Goal: Check status: Check status

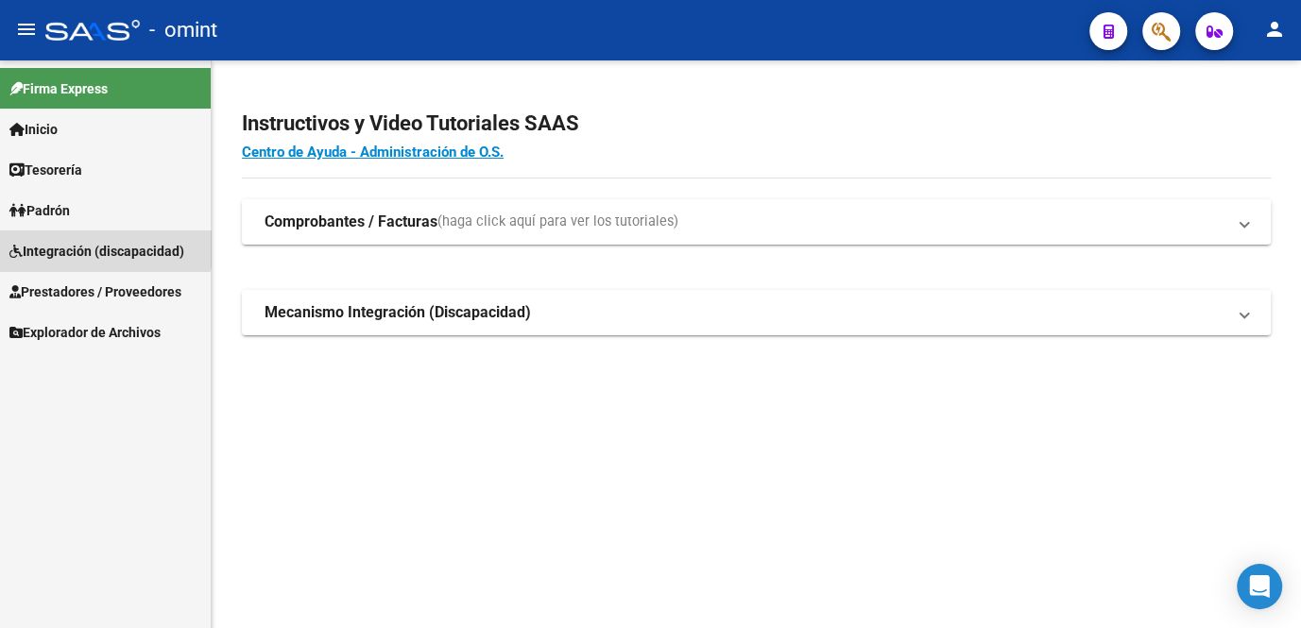
click at [86, 236] on link "Integración (discapacidad)" at bounding box center [105, 251] width 211 height 41
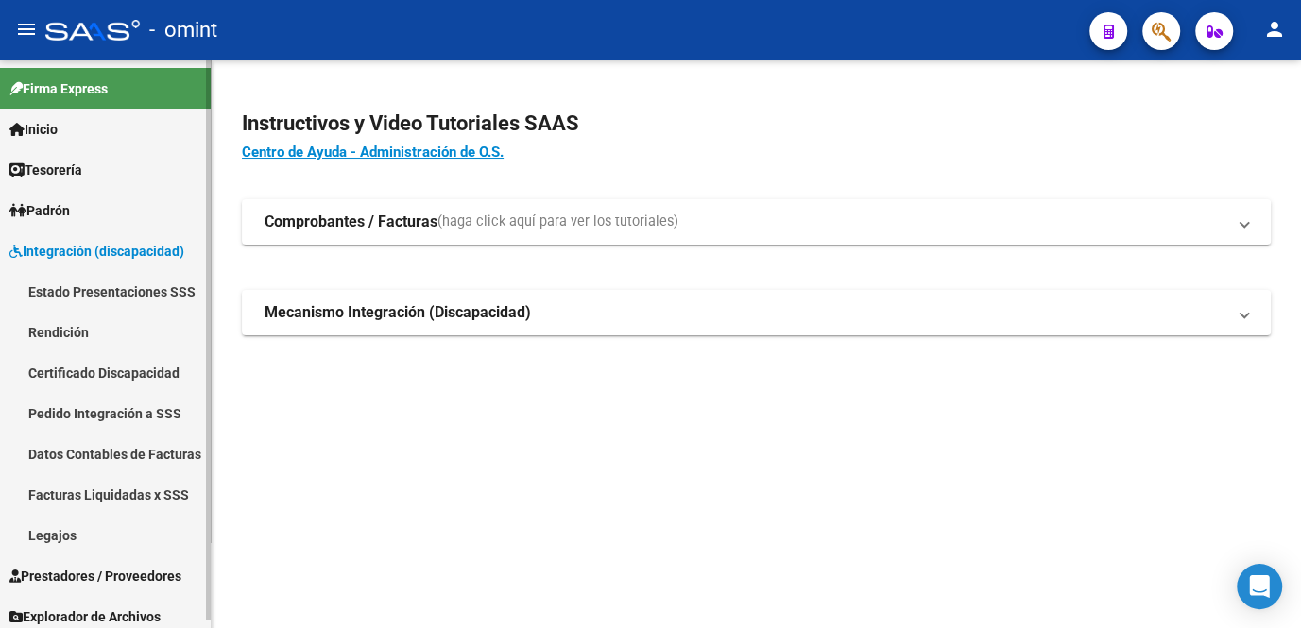
click at [58, 524] on link "Legajos" at bounding box center [105, 535] width 211 height 41
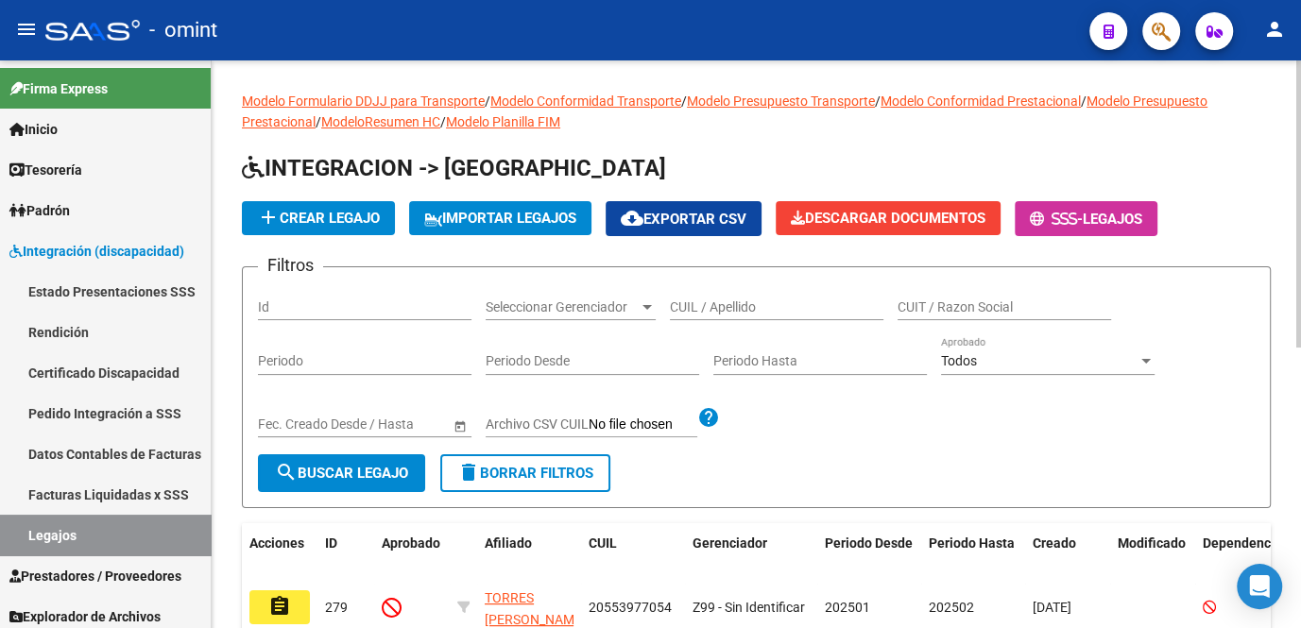
click at [733, 303] on input "CUIL / Apellido" at bounding box center [777, 308] width 214 height 16
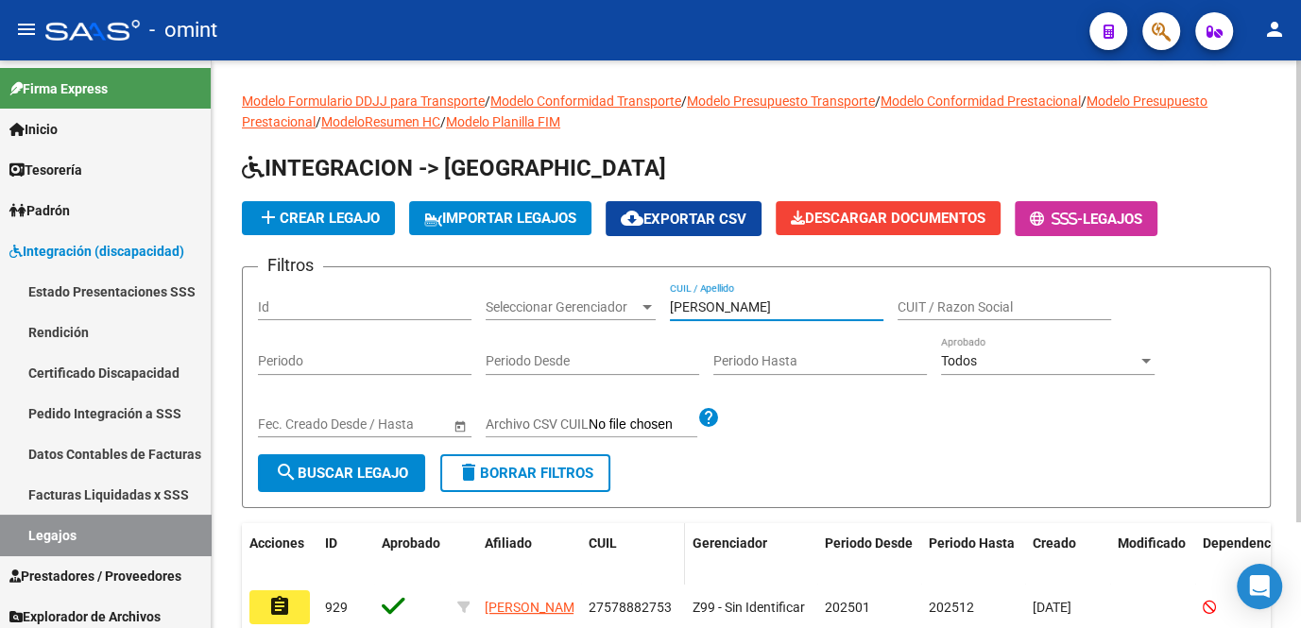
scroll to position [85, 0]
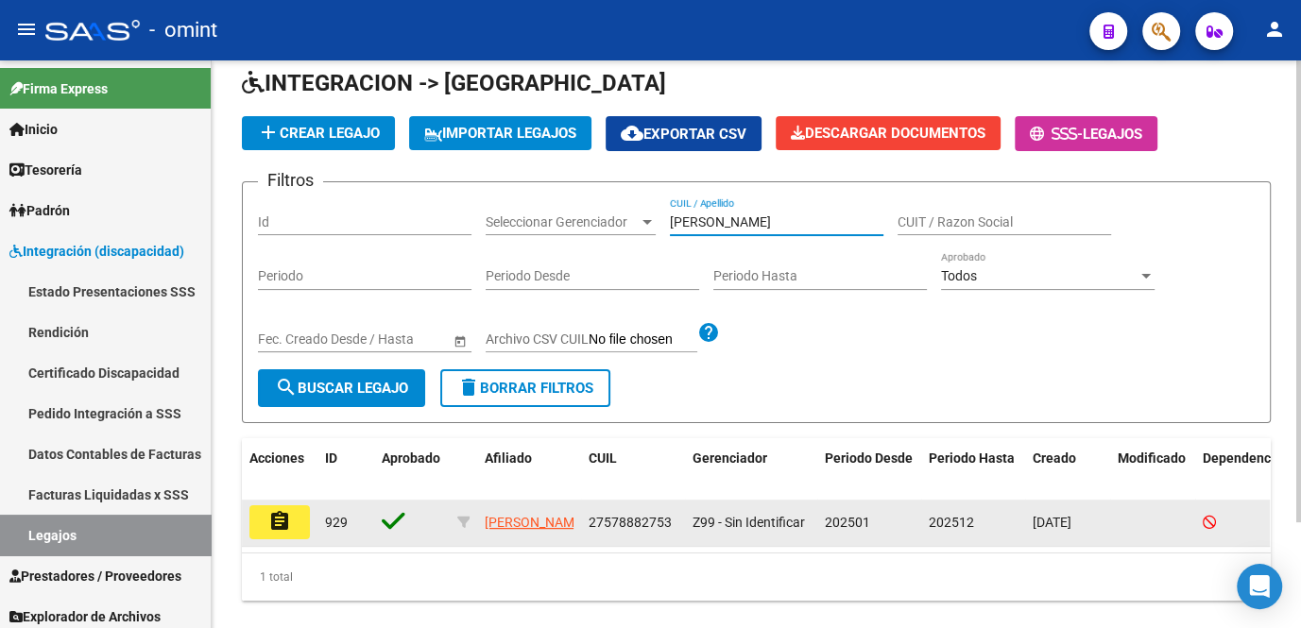
type input "martinez v"
click at [257, 531] on button "assignment" at bounding box center [279, 523] width 60 height 34
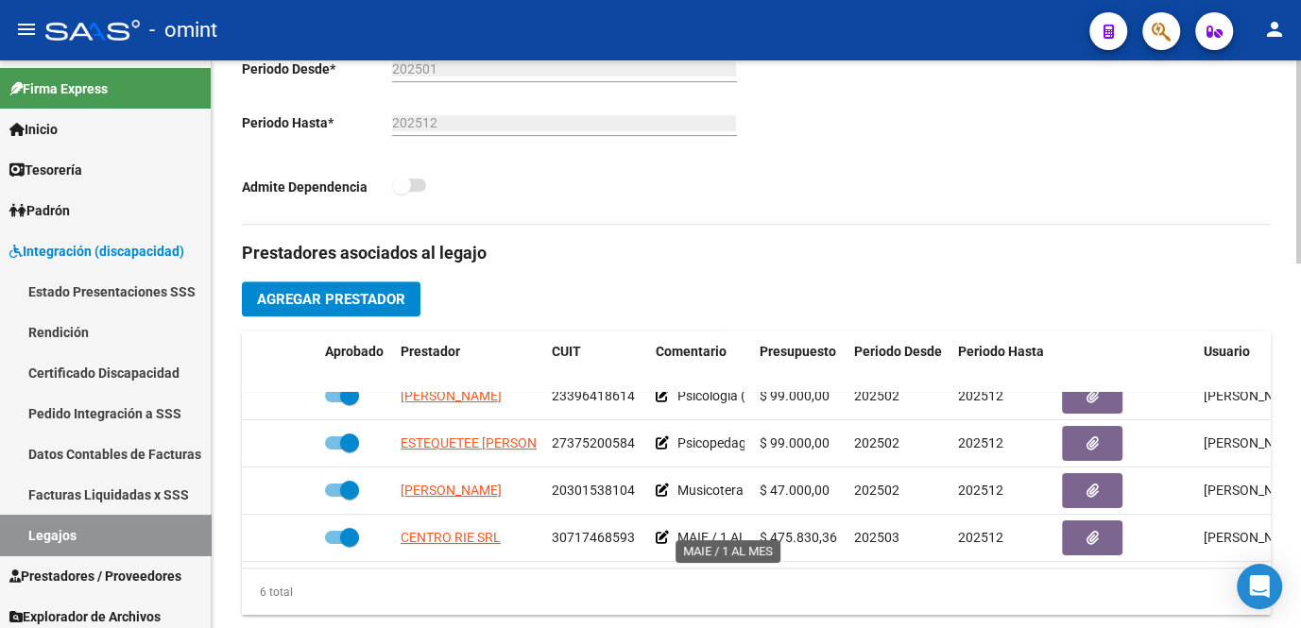
scroll to position [601, 0]
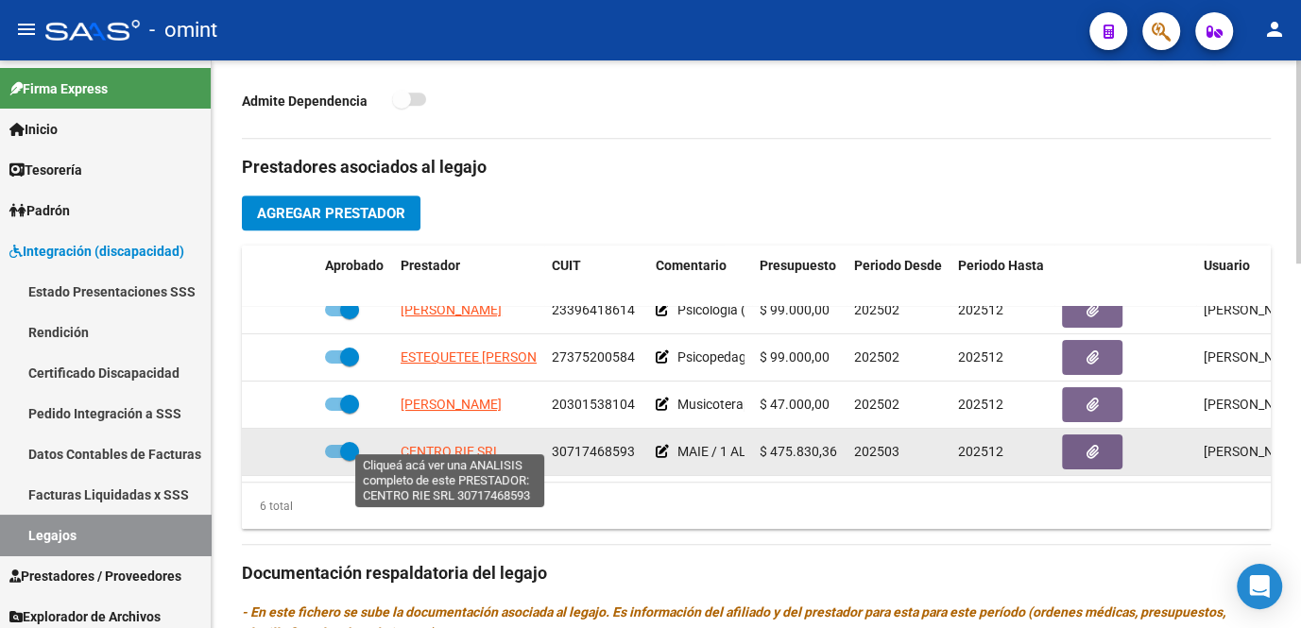
click at [425, 444] on span "CENTRO RIE SRL" at bounding box center [451, 451] width 100 height 15
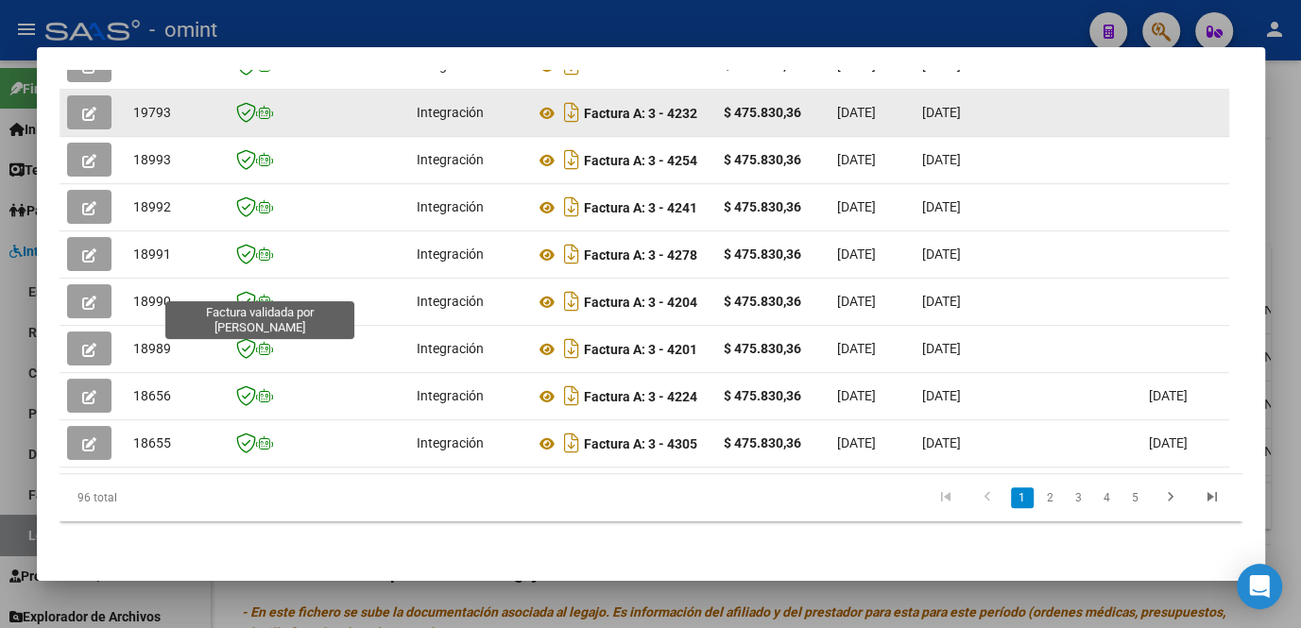
scroll to position [434, 0]
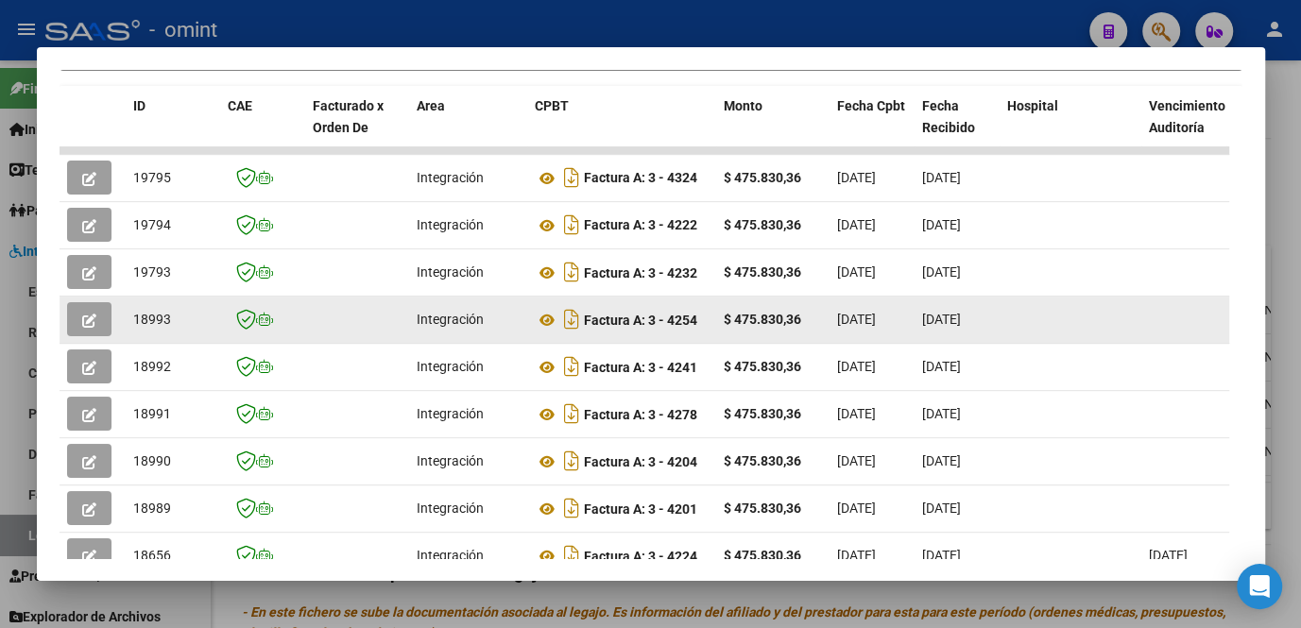
click at [82, 324] on icon "button" at bounding box center [89, 321] width 14 height 14
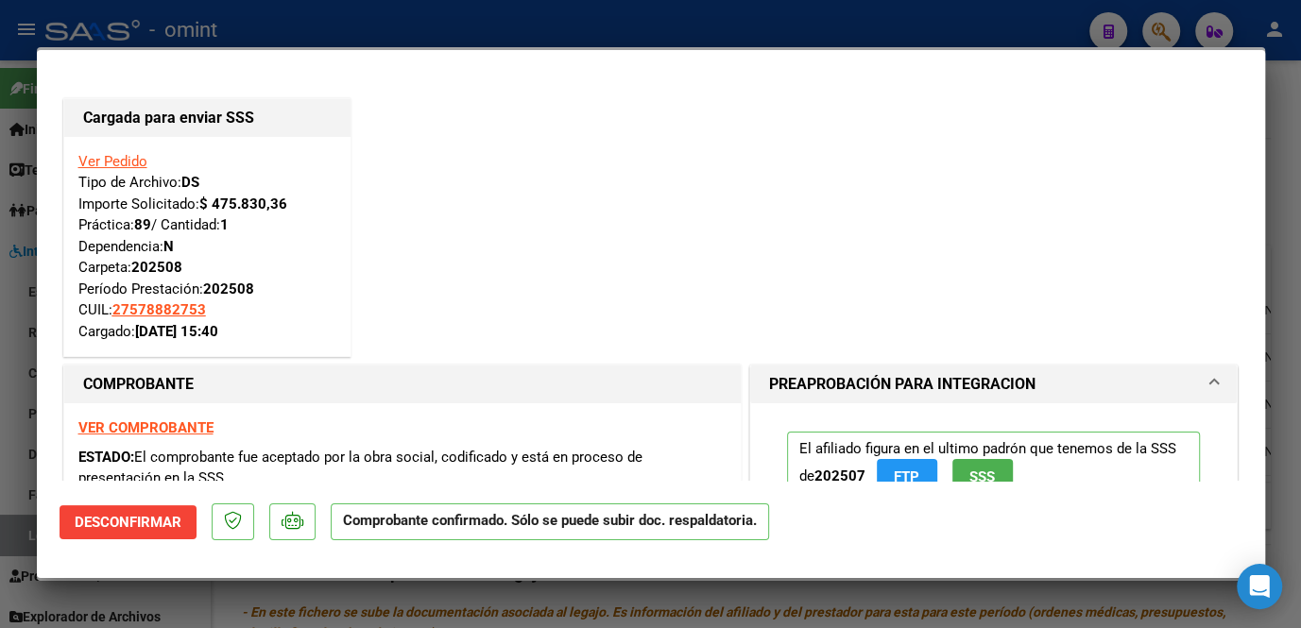
click at [15, 365] on div at bounding box center [650, 314] width 1301 height 628
type input "$ 0,00"
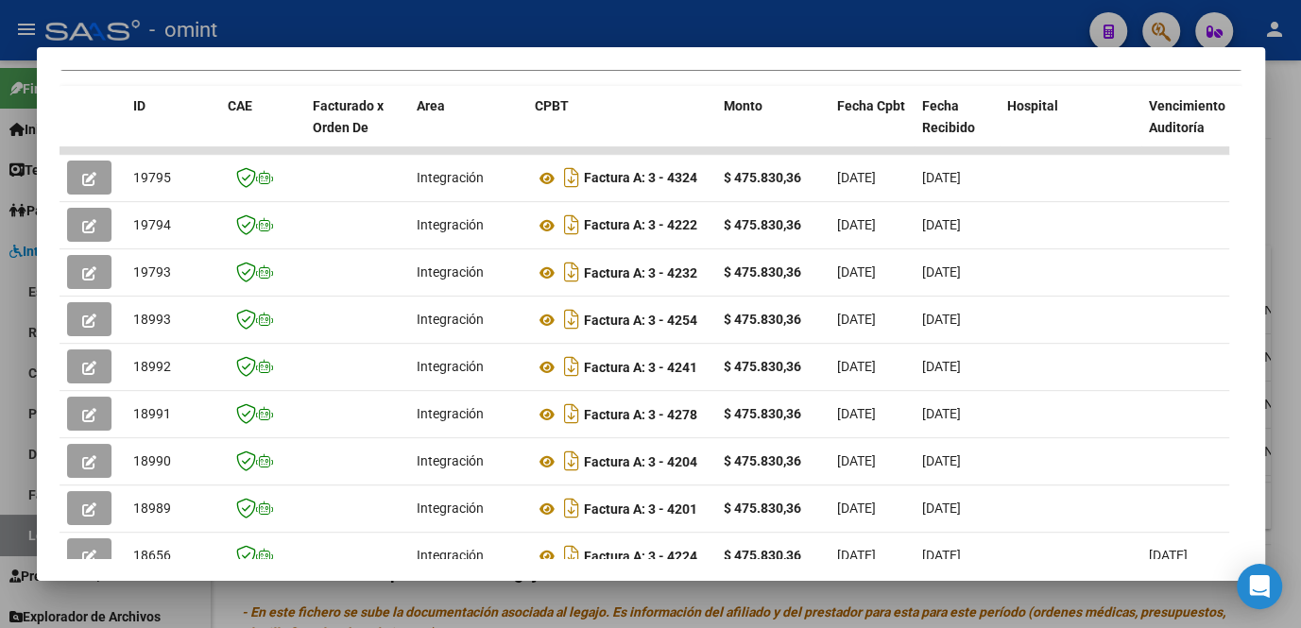
click at [15, 365] on div at bounding box center [650, 314] width 1301 height 628
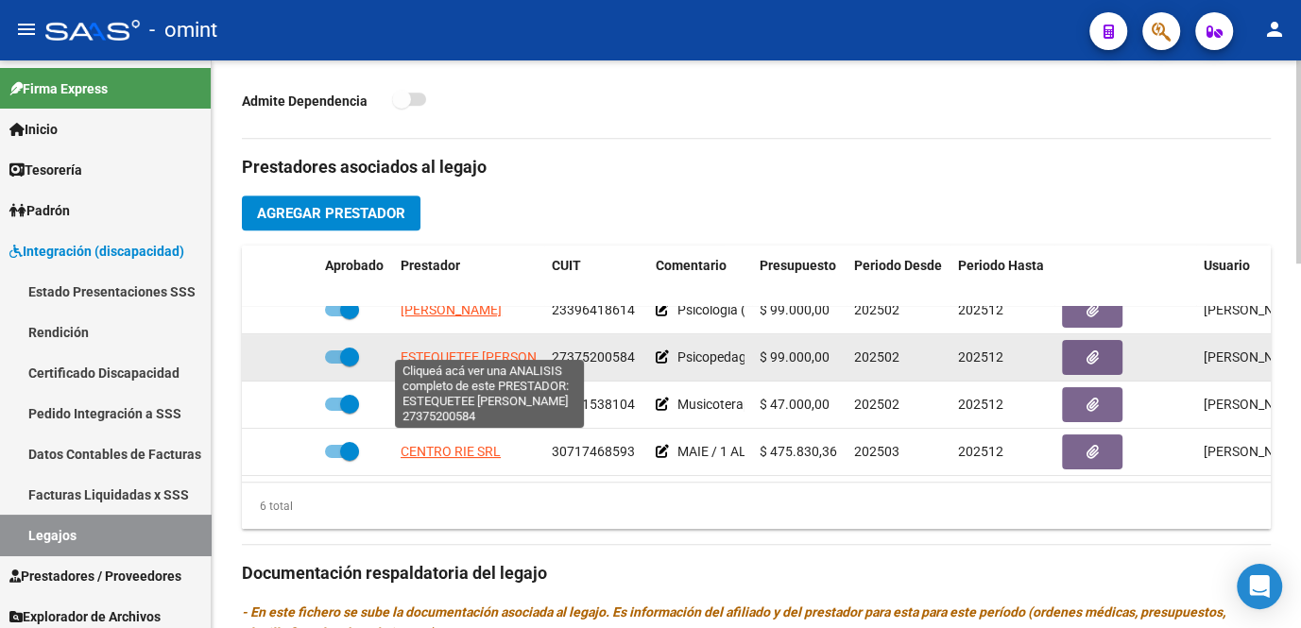
click at [482, 350] on span "ESTEQUETEE DANIELA BELEN" at bounding box center [492, 357] width 182 height 15
type textarea "27375200584"
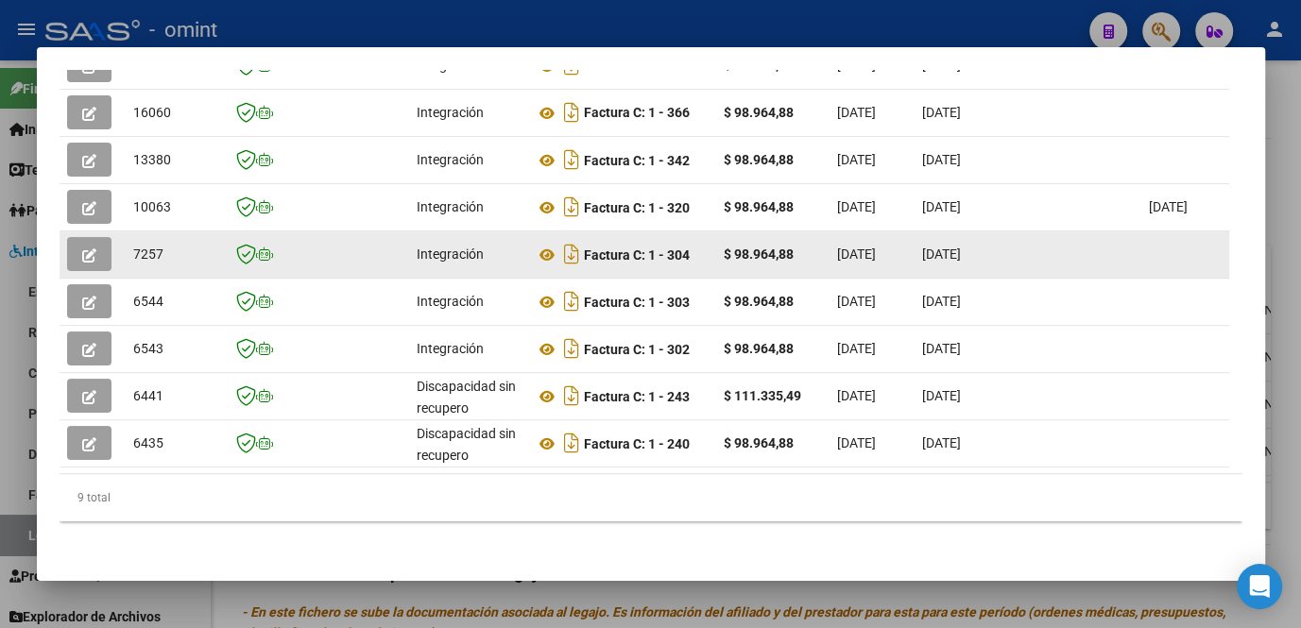
scroll to position [306, 0]
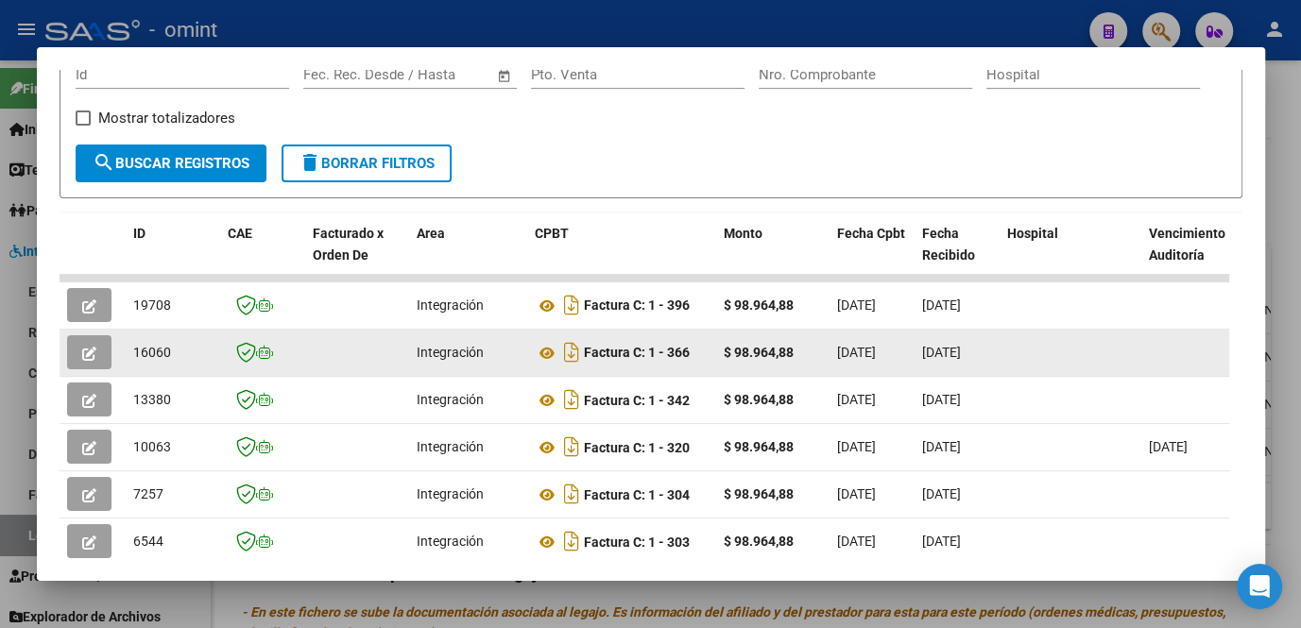
click at [98, 358] on button "button" at bounding box center [89, 352] width 44 height 34
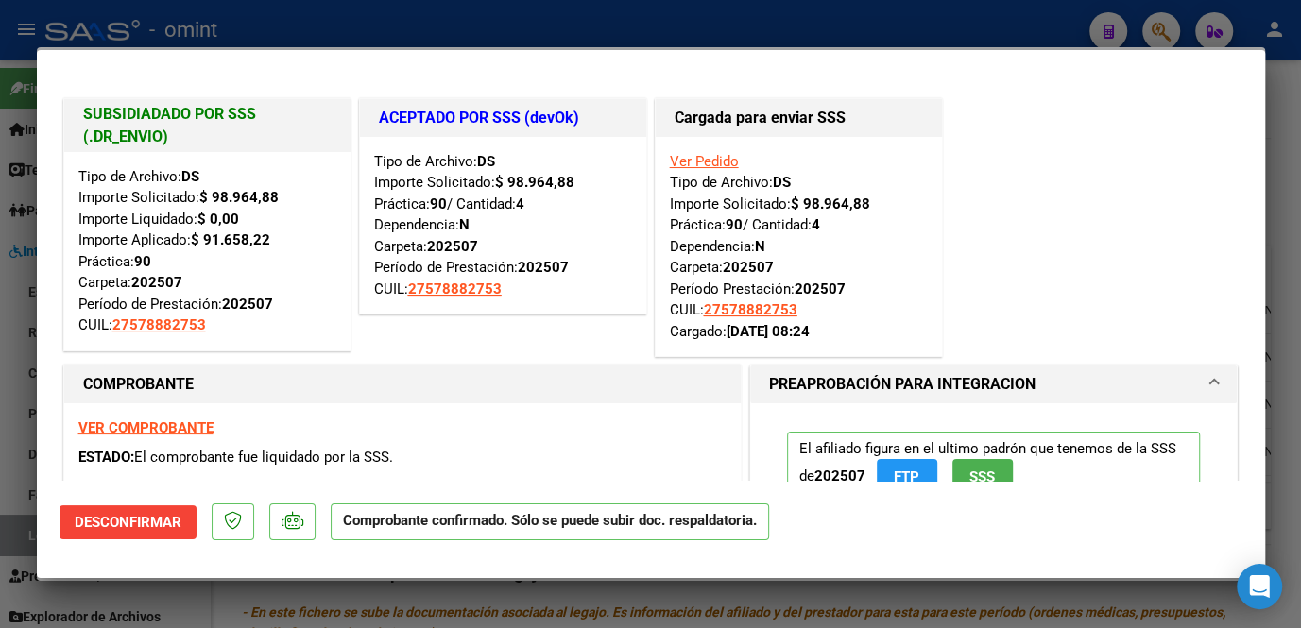
click at [7, 306] on div at bounding box center [650, 314] width 1301 height 628
type input "$ 0,00"
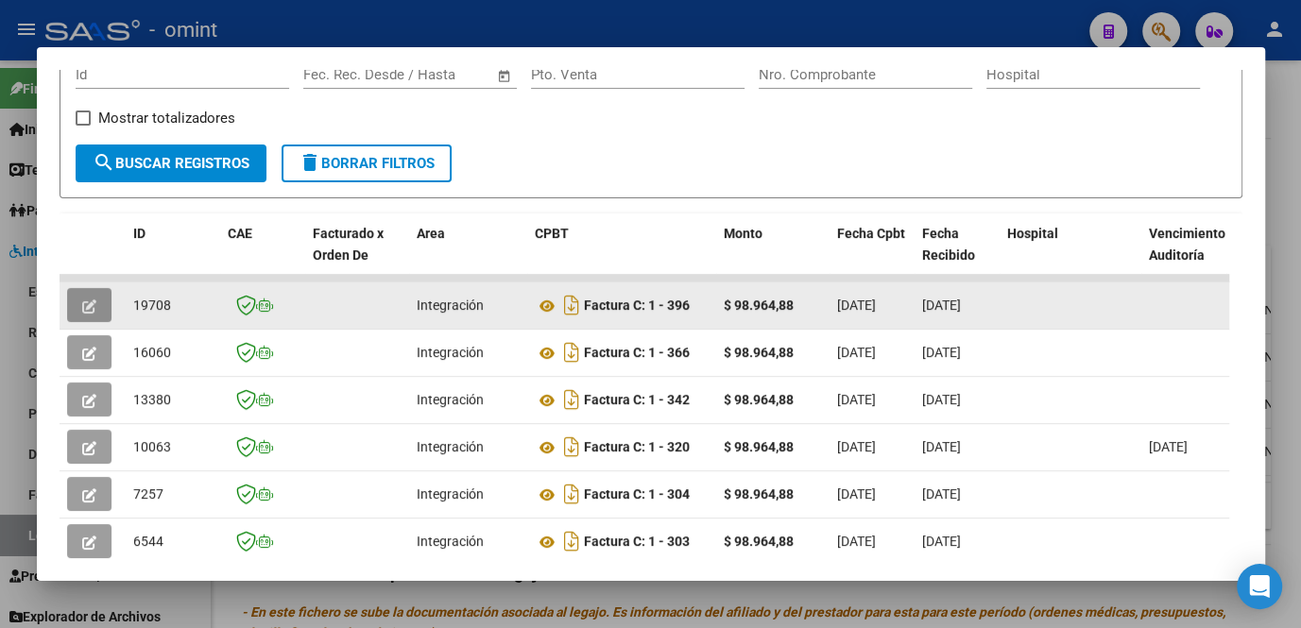
click at [88, 309] on icon "button" at bounding box center [89, 307] width 14 height 14
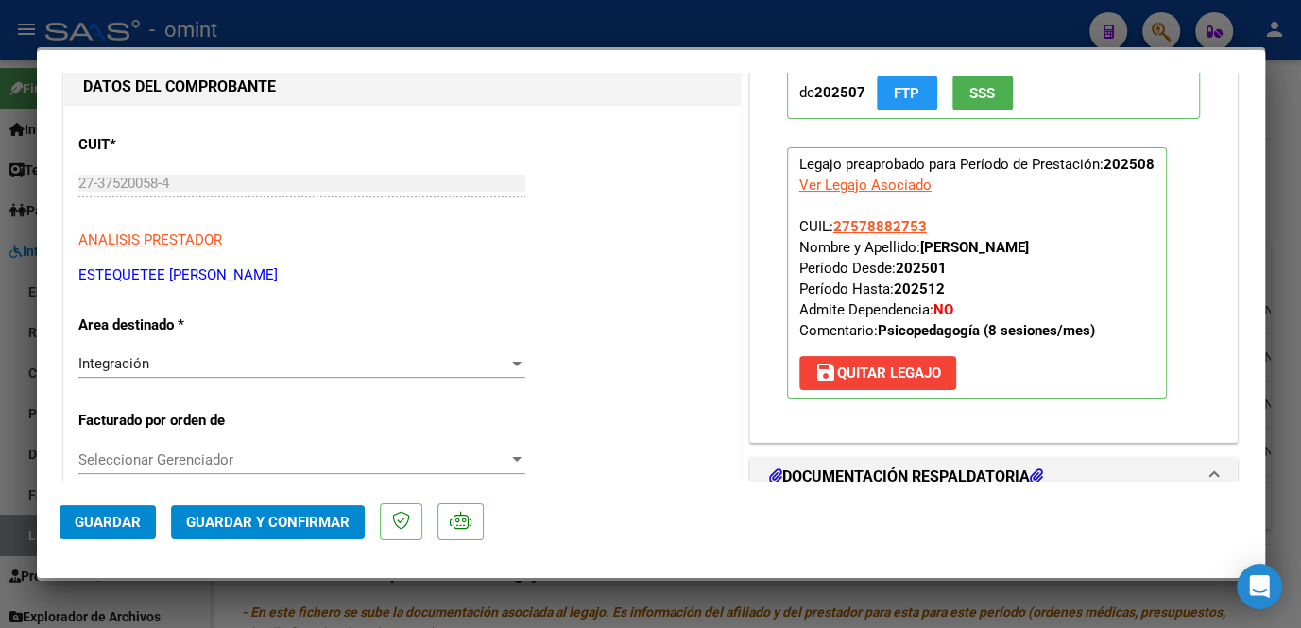
scroll to position [0, 0]
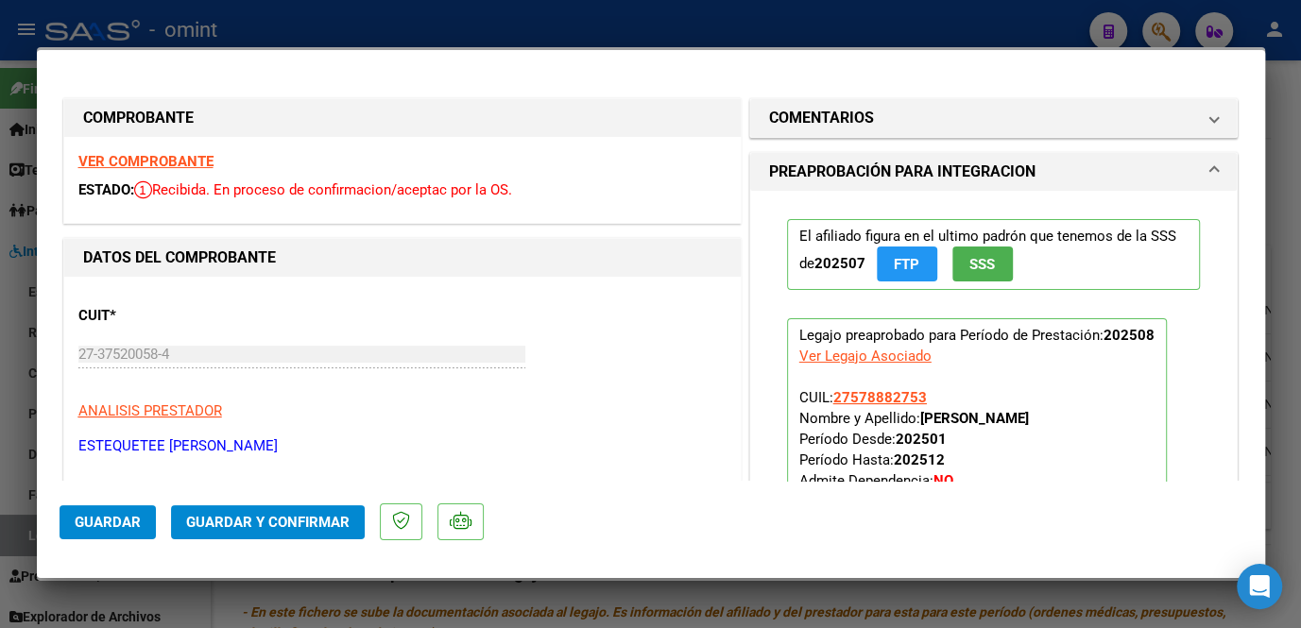
click at [186, 162] on strong "VER COMPROBANTE" at bounding box center [145, 161] width 135 height 17
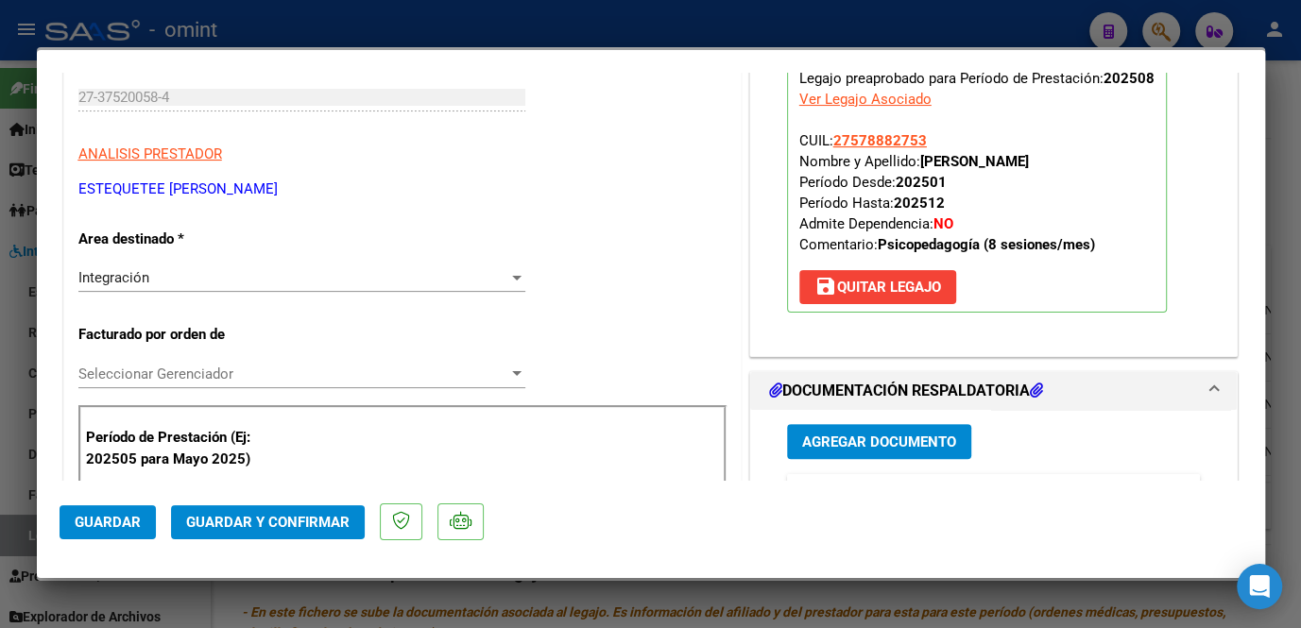
scroll to position [515, 0]
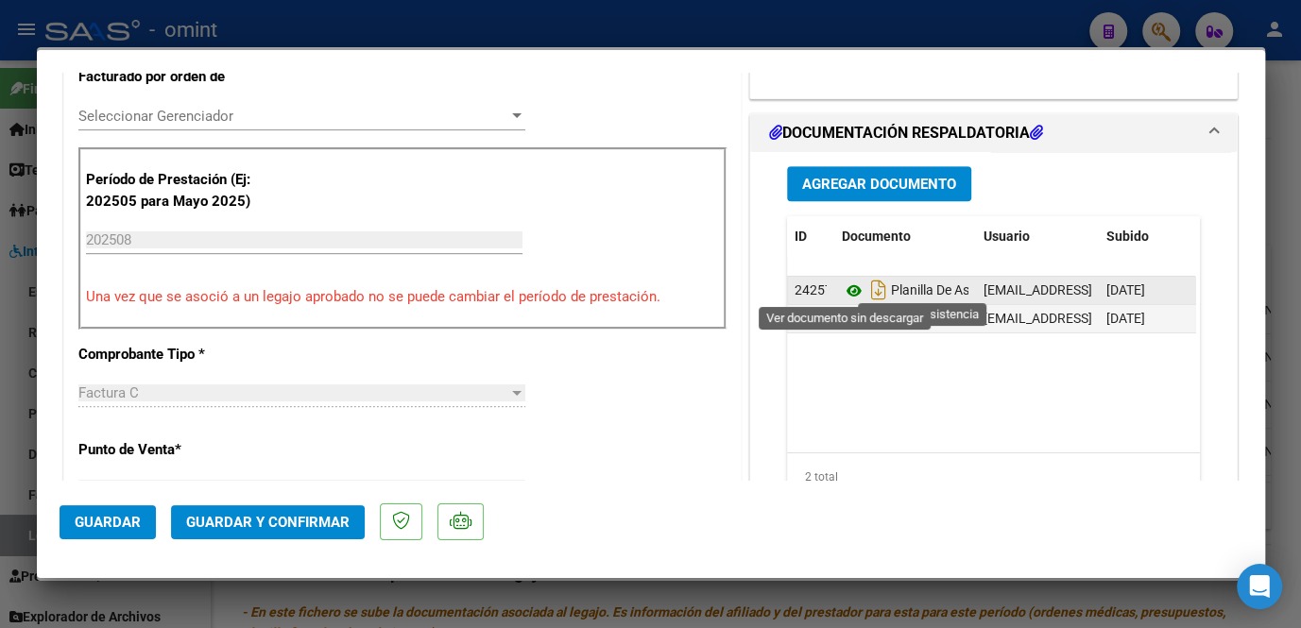
click at [844, 286] on icon at bounding box center [854, 291] width 25 height 23
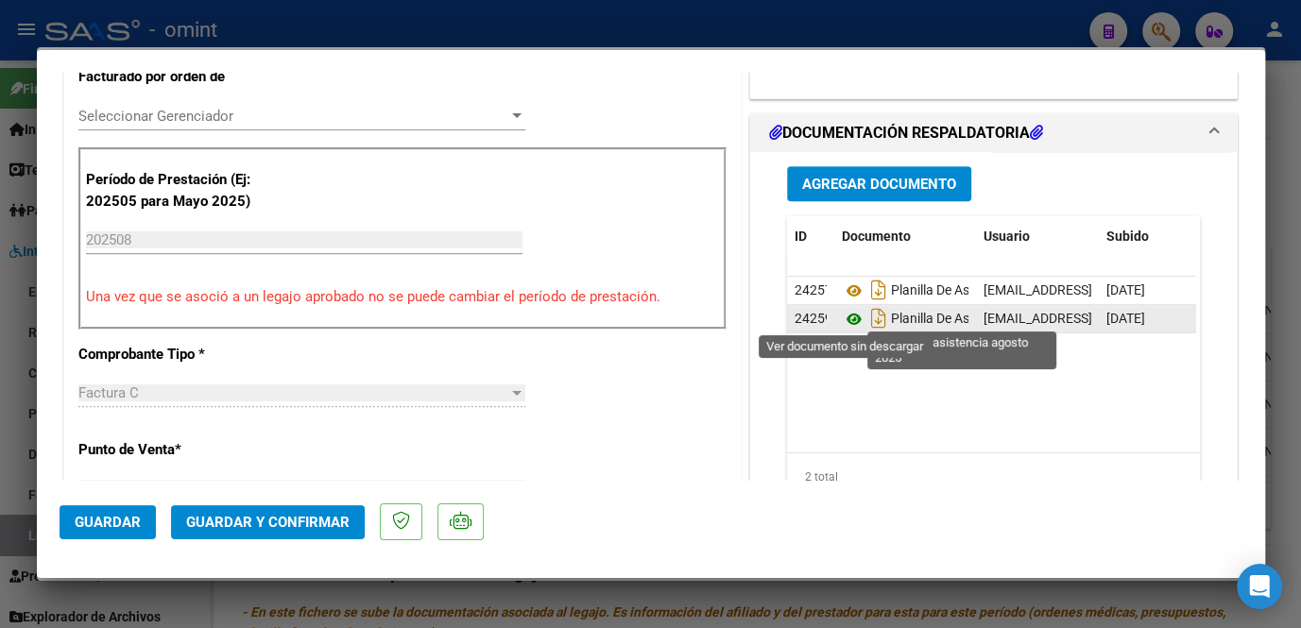
click at [844, 315] on icon at bounding box center [854, 319] width 25 height 23
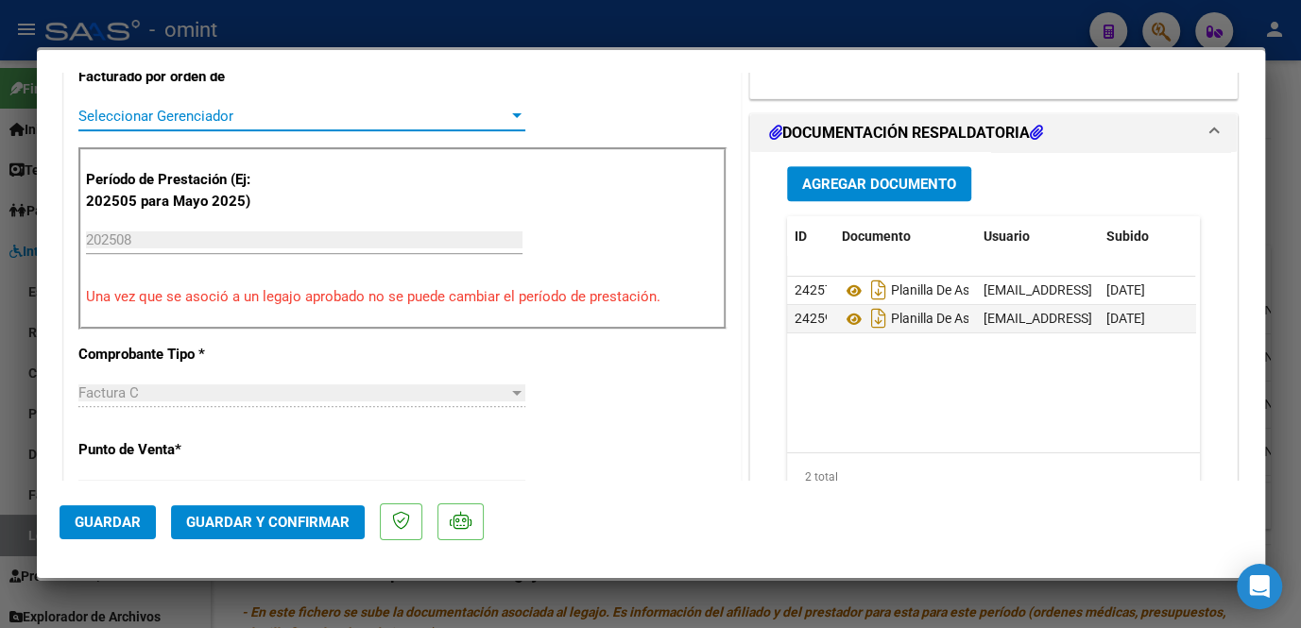
click at [266, 116] on span "Seleccionar Gerenciador" at bounding box center [293, 116] width 430 height 17
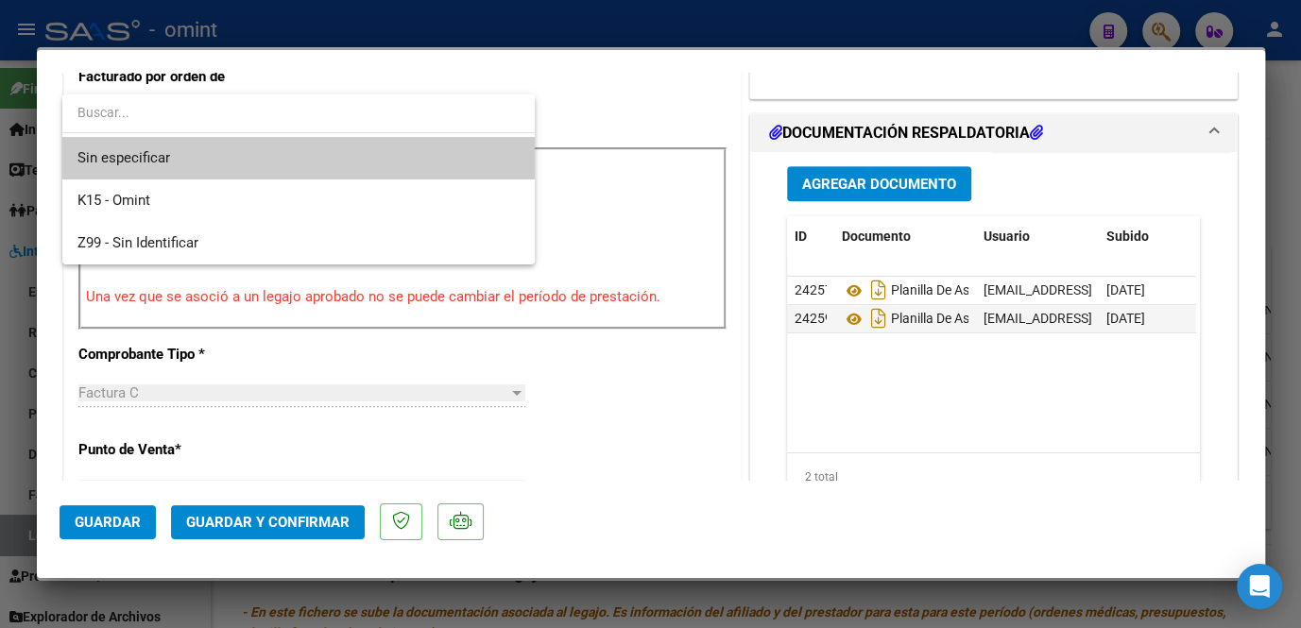
click at [235, 161] on span "Sin especificar" at bounding box center [298, 158] width 442 height 43
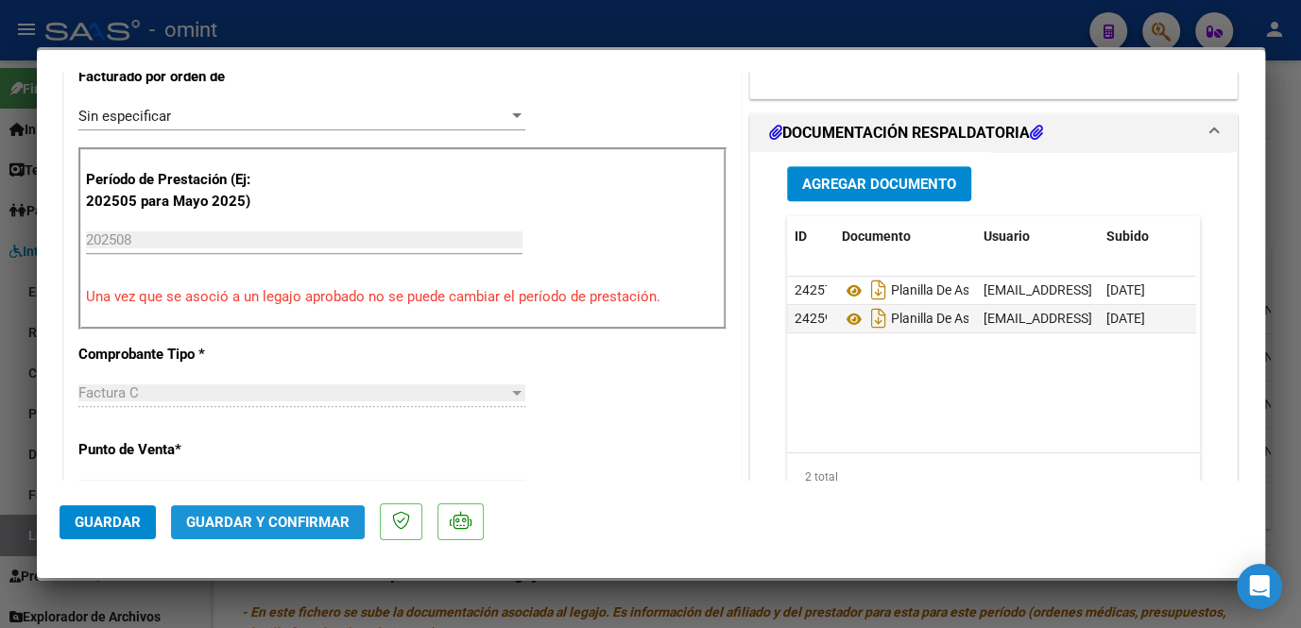
click at [272, 521] on span "Guardar y Confirmar" at bounding box center [267, 522] width 163 height 17
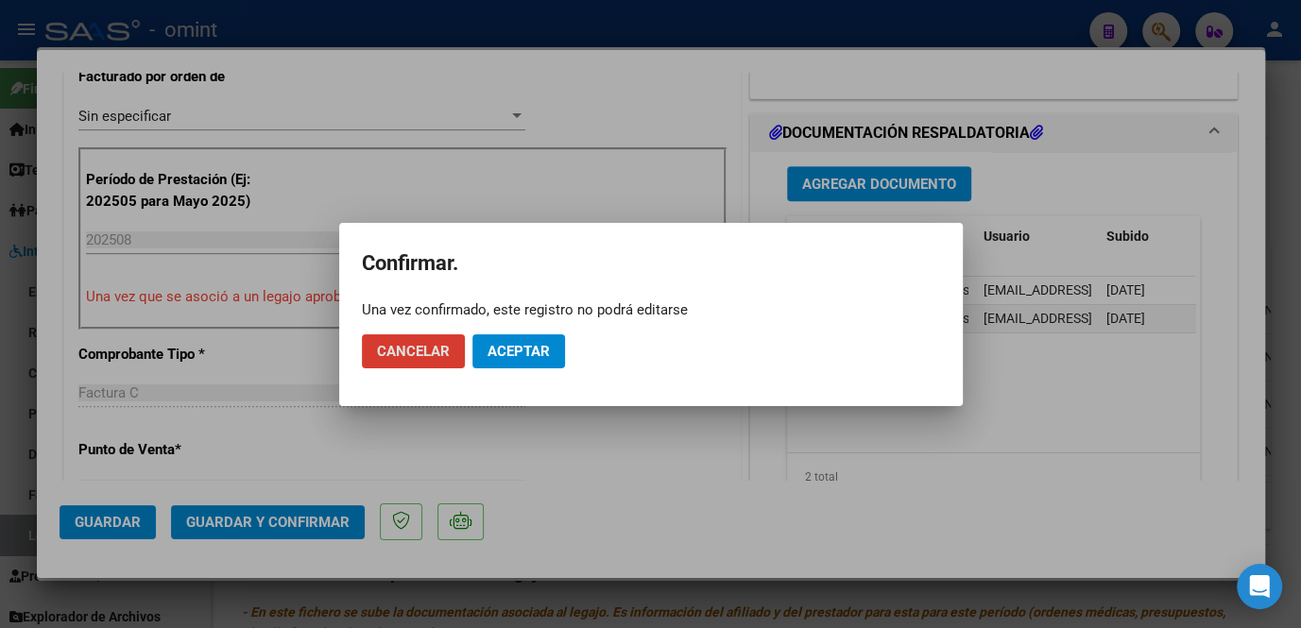
click at [526, 362] on button "Aceptar" at bounding box center [519, 352] width 93 height 34
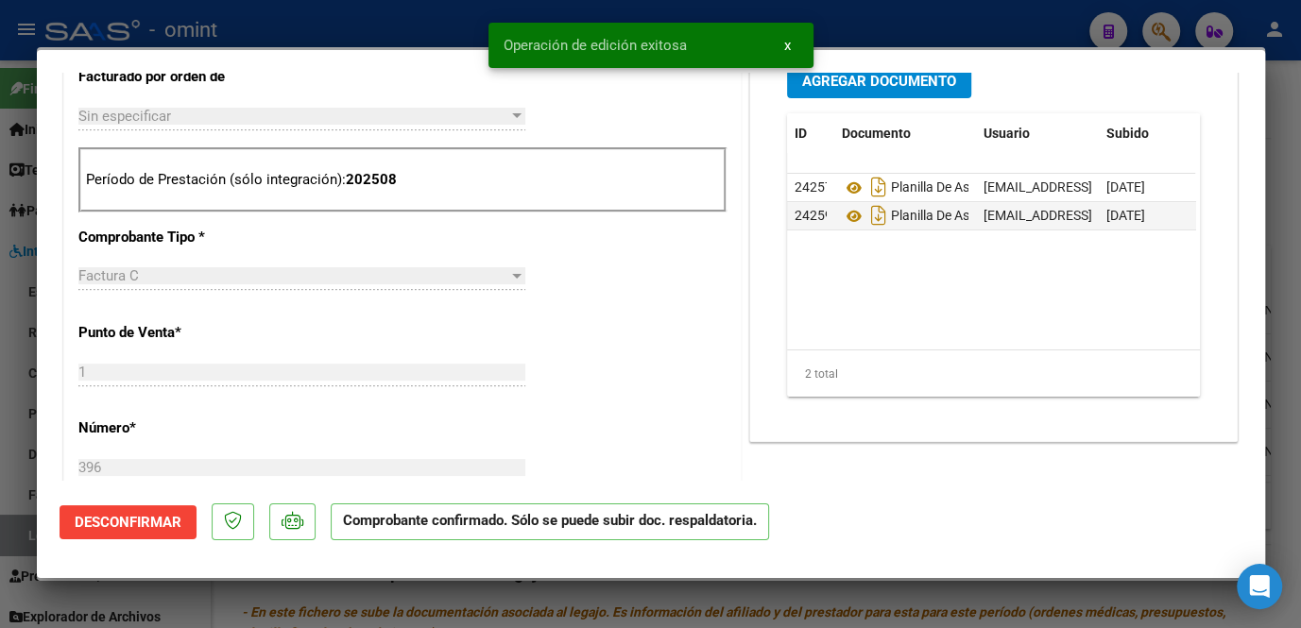
click at [152, 602] on div at bounding box center [650, 314] width 1301 height 628
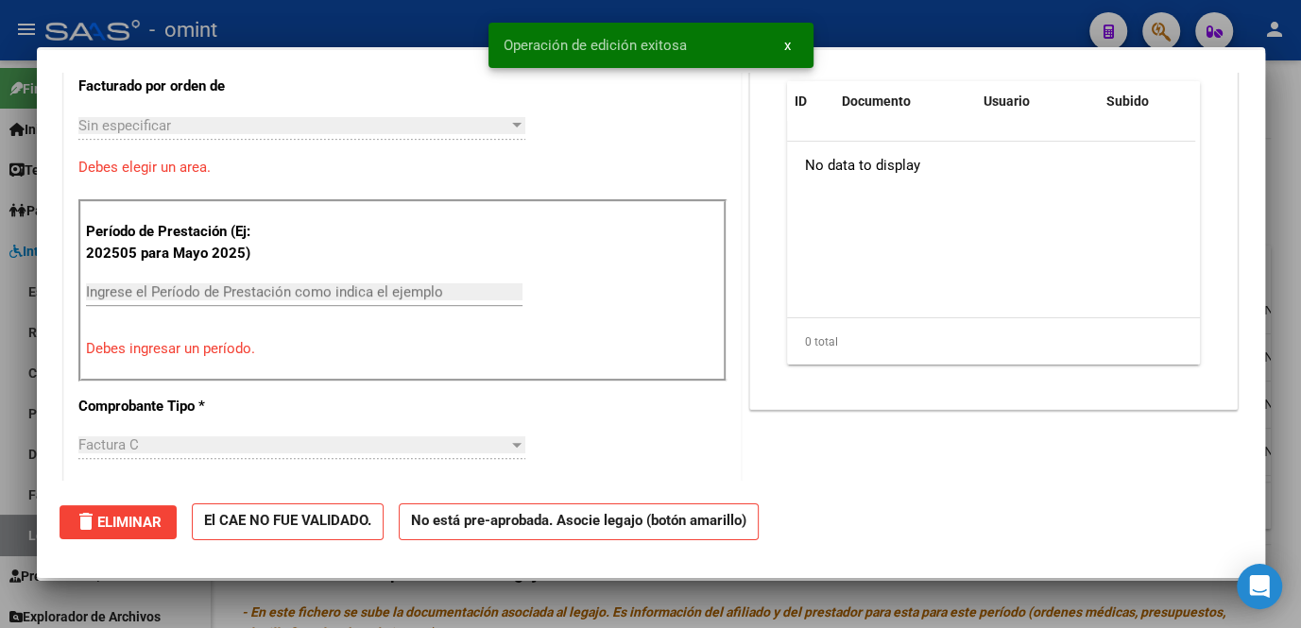
scroll to position [0, 0]
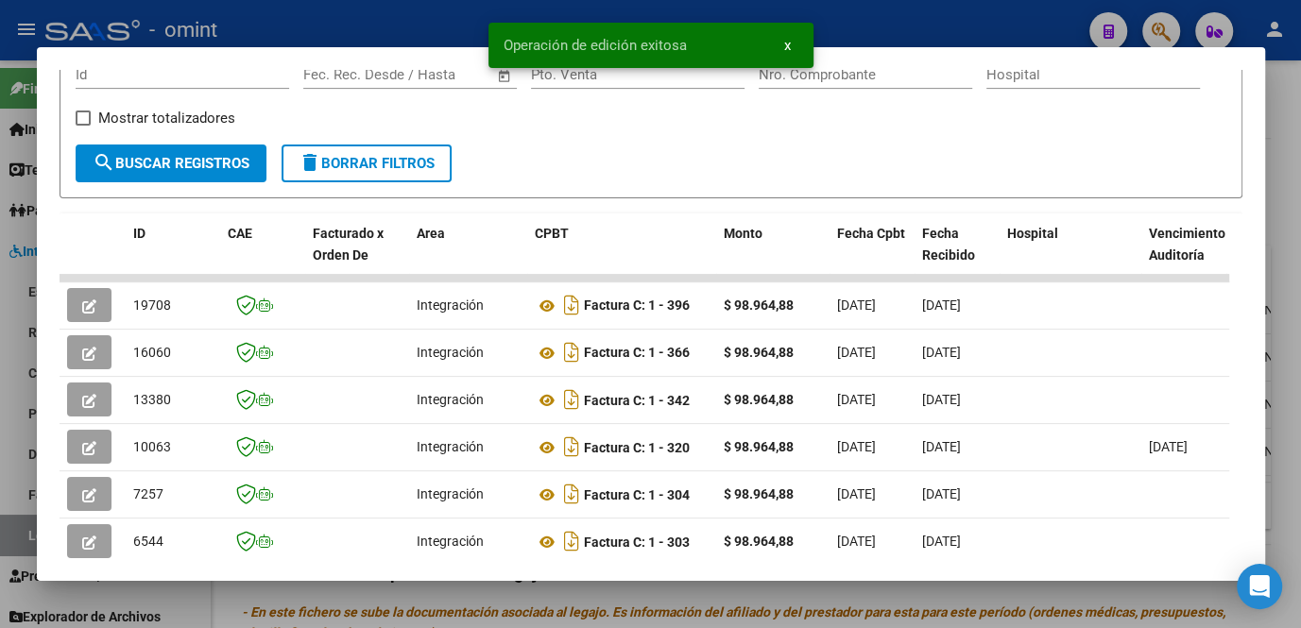
click at [201, 603] on div at bounding box center [650, 314] width 1301 height 628
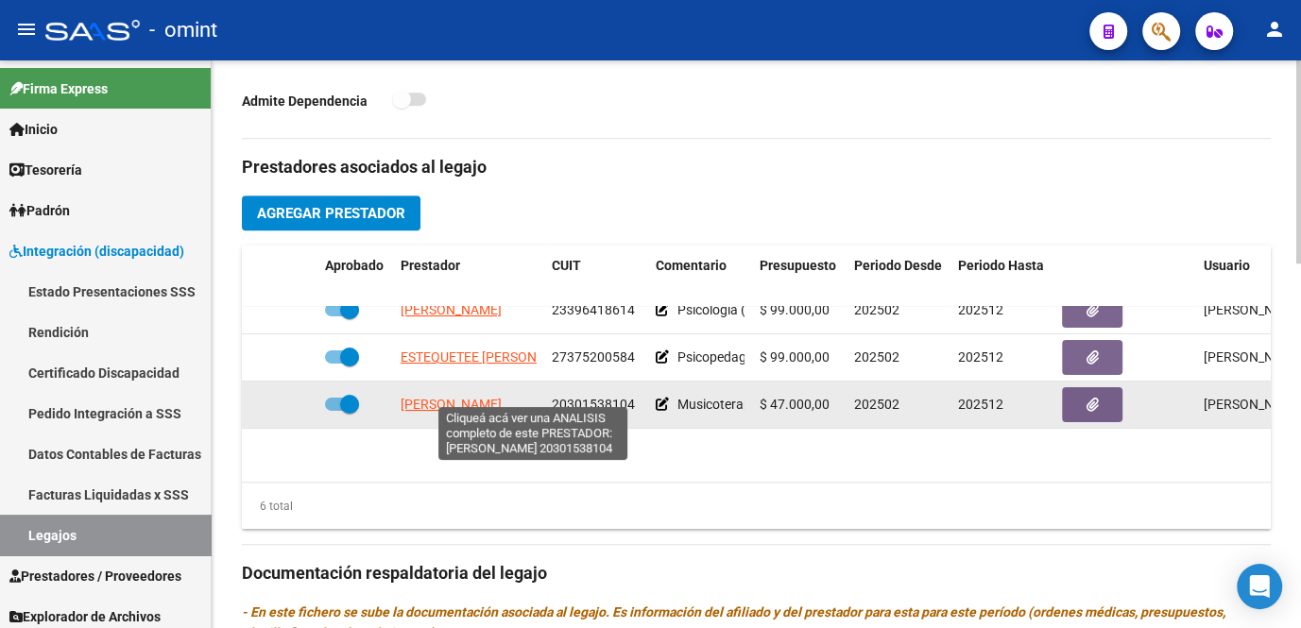
scroll to position [41, 0]
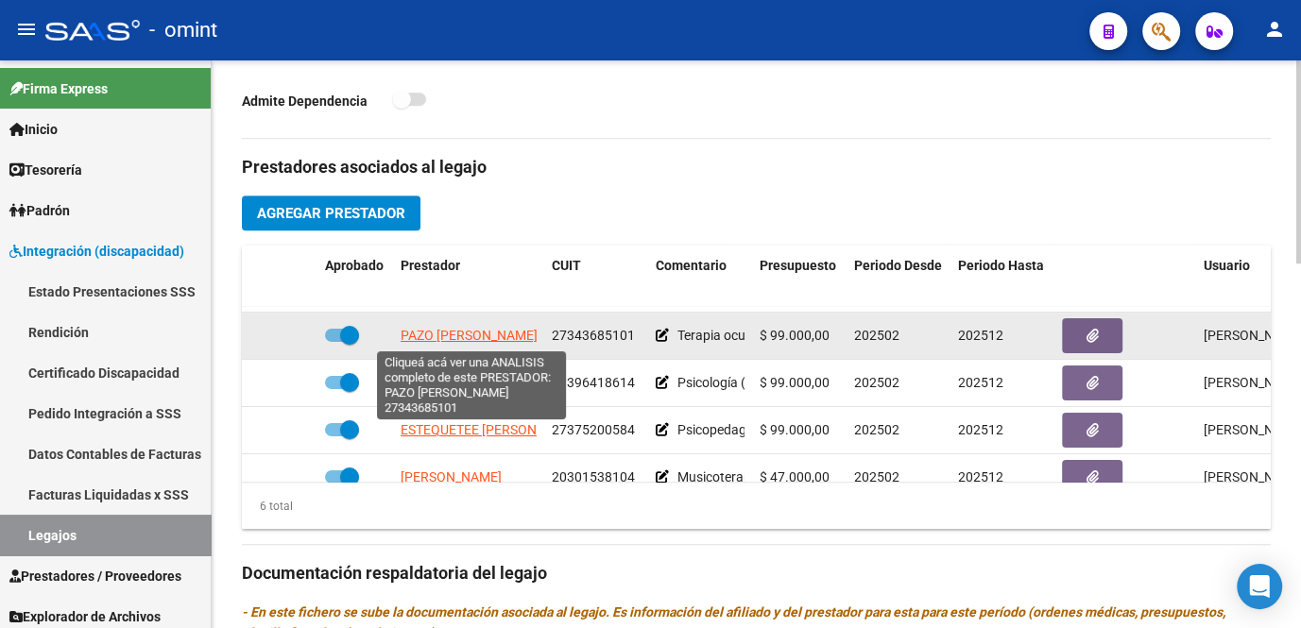
click at [436, 337] on span "PAZO TATIANA DANIELA" at bounding box center [469, 335] width 137 height 15
type textarea "27343685101"
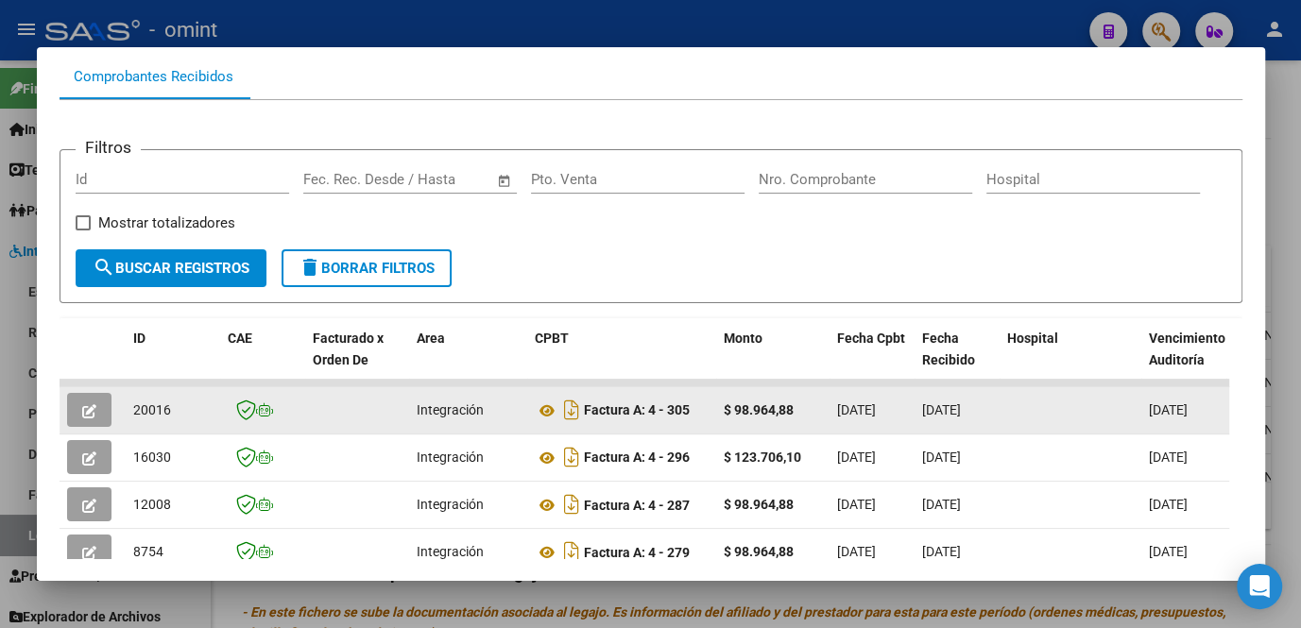
scroll to position [287, 0]
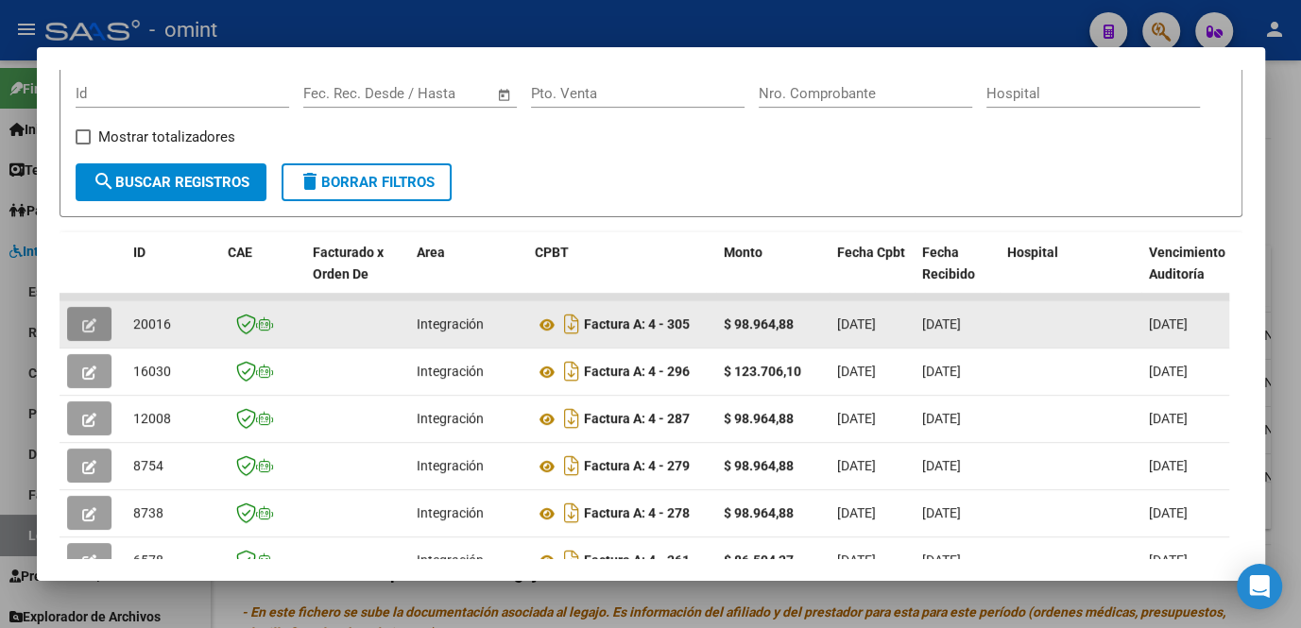
click at [95, 324] on icon "button" at bounding box center [89, 325] width 14 height 14
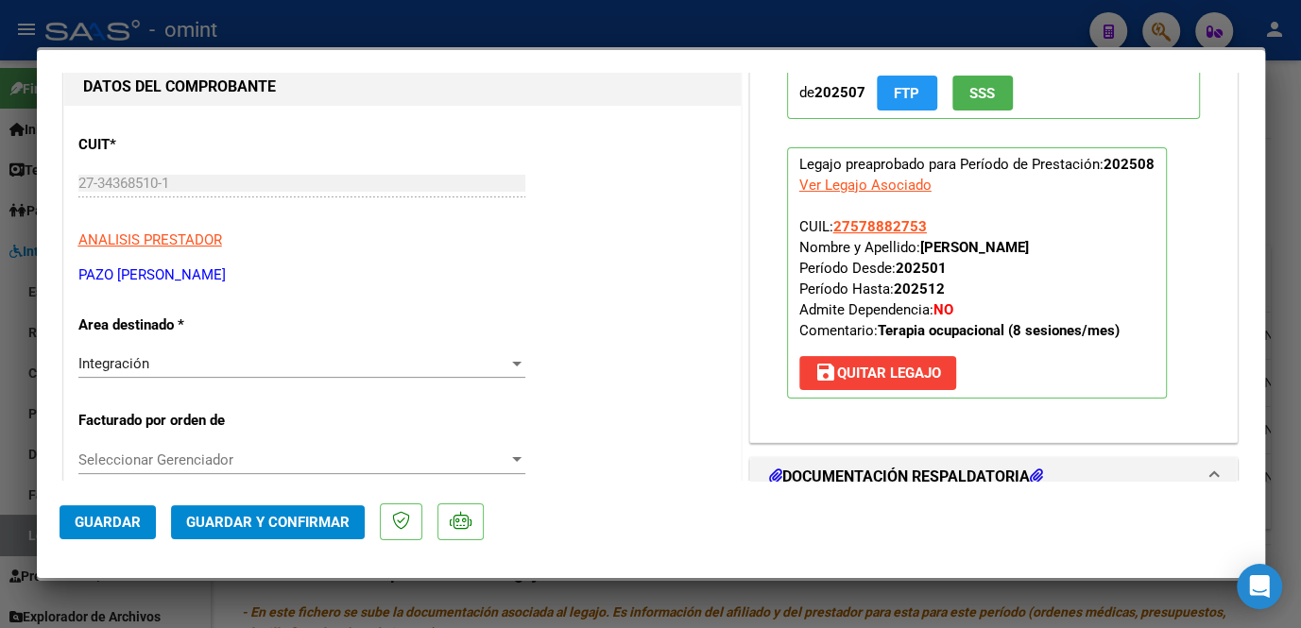
scroll to position [0, 0]
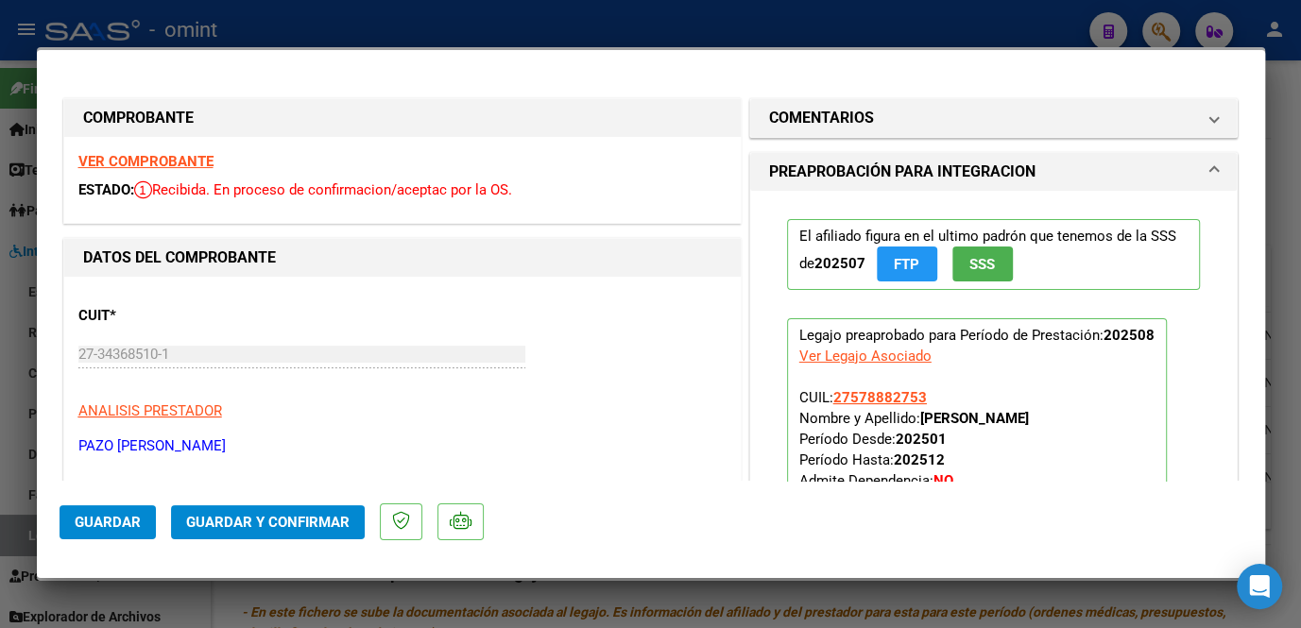
click at [195, 163] on strong "VER COMPROBANTE" at bounding box center [145, 161] width 135 height 17
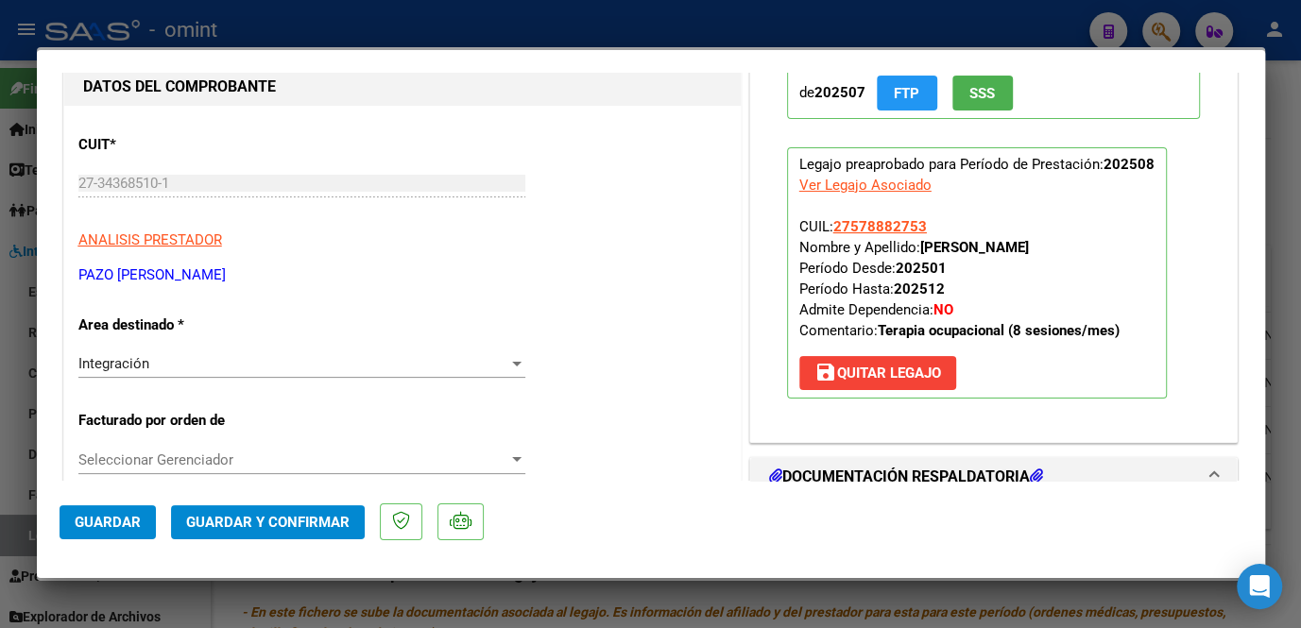
scroll to position [343, 0]
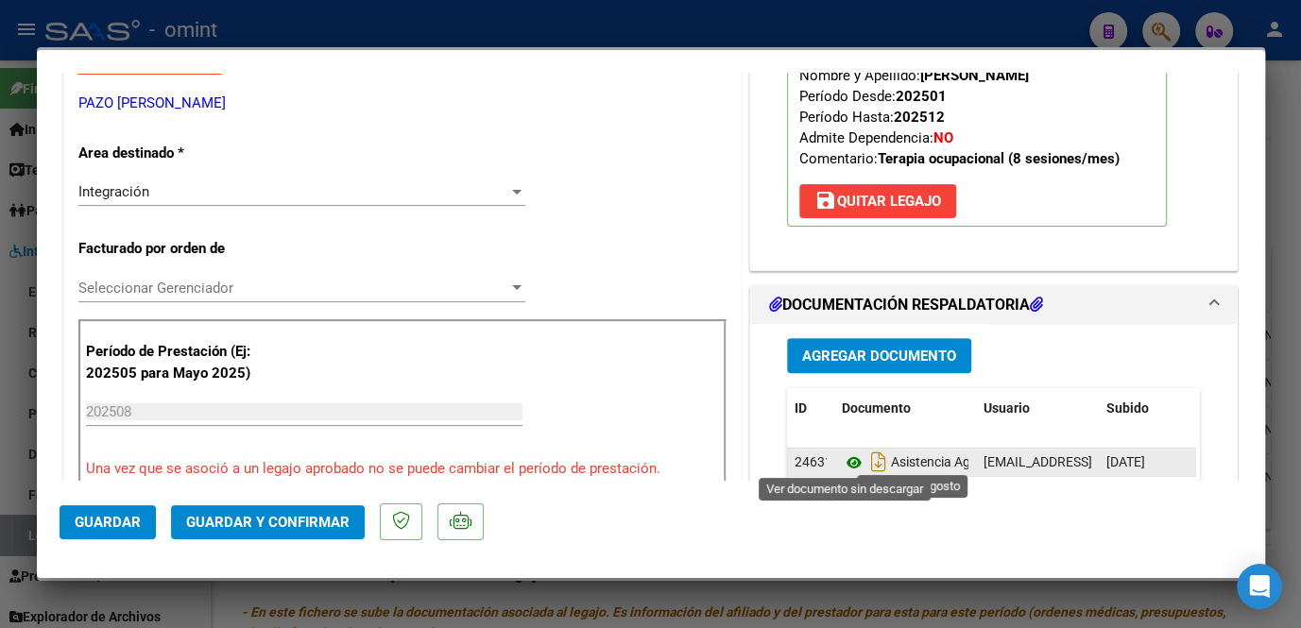
click at [851, 463] on icon at bounding box center [854, 463] width 25 height 23
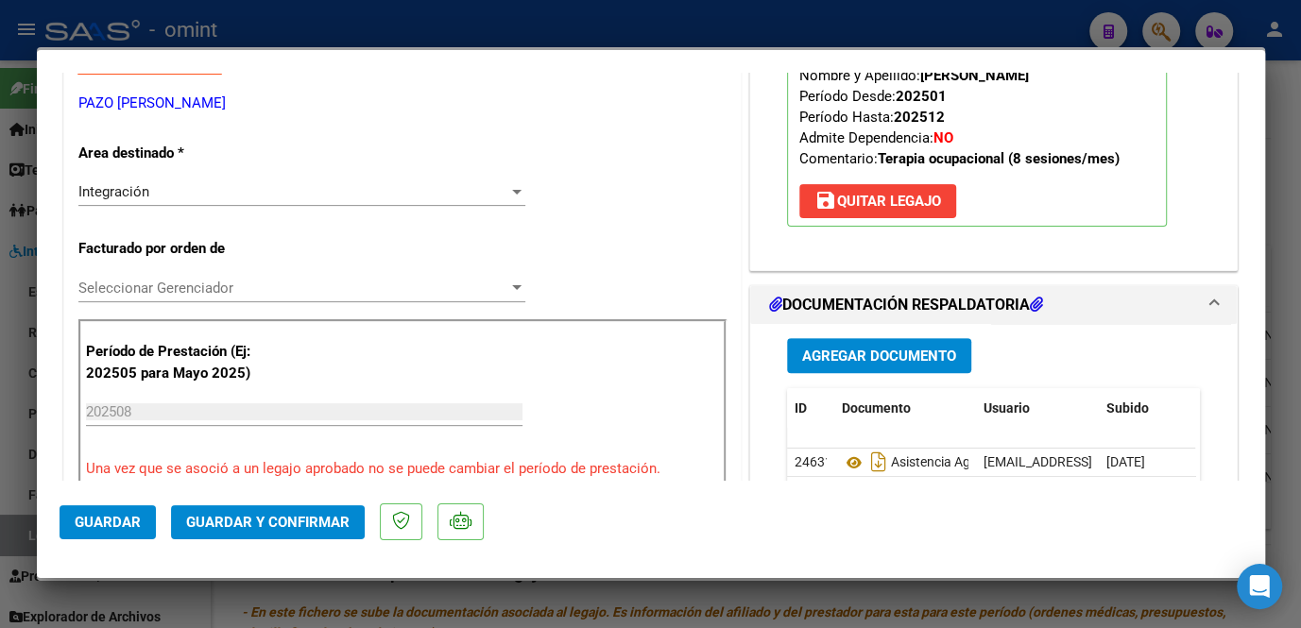
click at [233, 299] on div "Seleccionar Gerenciador Seleccionar Gerenciador" at bounding box center [301, 288] width 447 height 28
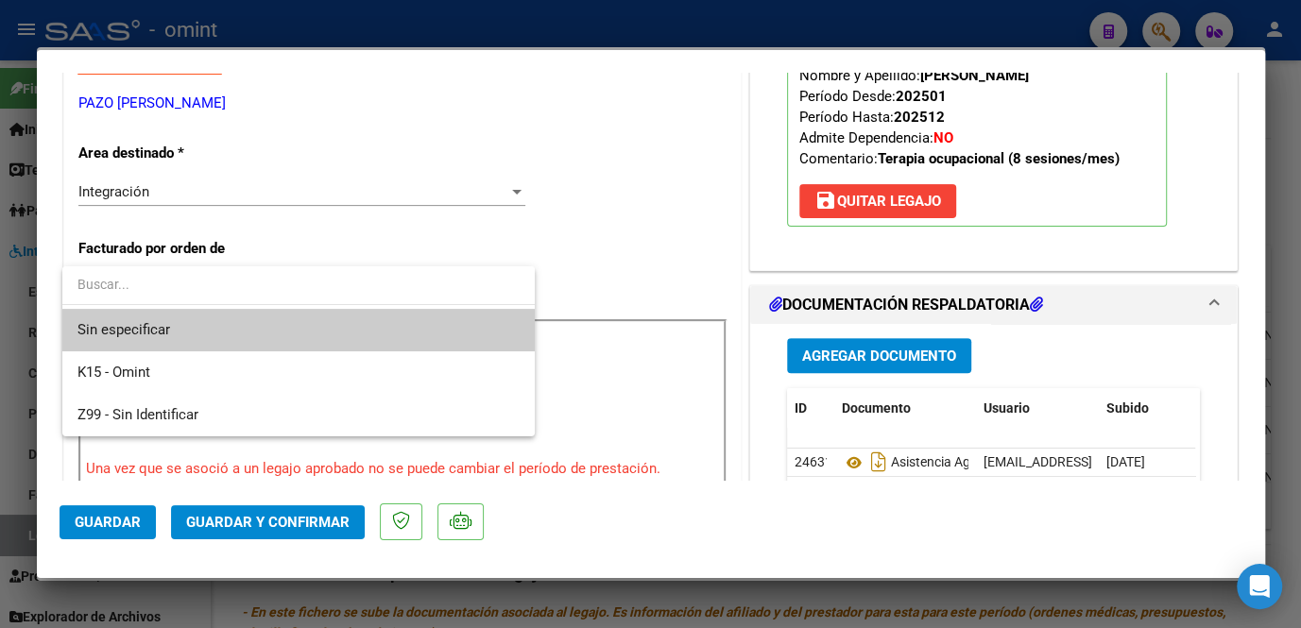
click at [195, 325] on span "Sin especificar" at bounding box center [298, 330] width 442 height 43
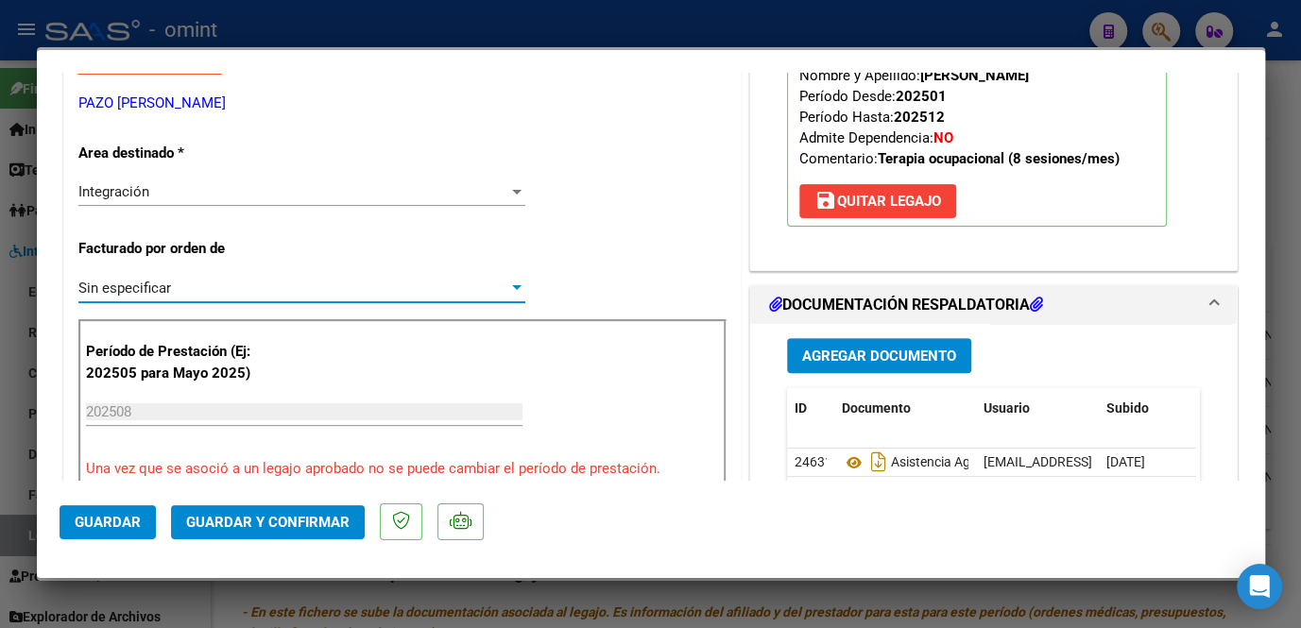
click at [242, 521] on span "Guardar y Confirmar" at bounding box center [267, 522] width 163 height 17
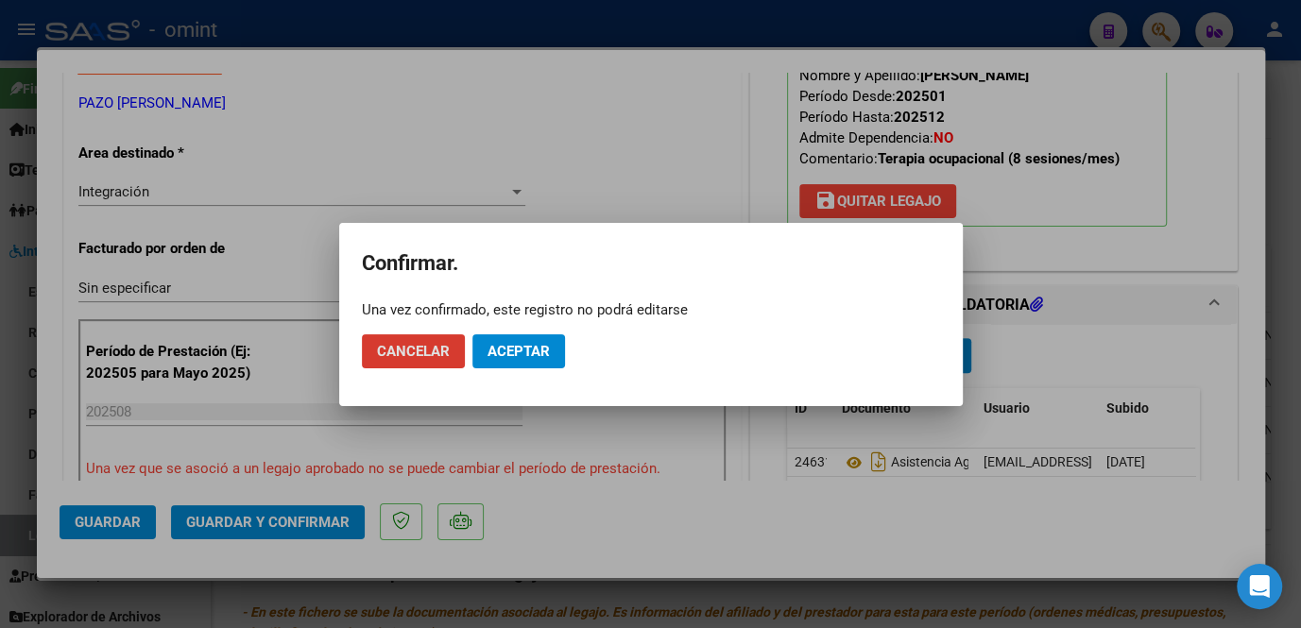
click at [529, 362] on button "Aceptar" at bounding box center [519, 352] width 93 height 34
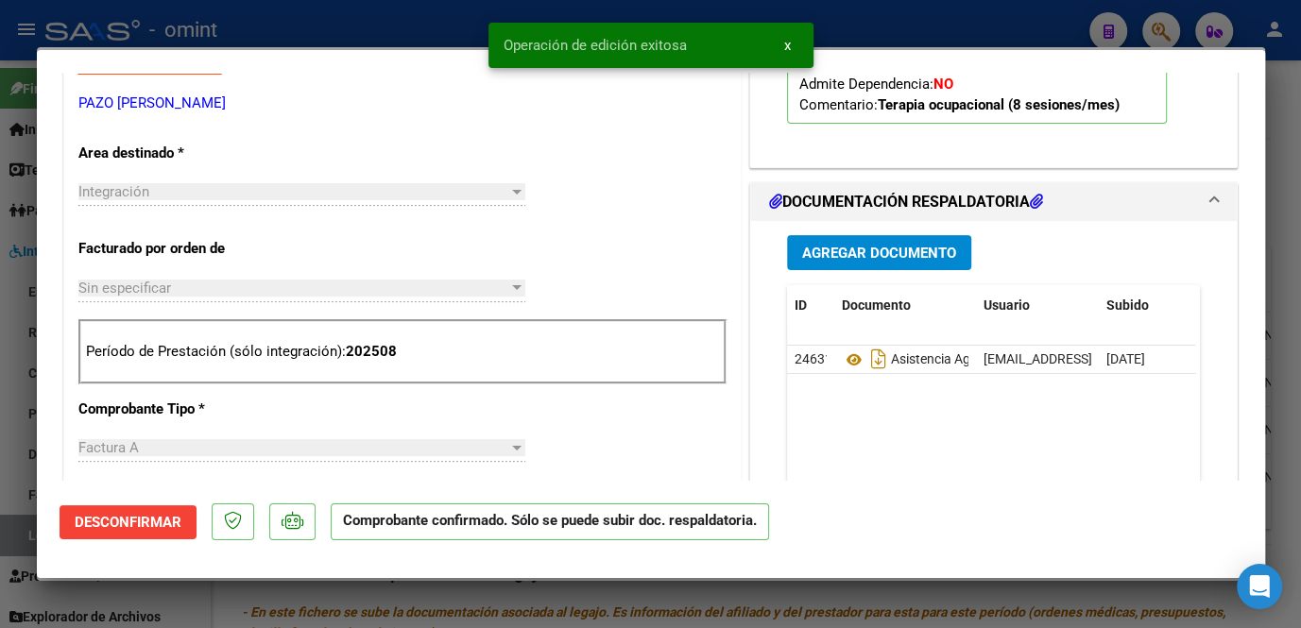
click at [17, 448] on div at bounding box center [650, 314] width 1301 height 628
type input "$ 0,00"
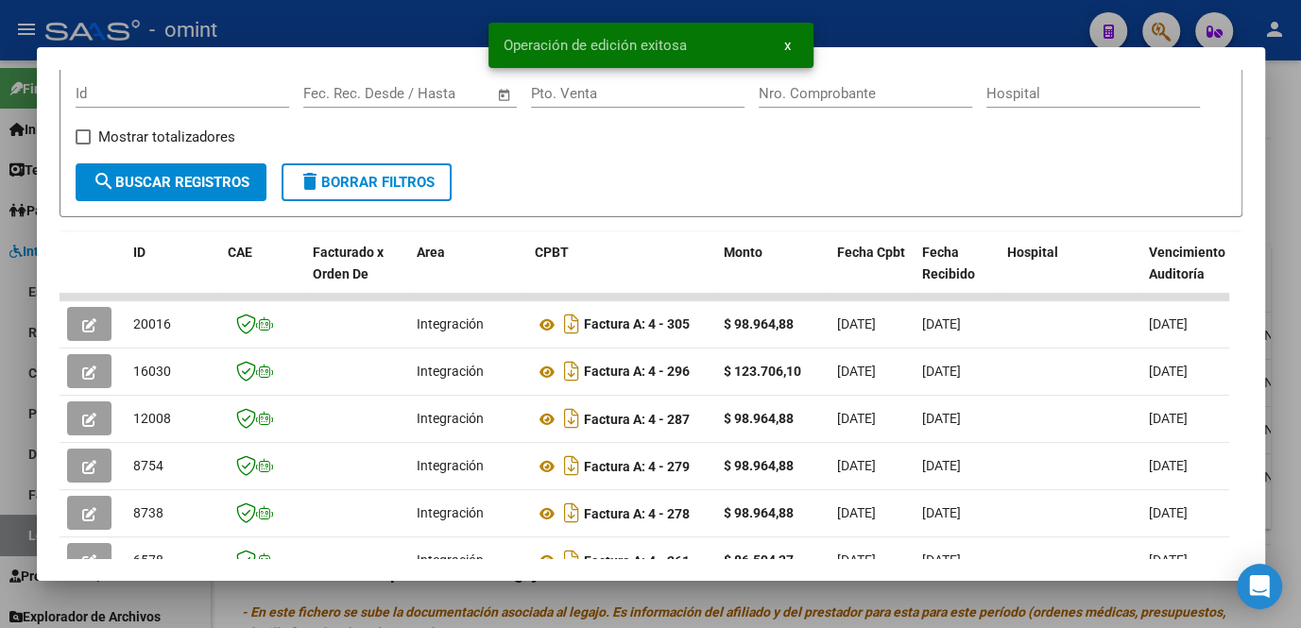
click at [497, 604] on div at bounding box center [650, 314] width 1301 height 628
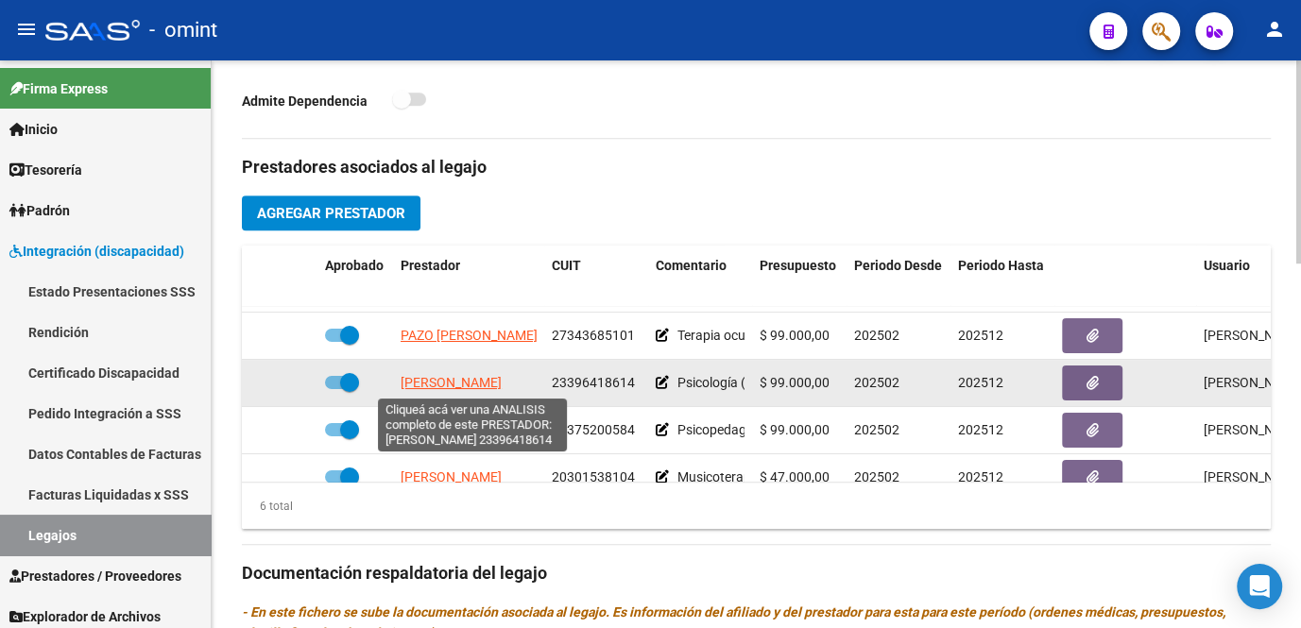
click at [478, 382] on span "GALLEGO MARIA BELEN" at bounding box center [451, 382] width 101 height 15
type textarea "23396418614"
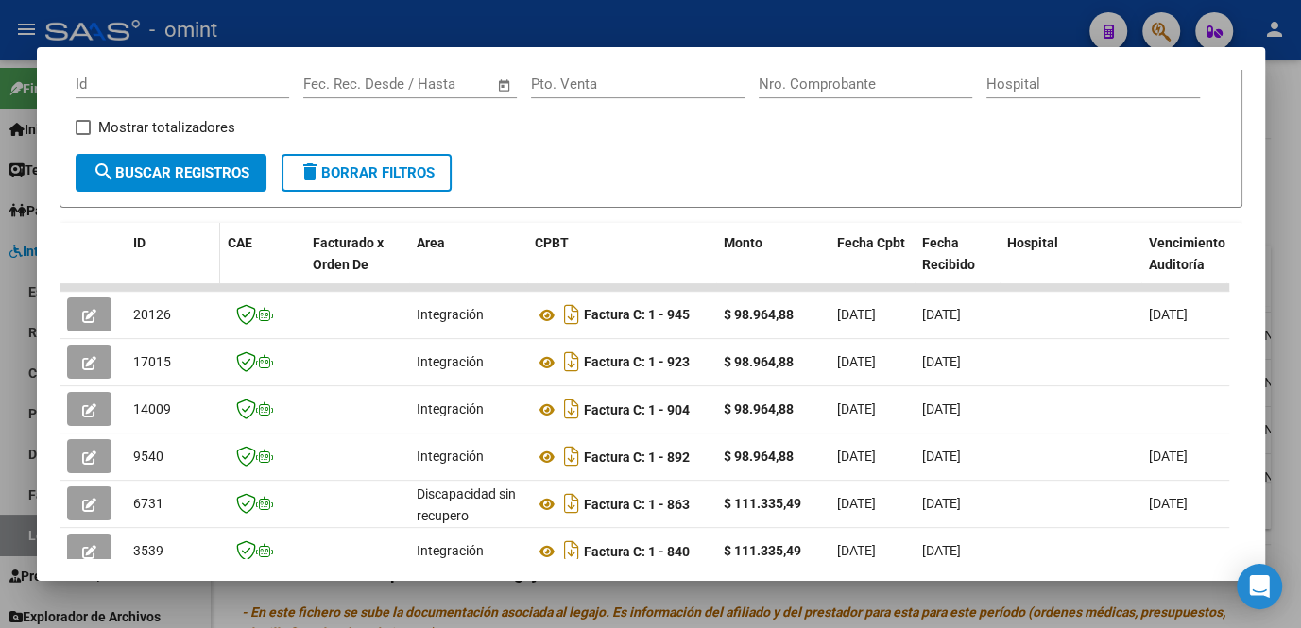
scroll to position [212, 0]
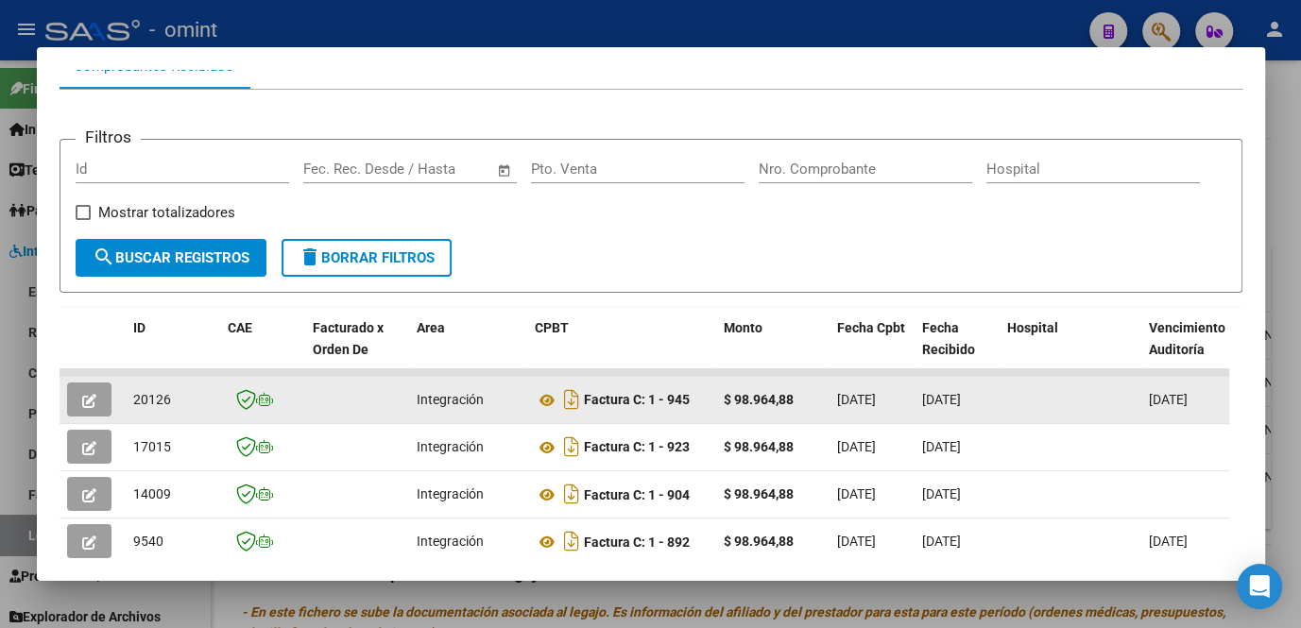
click at [103, 408] on button "button" at bounding box center [89, 400] width 44 height 34
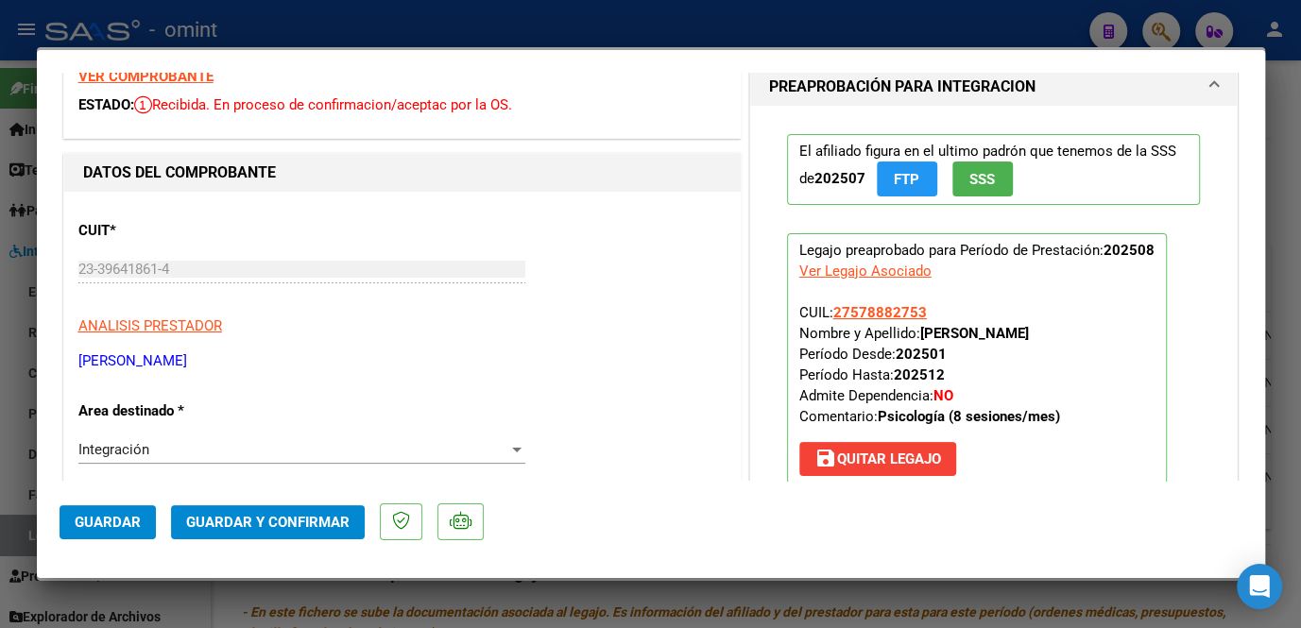
scroll to position [0, 0]
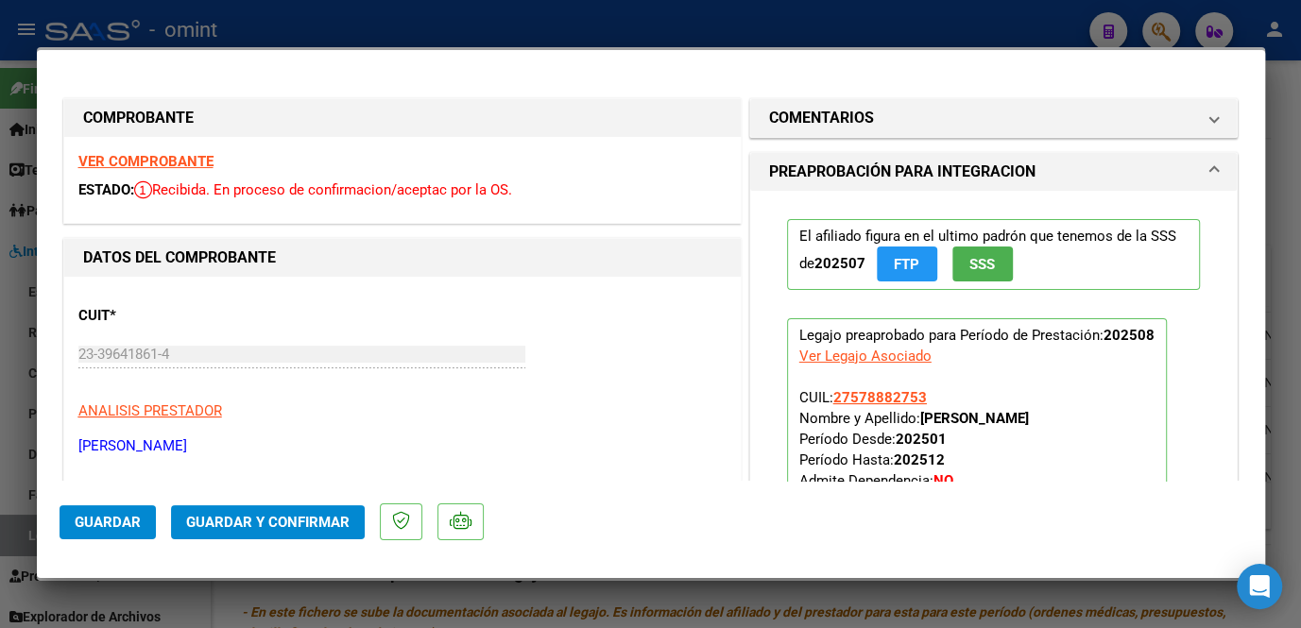
click at [171, 158] on strong "VER COMPROBANTE" at bounding box center [145, 161] width 135 height 17
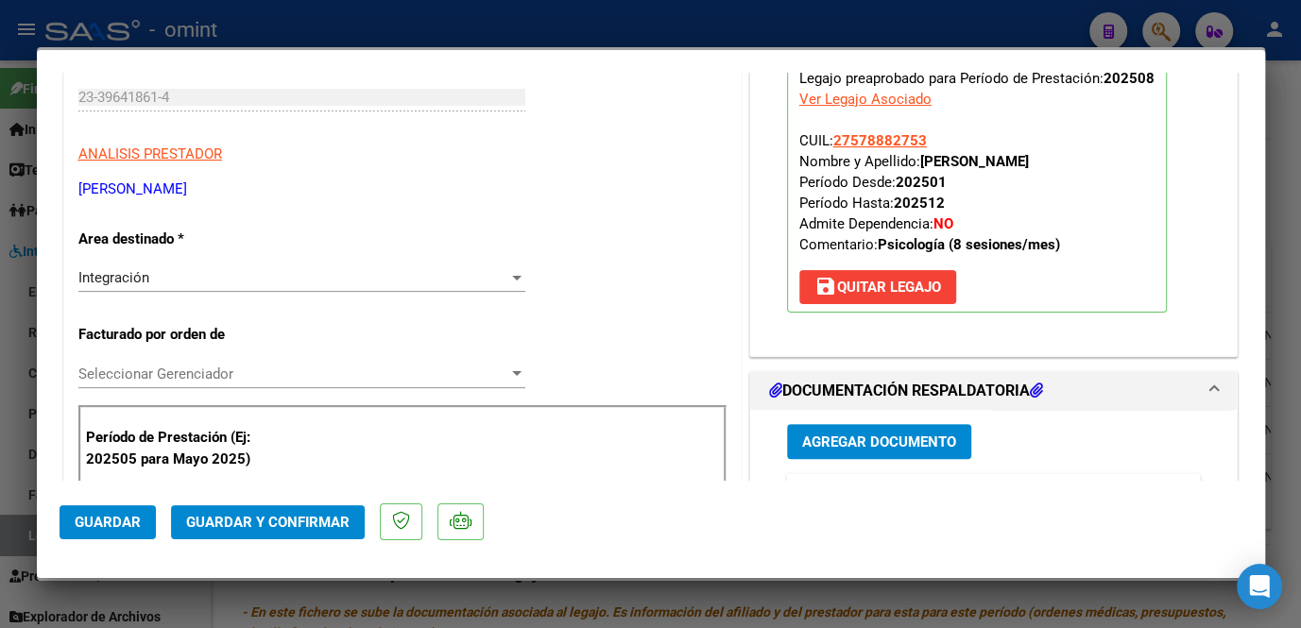
scroll to position [429, 0]
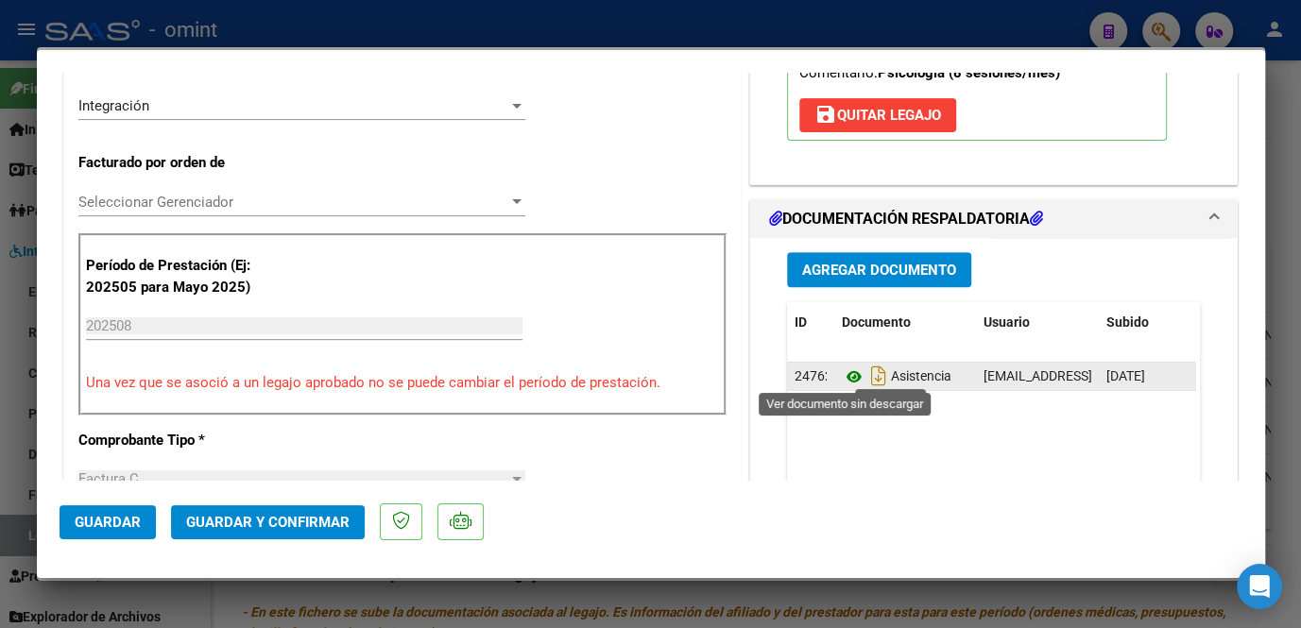
click at [849, 368] on icon at bounding box center [854, 377] width 25 height 23
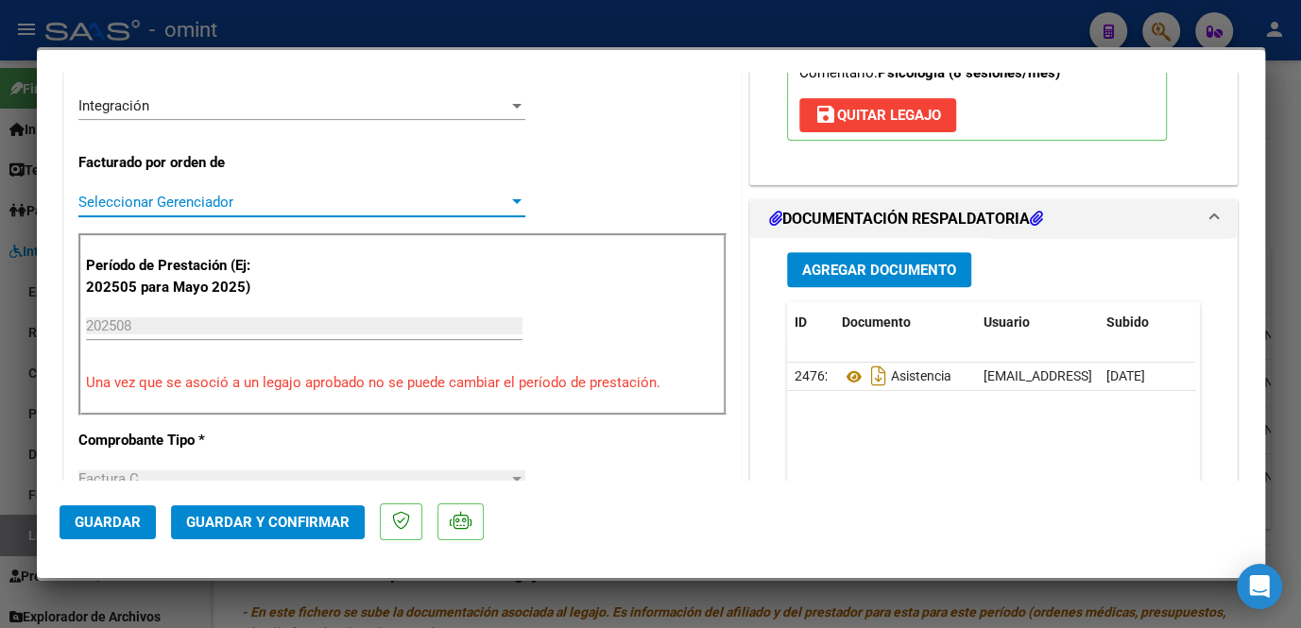
click at [153, 202] on span "Seleccionar Gerenciador" at bounding box center [293, 202] width 430 height 17
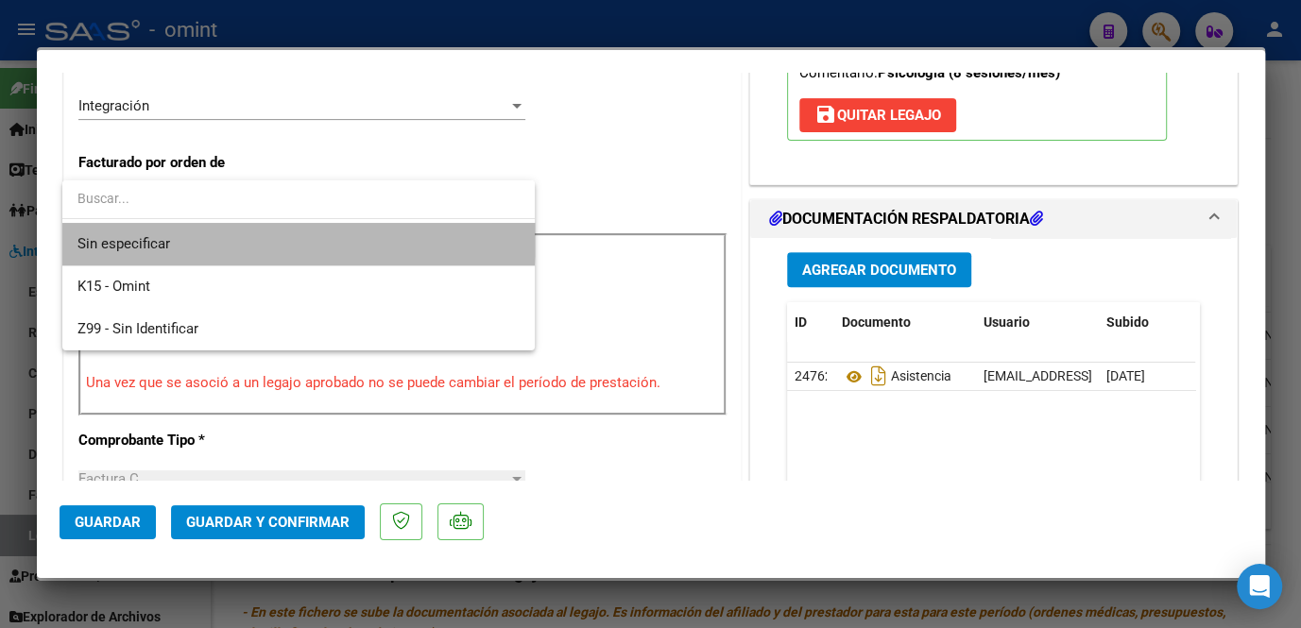
click at [154, 229] on span "Sin especificar" at bounding box center [298, 244] width 442 height 43
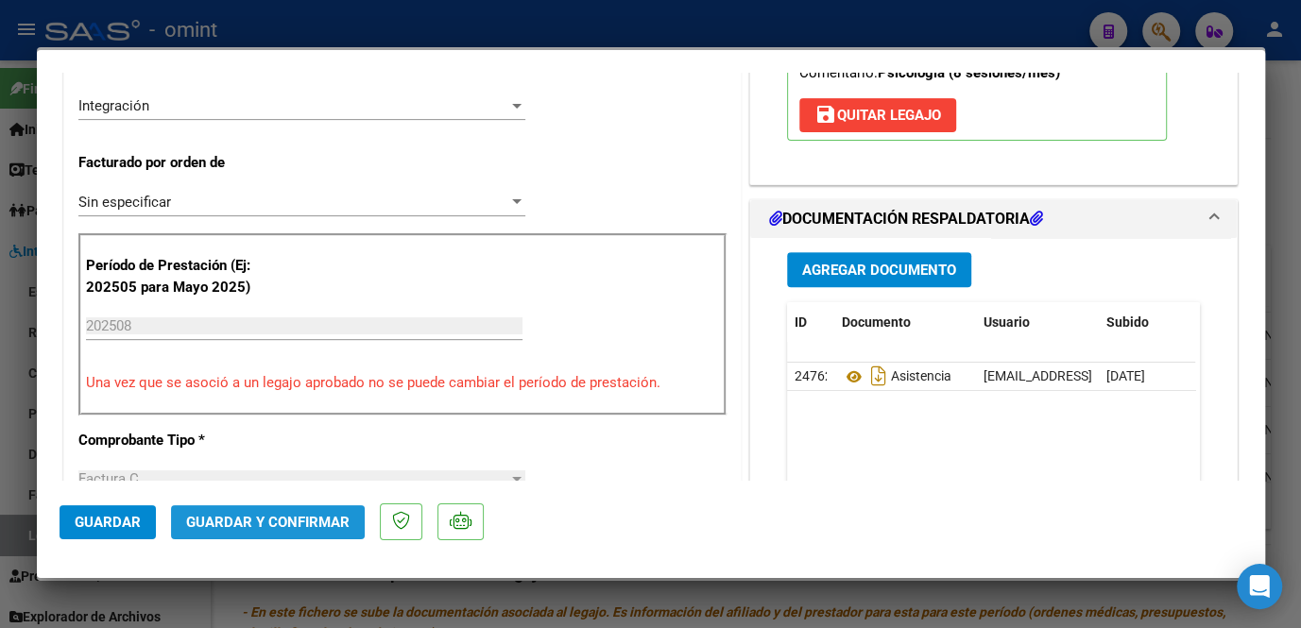
click at [282, 525] on span "Guardar y Confirmar" at bounding box center [267, 522] width 163 height 17
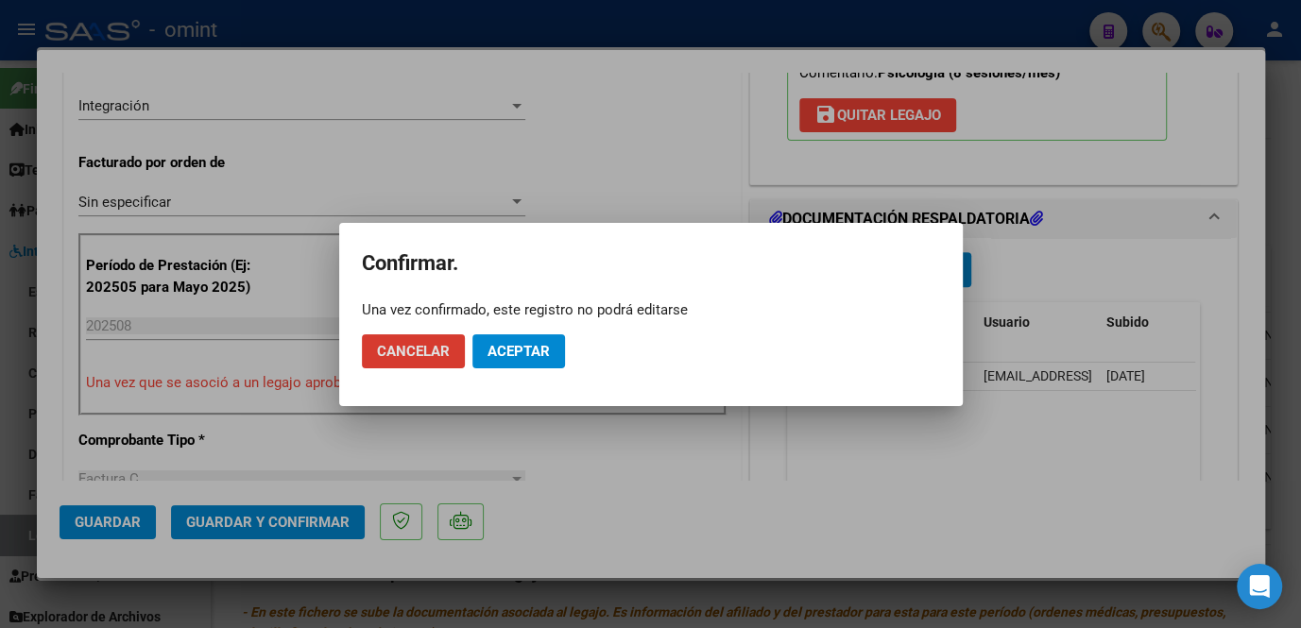
click at [537, 363] on button "Aceptar" at bounding box center [519, 352] width 93 height 34
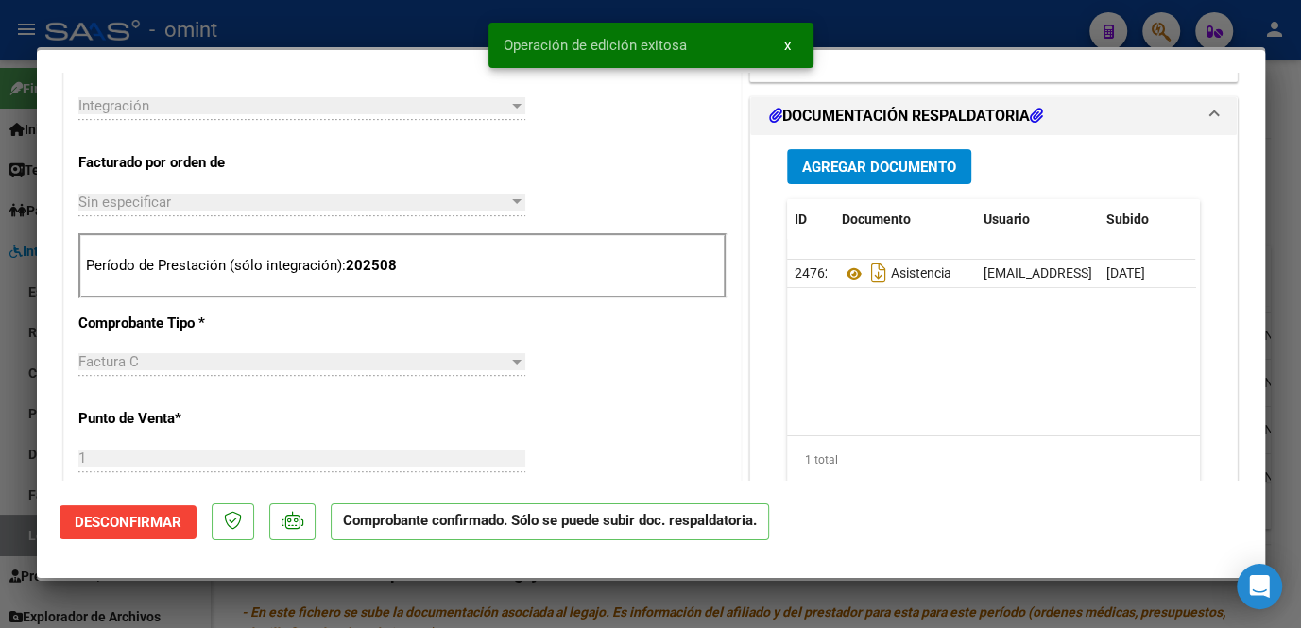
click at [26, 486] on div at bounding box center [650, 314] width 1301 height 628
type input "$ 0,00"
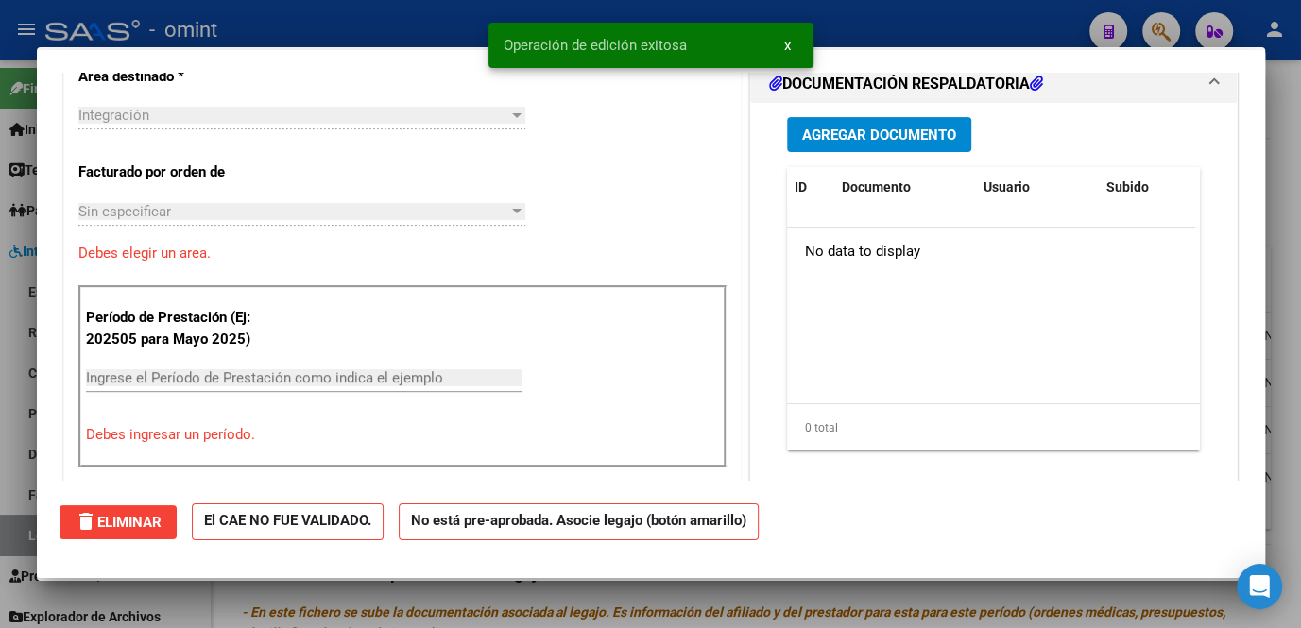
scroll to position [0, 0]
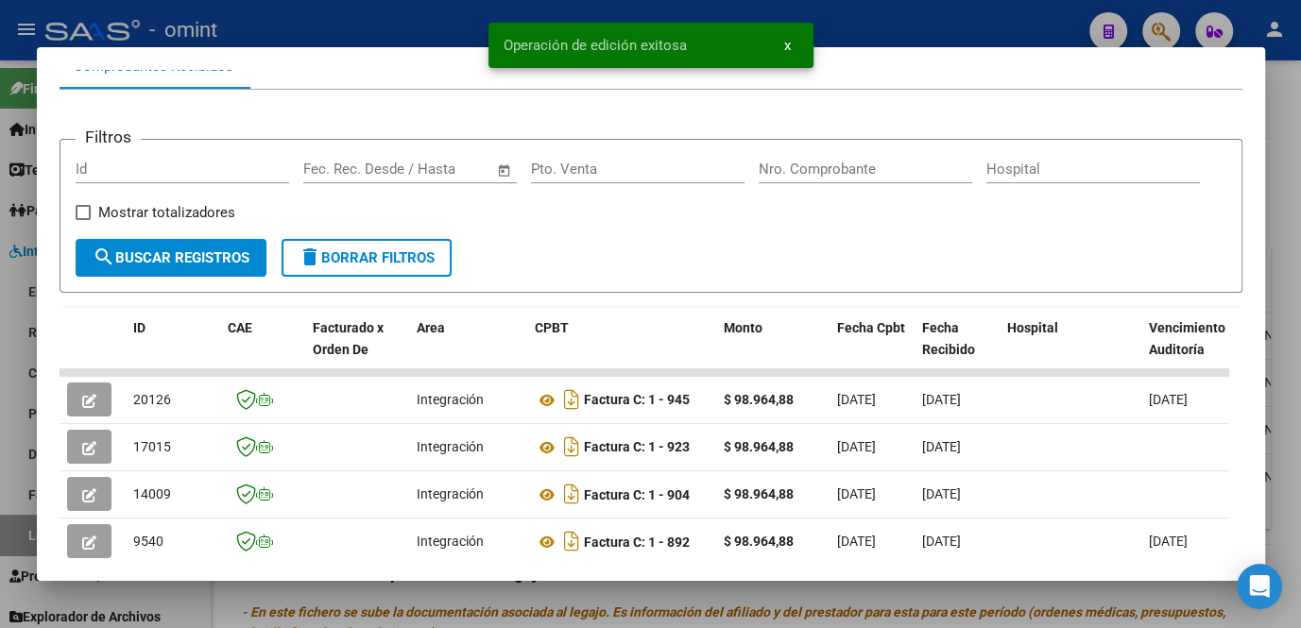
click at [0, 486] on html "menu - omint person Firma Express Inicio Instructivos Contacto OS Tesorería Ext…" at bounding box center [650, 314] width 1301 height 628
click at [17, 476] on div at bounding box center [650, 314] width 1301 height 628
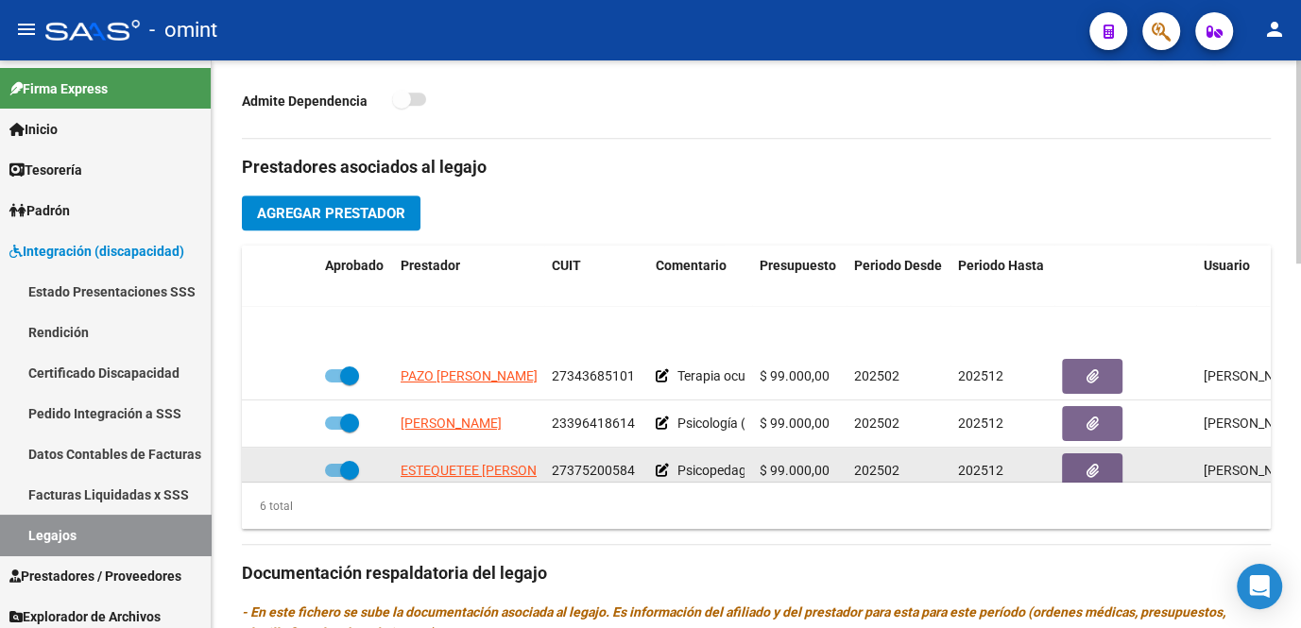
scroll to position [85, 0]
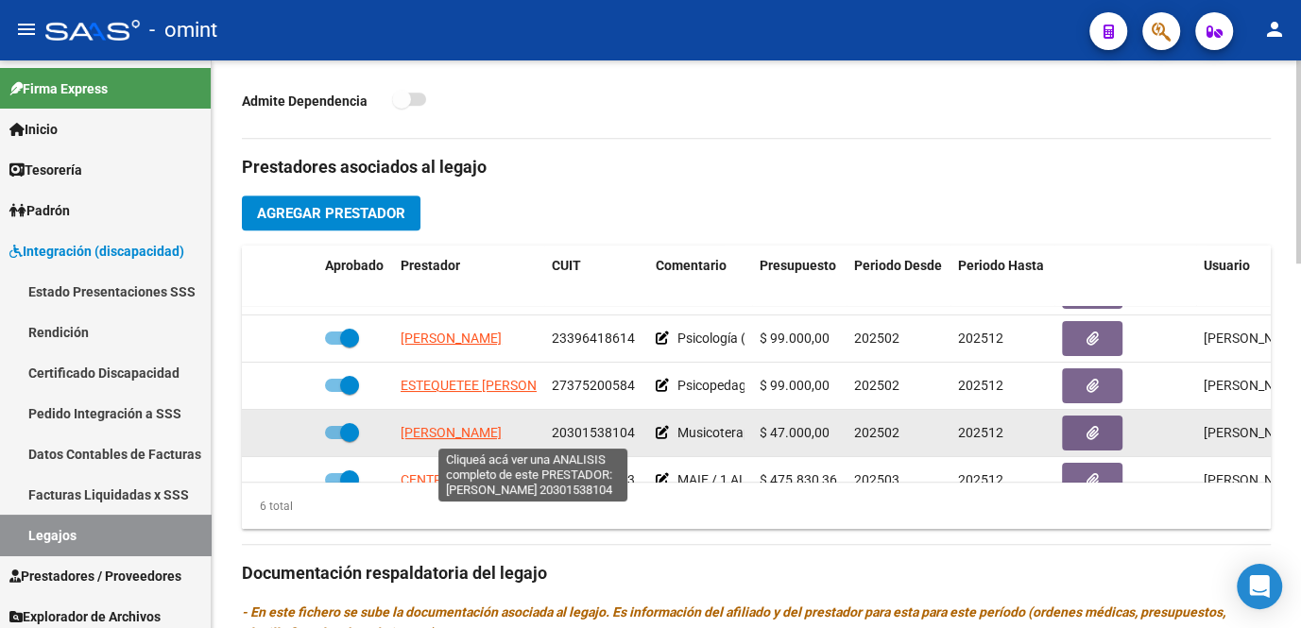
click at [488, 438] on span "ENGELMANN BARRIA MISAEL MAXIMILIANO" at bounding box center [451, 432] width 101 height 15
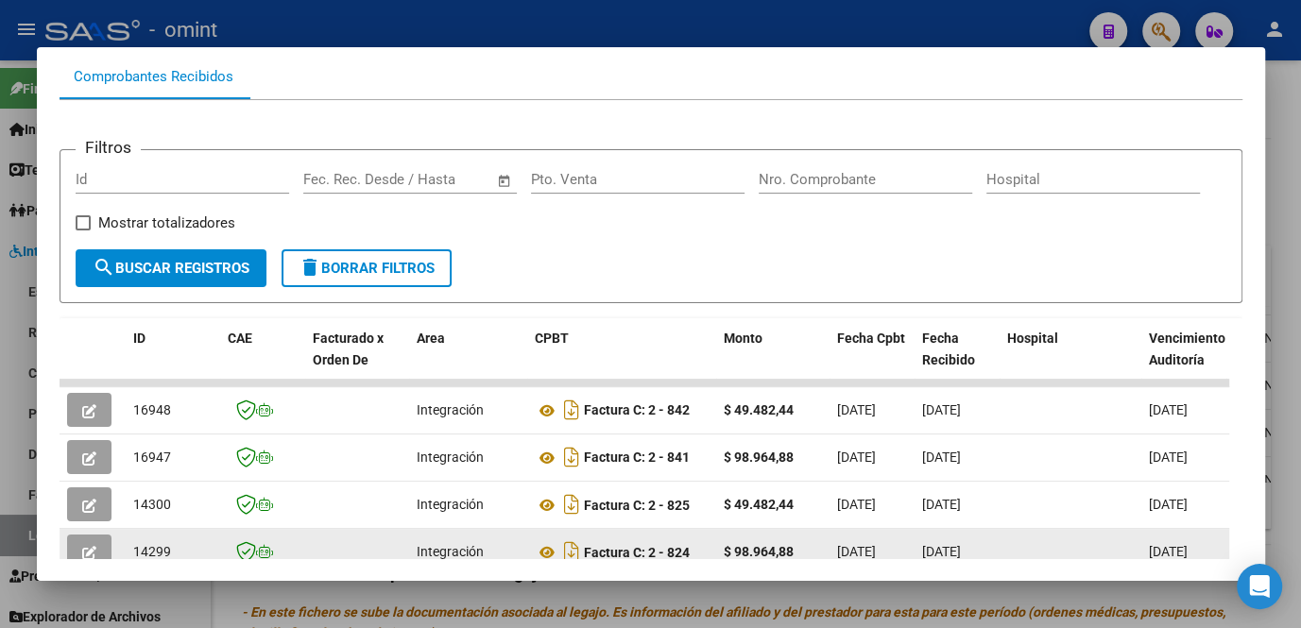
scroll to position [373, 0]
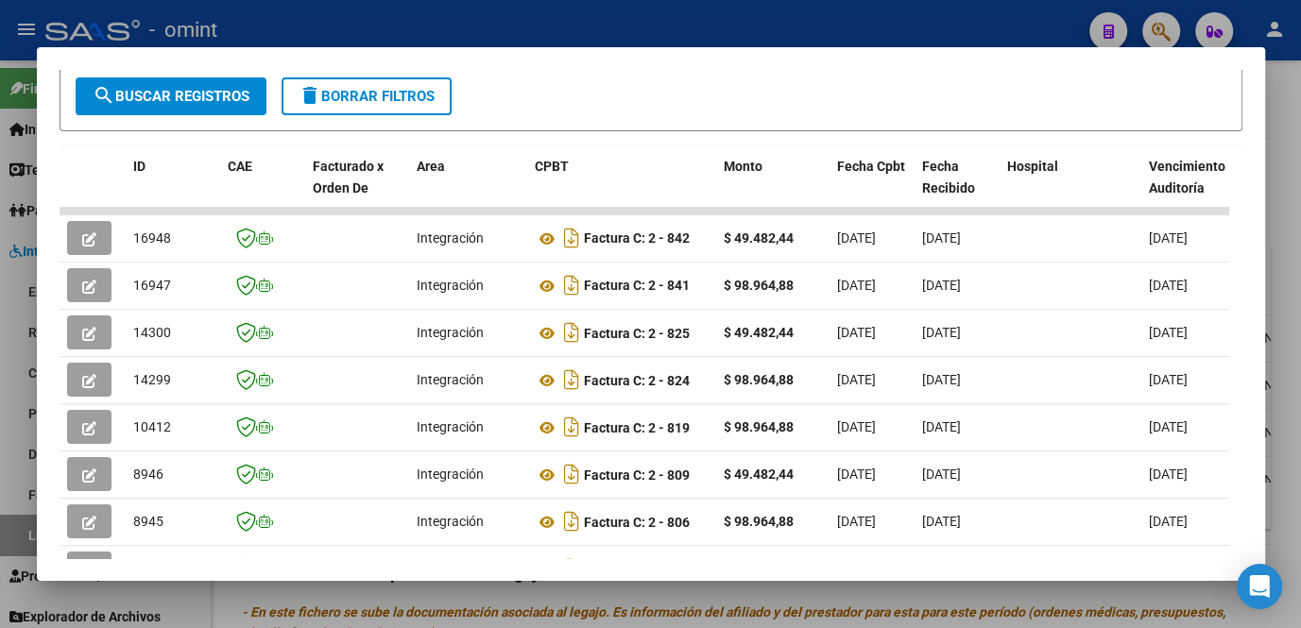
click at [517, 597] on div at bounding box center [650, 314] width 1301 height 628
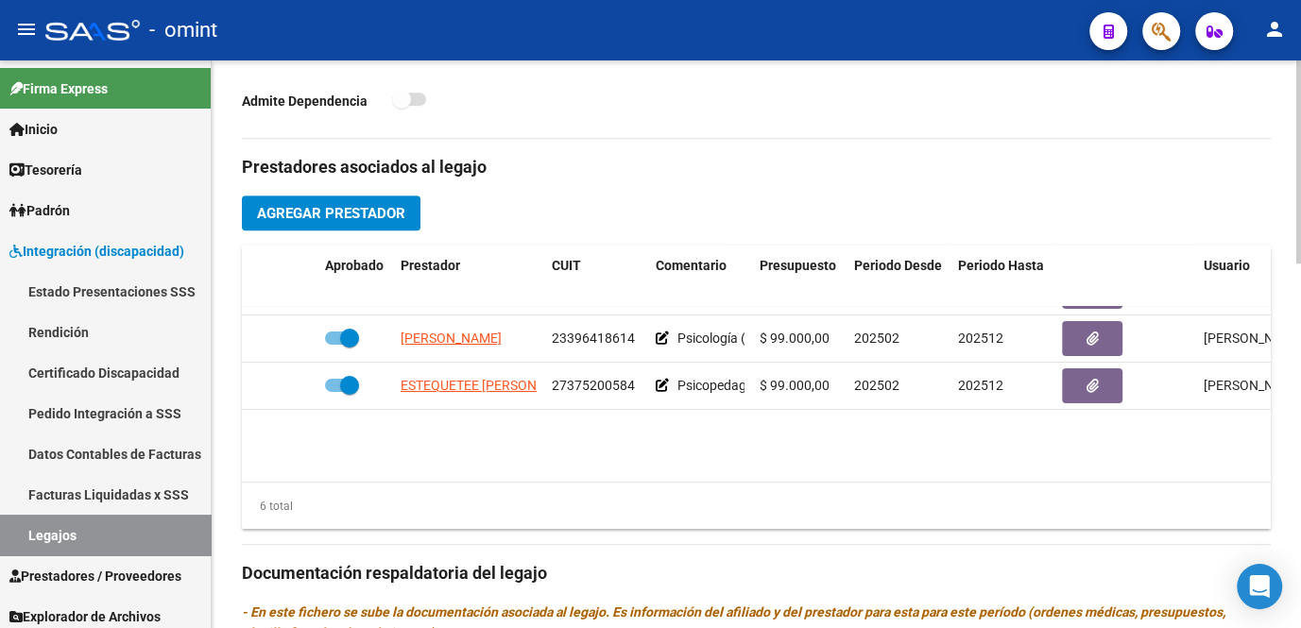
scroll to position [0, 0]
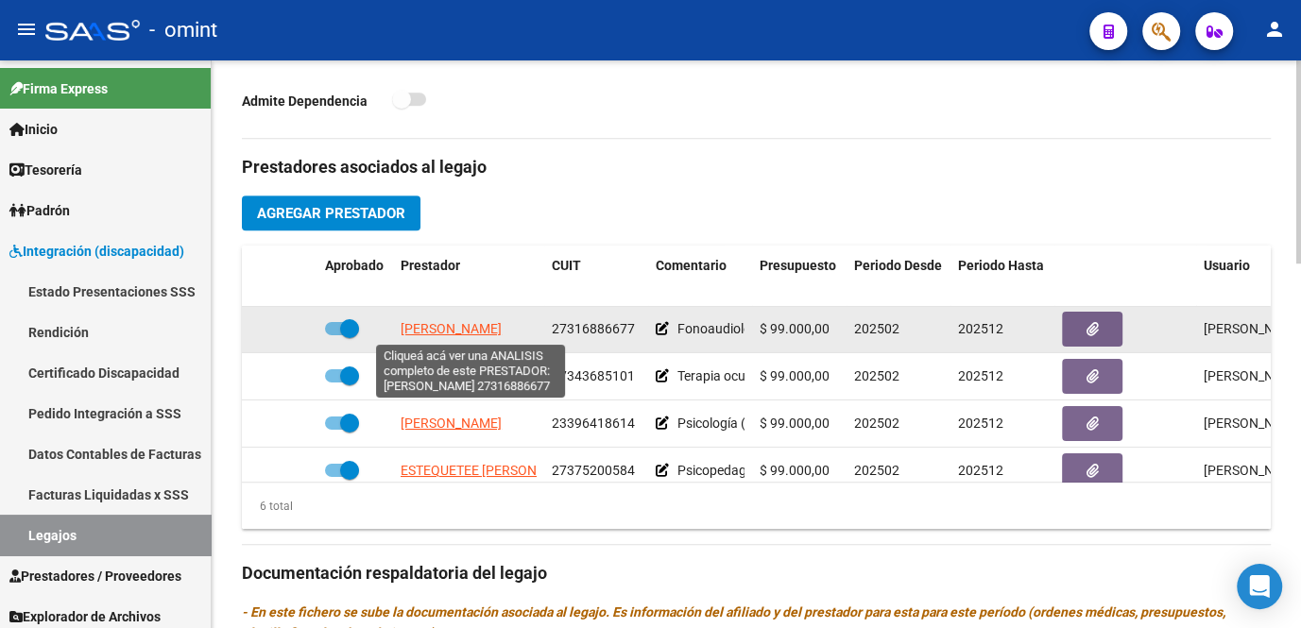
click at [448, 329] on span "SIMON NOELIA MARIEL" at bounding box center [451, 328] width 101 height 15
type textarea "27316886677"
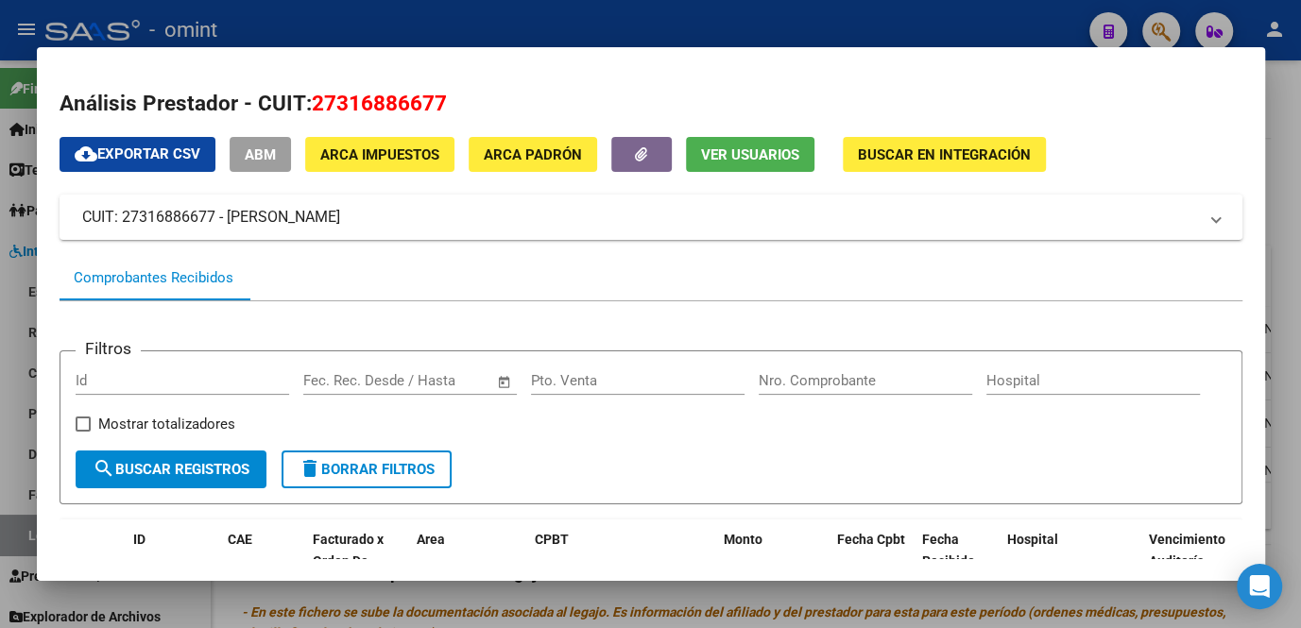
scroll to position [257, 0]
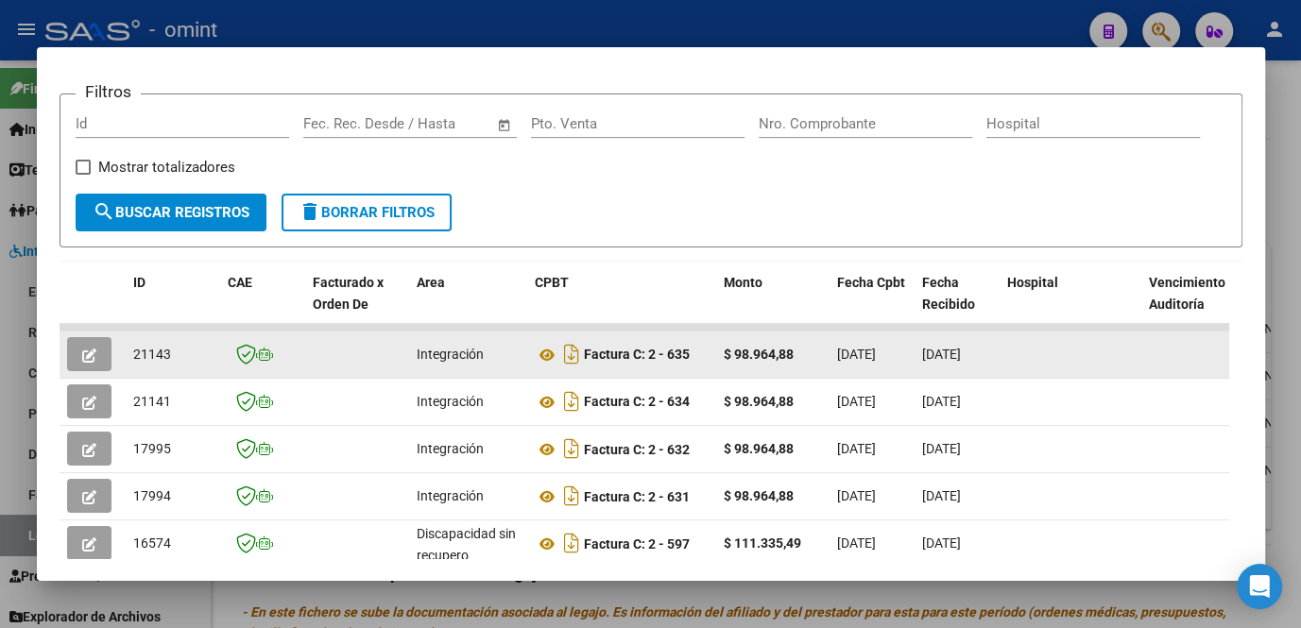
click at [103, 362] on button "button" at bounding box center [89, 354] width 44 height 34
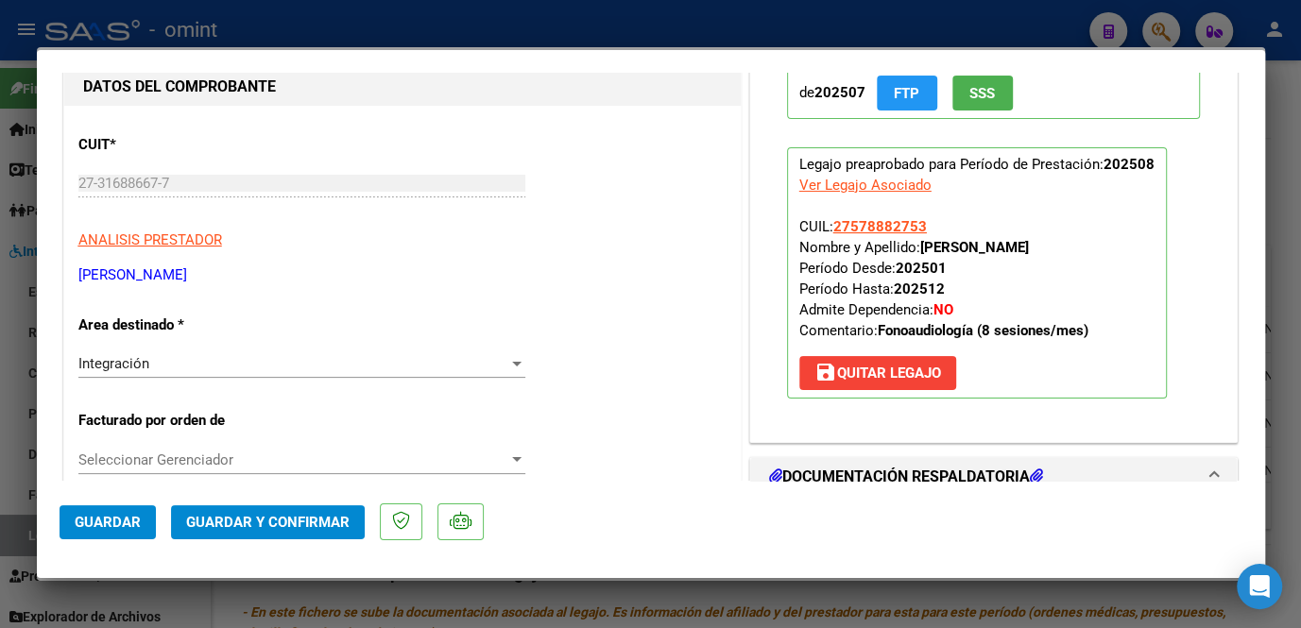
scroll to position [343, 0]
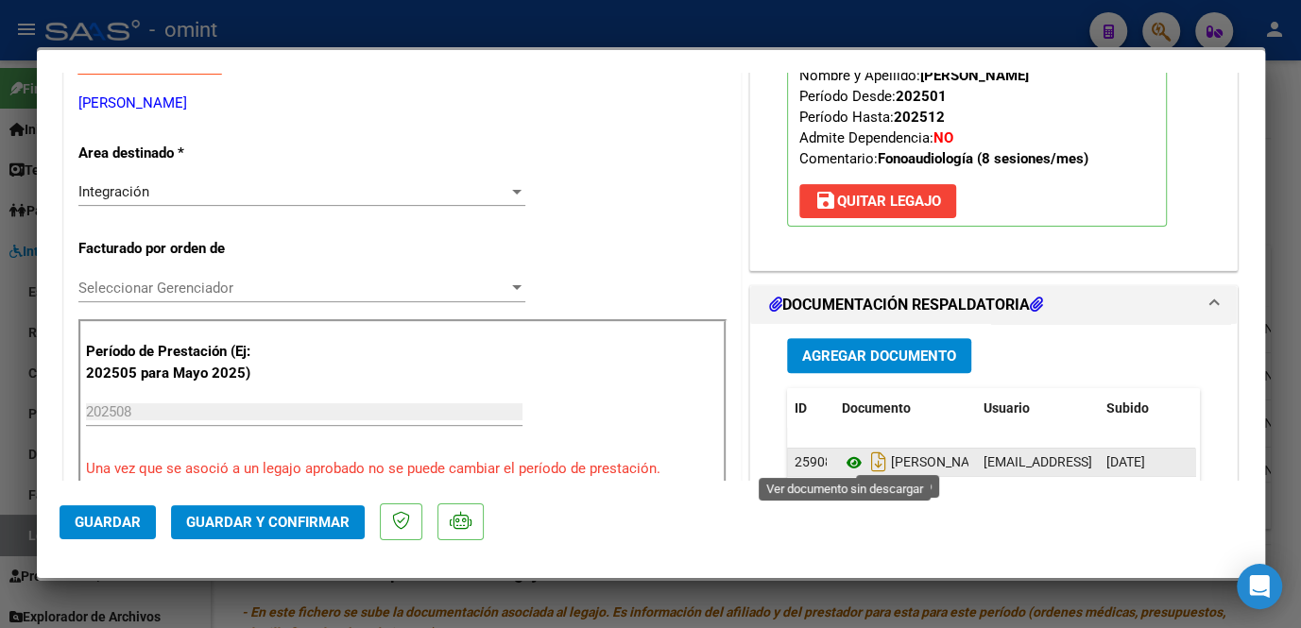
click at [842, 456] on icon at bounding box center [854, 463] width 25 height 23
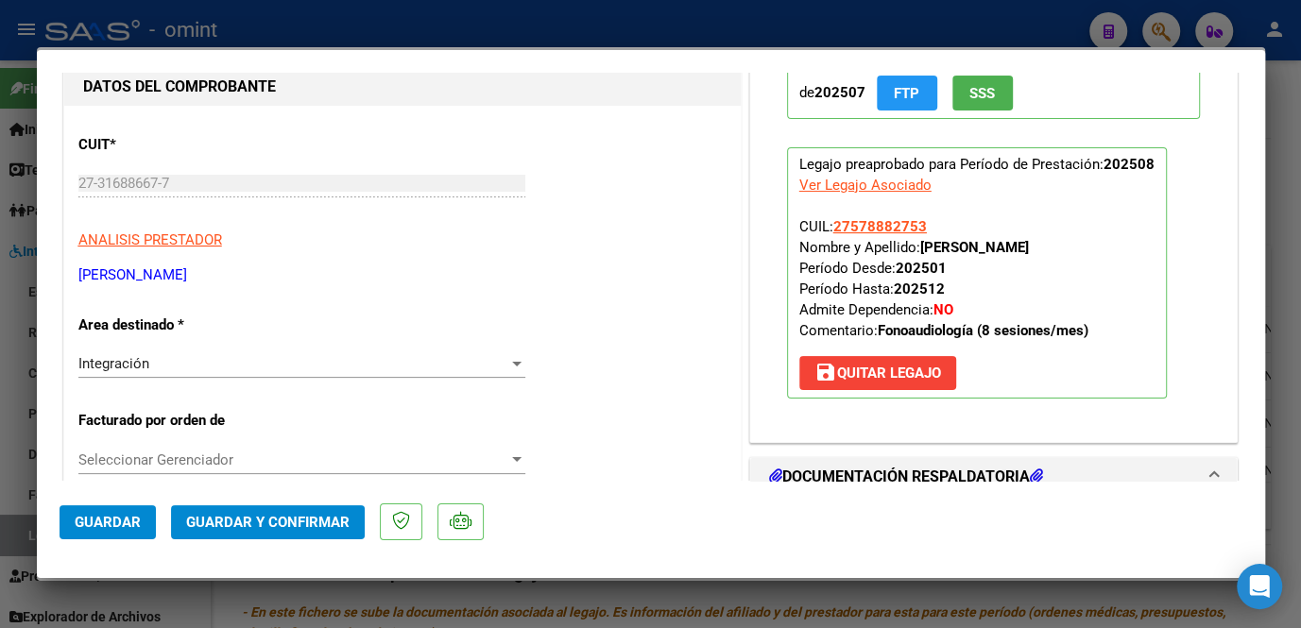
scroll to position [0, 0]
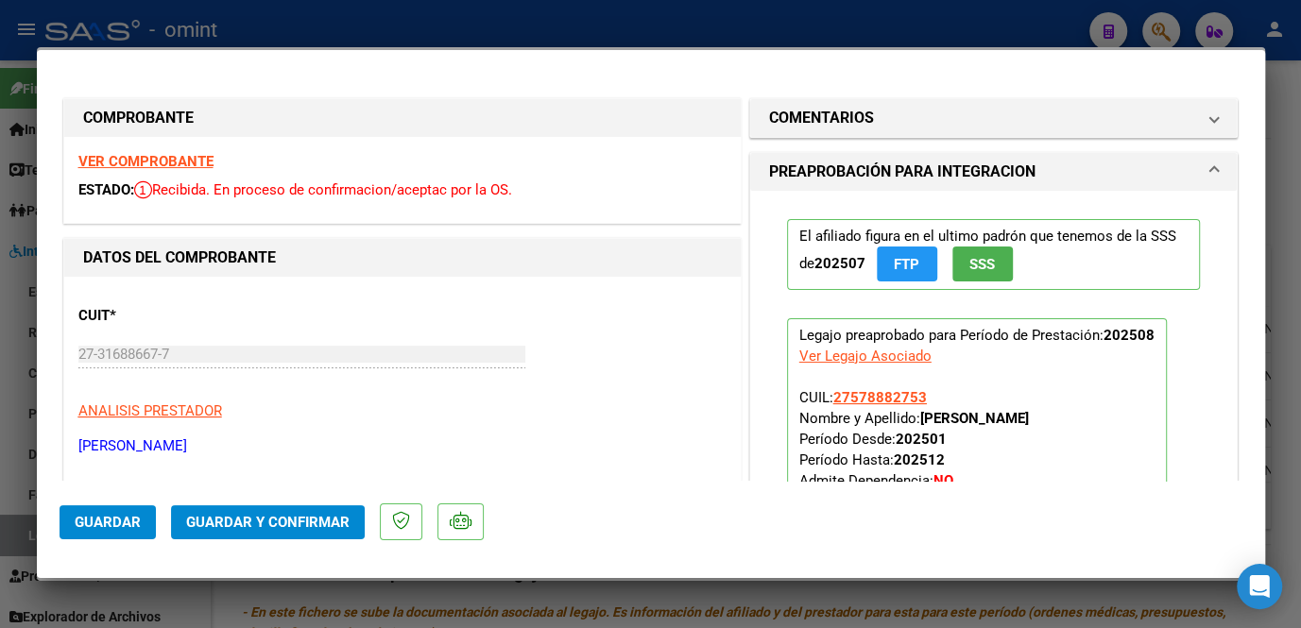
click at [173, 161] on strong "VER COMPROBANTE" at bounding box center [145, 161] width 135 height 17
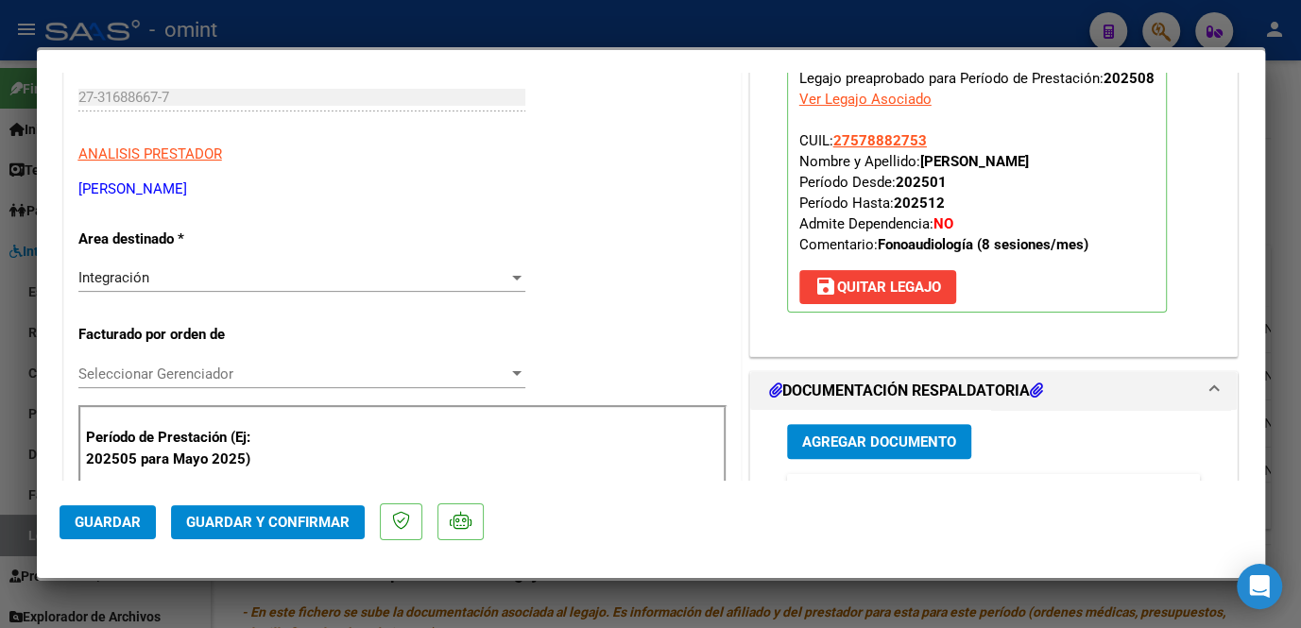
scroll to position [343, 0]
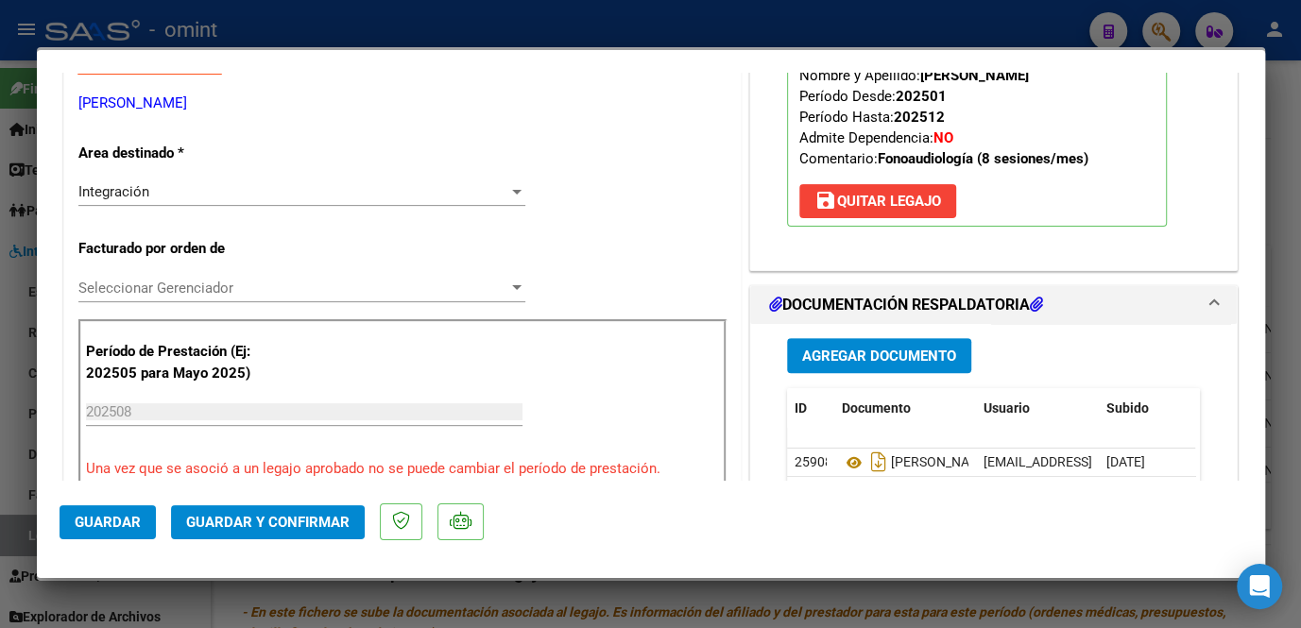
click at [257, 285] on span "Seleccionar Gerenciador" at bounding box center [293, 288] width 430 height 17
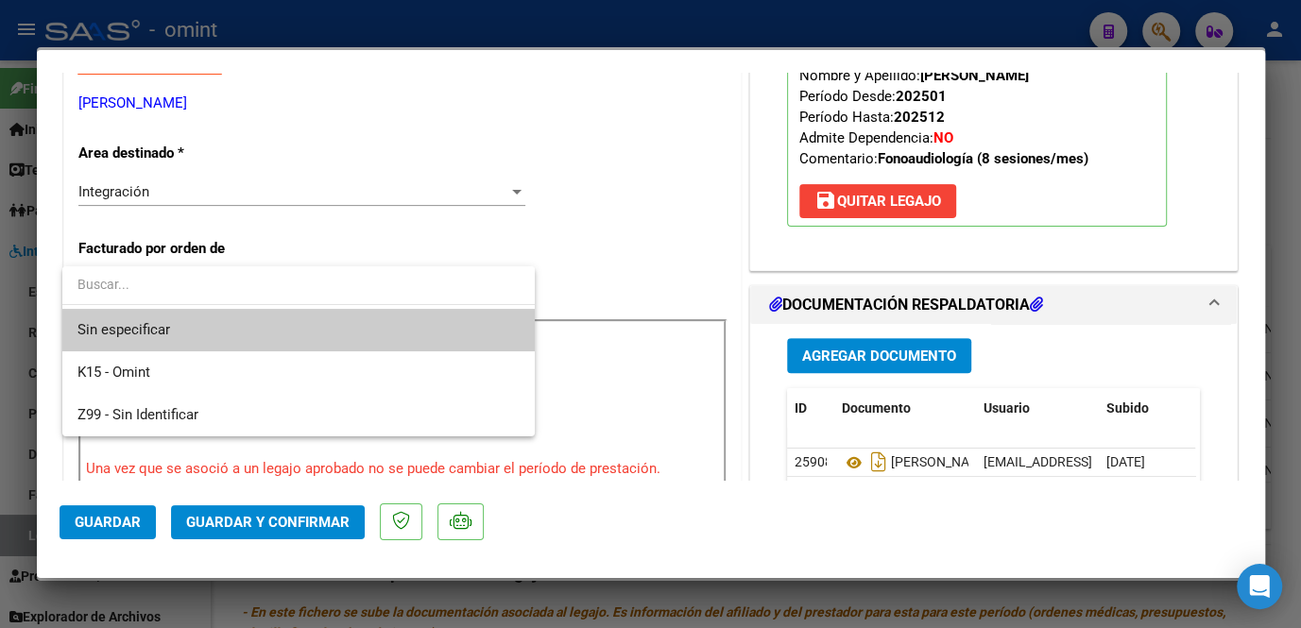
click at [168, 327] on span "Sin especificar" at bounding box center [298, 330] width 442 height 43
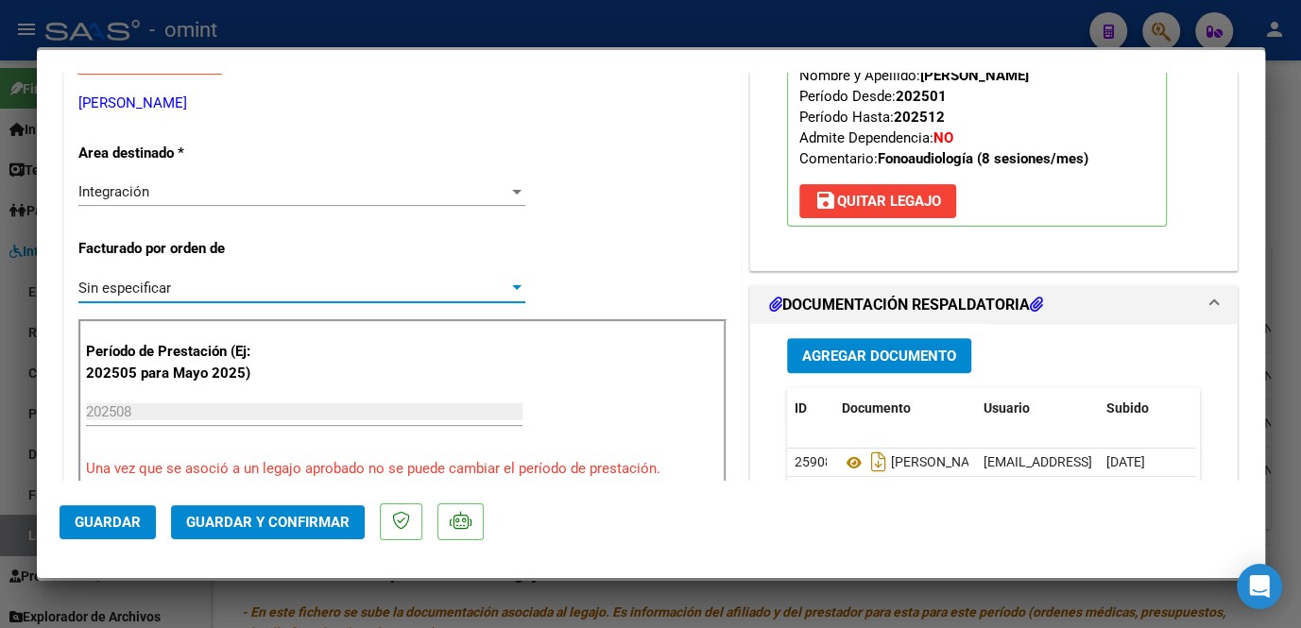
click at [239, 510] on button "Guardar y Confirmar" at bounding box center [268, 523] width 194 height 34
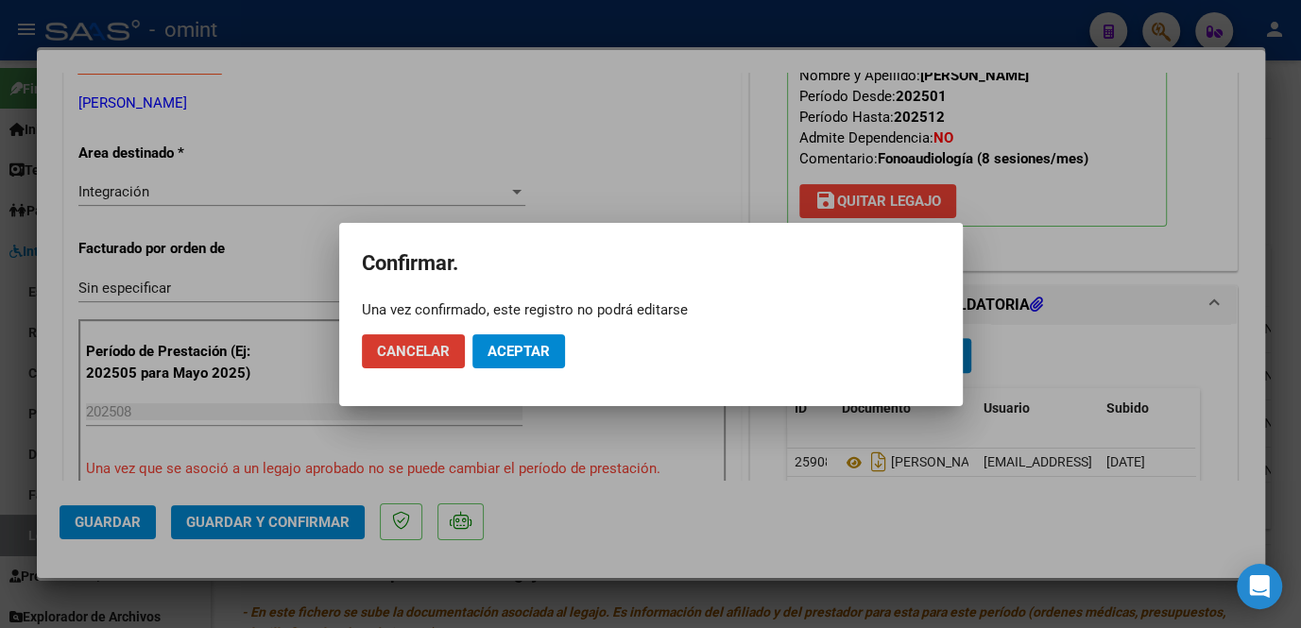
click at [515, 336] on button "Aceptar" at bounding box center [519, 352] width 93 height 34
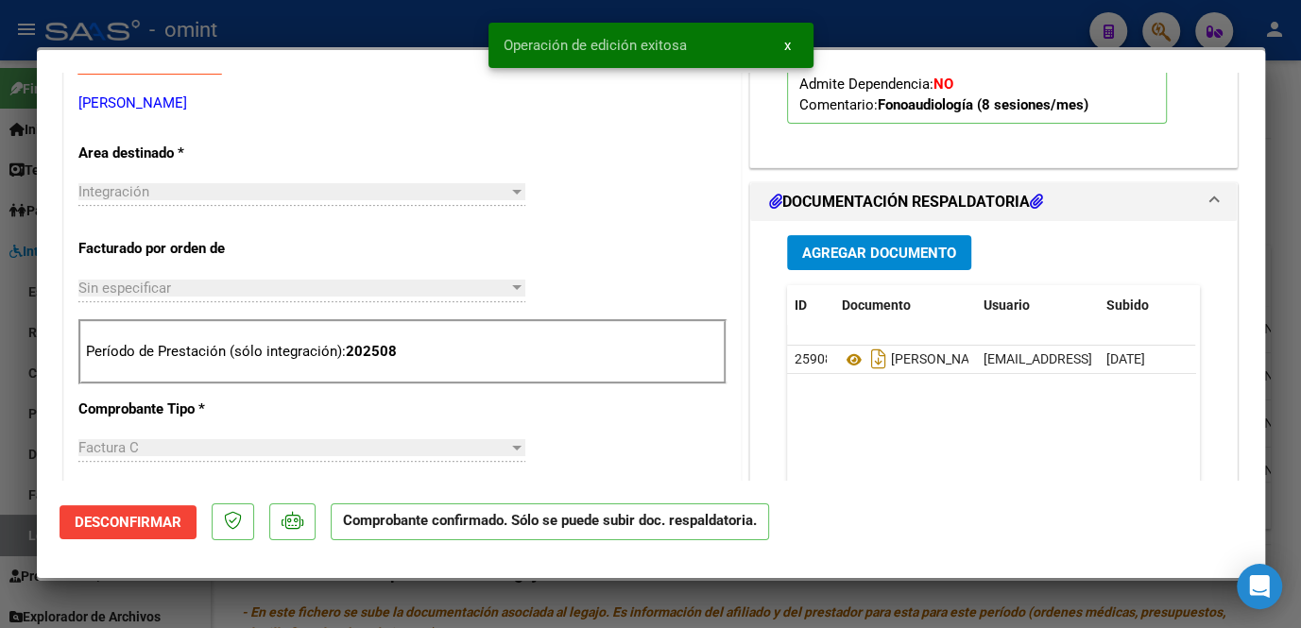
click at [18, 425] on div at bounding box center [650, 314] width 1301 height 628
type input "$ 0,00"
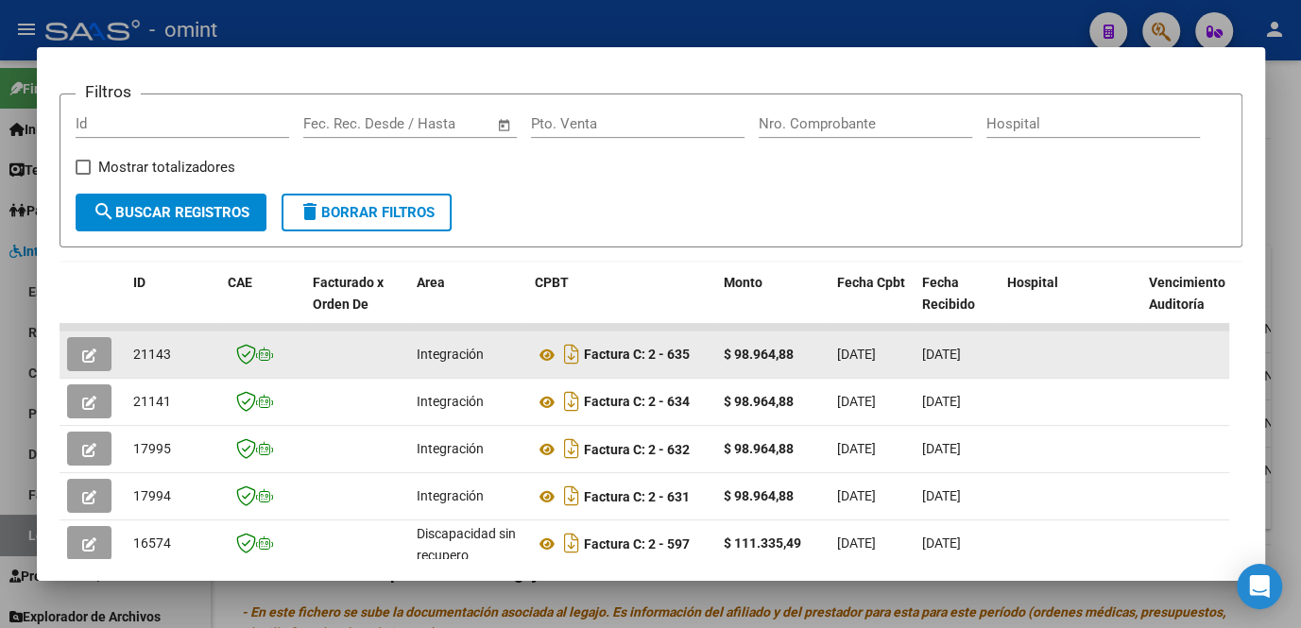
click at [80, 357] on button "button" at bounding box center [89, 354] width 44 height 34
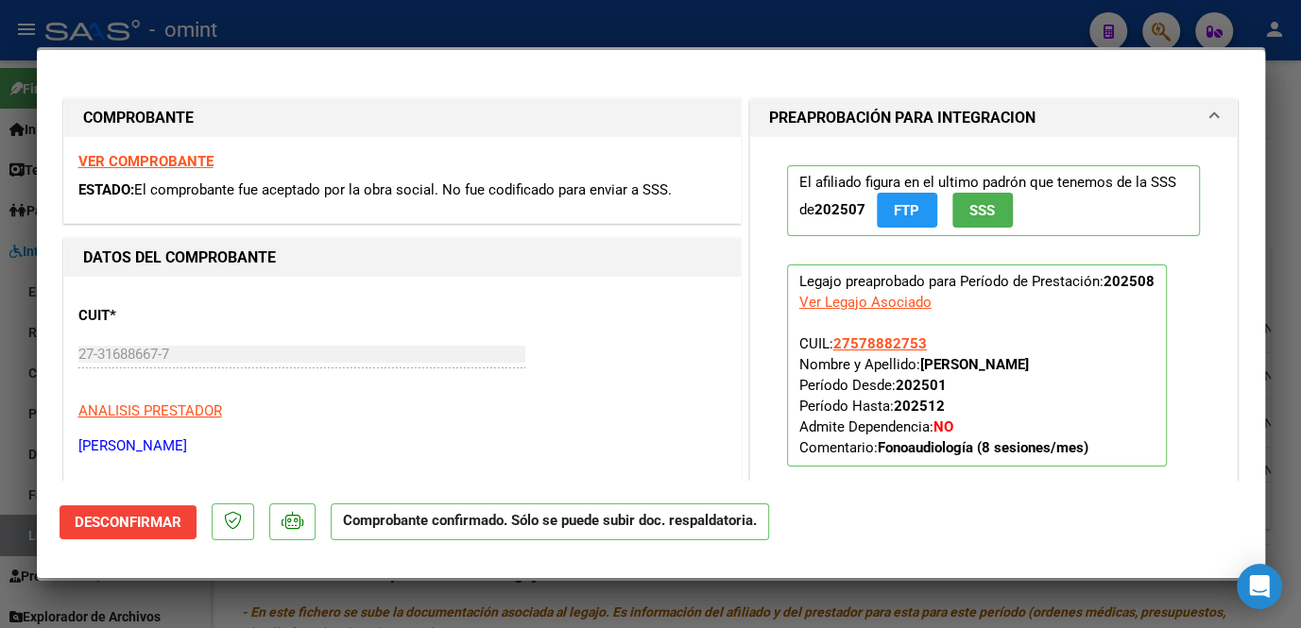
click at [16, 408] on div at bounding box center [650, 314] width 1301 height 628
type input "$ 0,00"
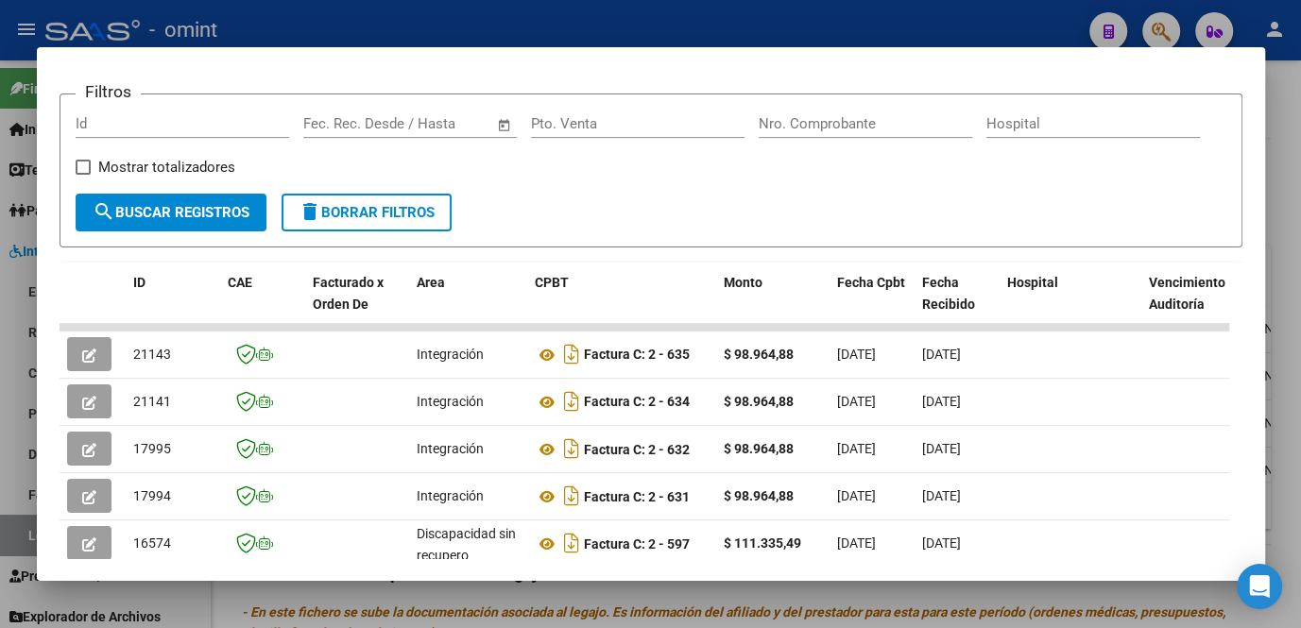
click at [16, 408] on div at bounding box center [650, 314] width 1301 height 628
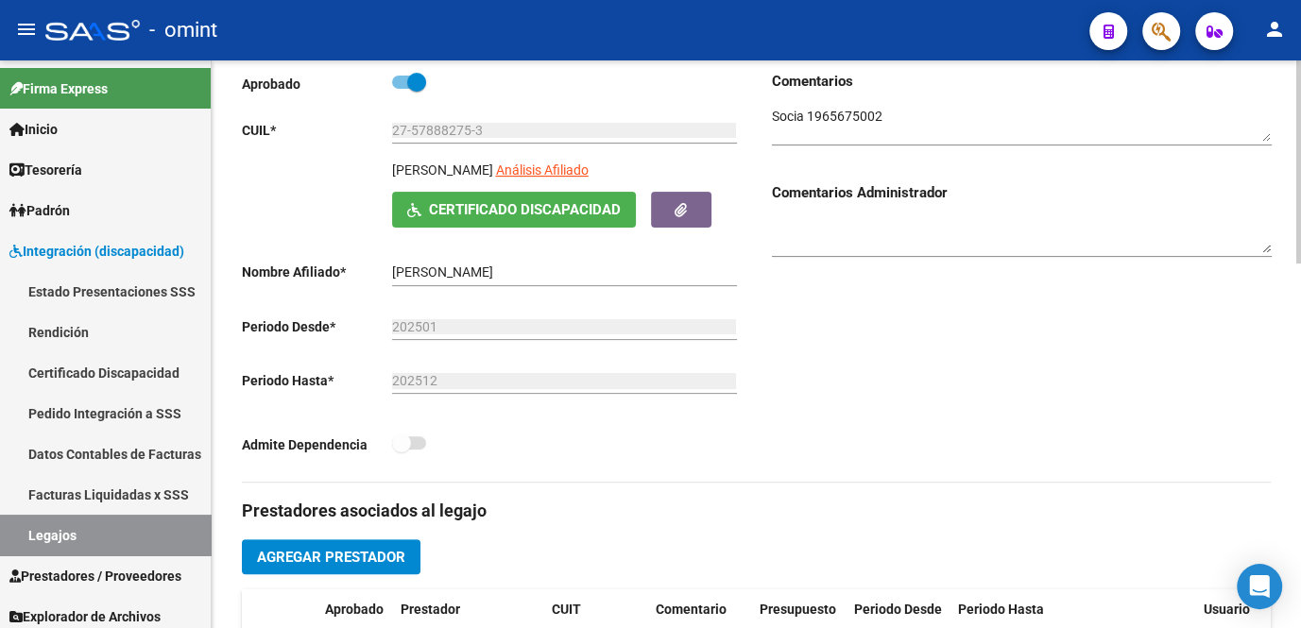
scroll to position [0, 0]
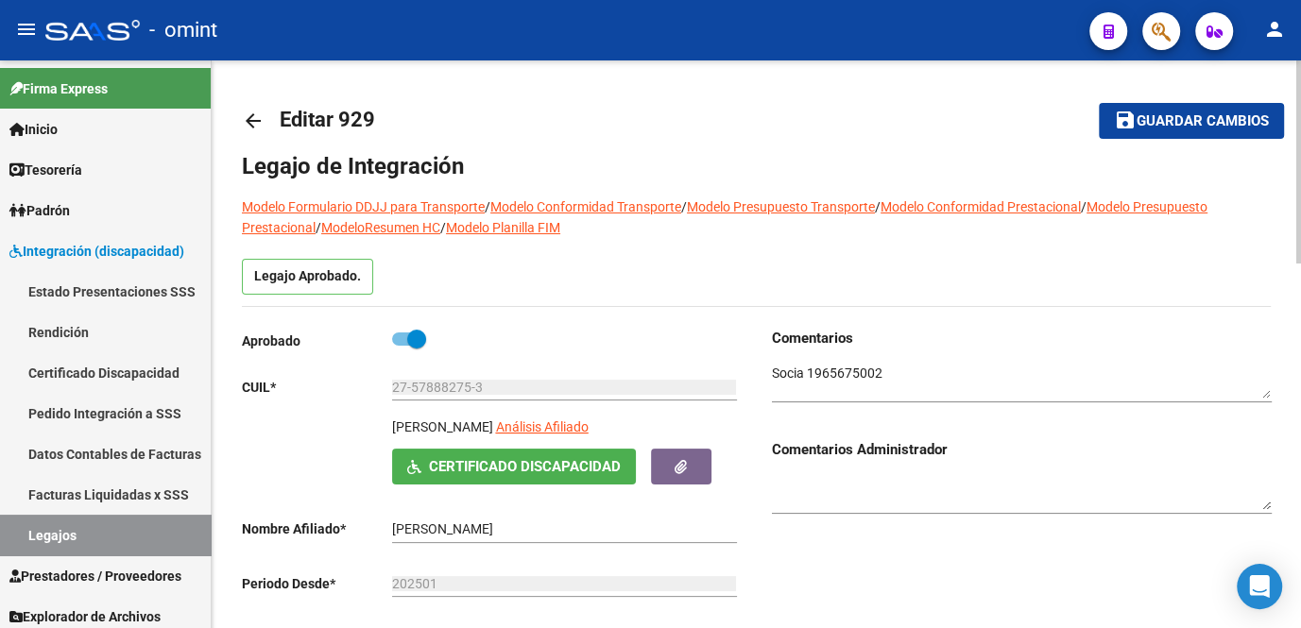
click at [1179, 129] on button "save Guardar cambios" at bounding box center [1191, 120] width 185 height 35
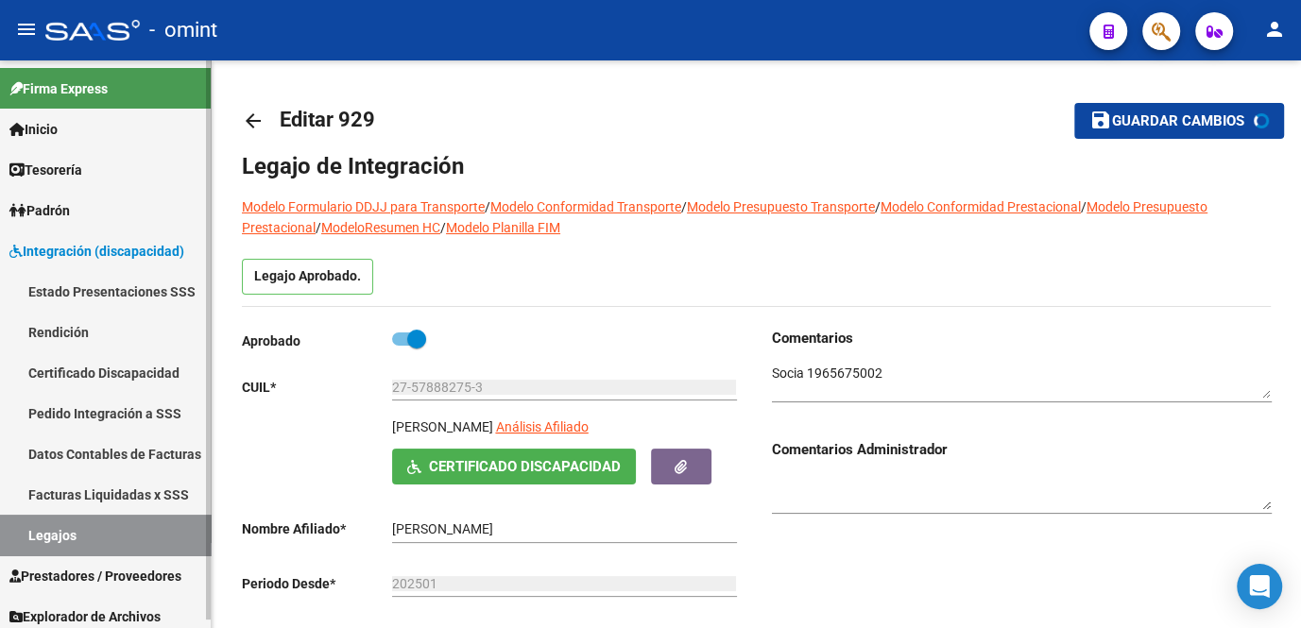
click at [138, 532] on link "Legajos" at bounding box center [105, 535] width 211 height 41
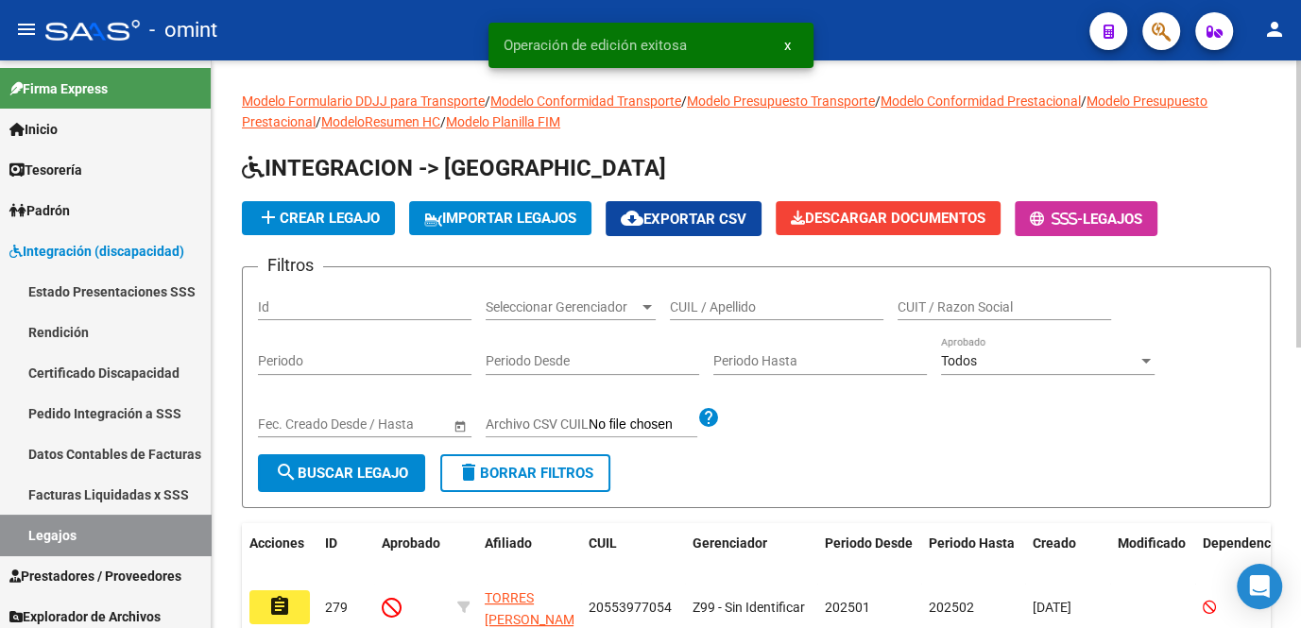
scroll to position [85, 0]
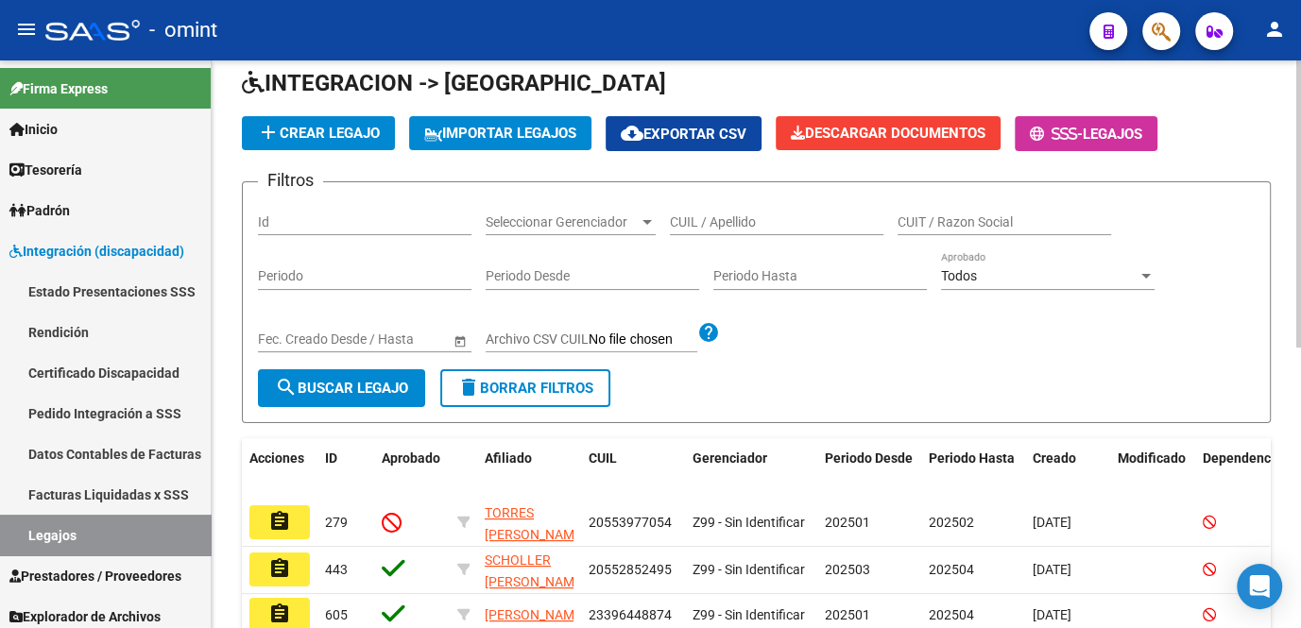
click at [732, 220] on input "CUIL / Apellido" at bounding box center [777, 223] width 214 height 16
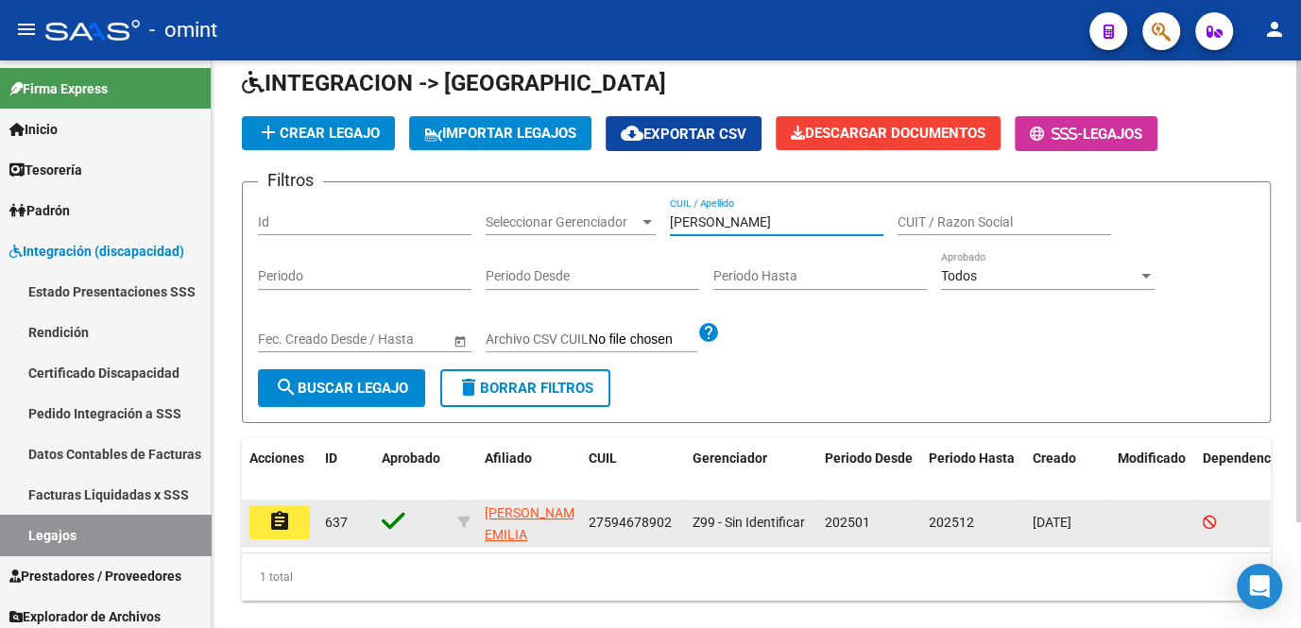
type input "martinez za"
click at [287, 521] on mat-icon "assignment" at bounding box center [279, 521] width 23 height 23
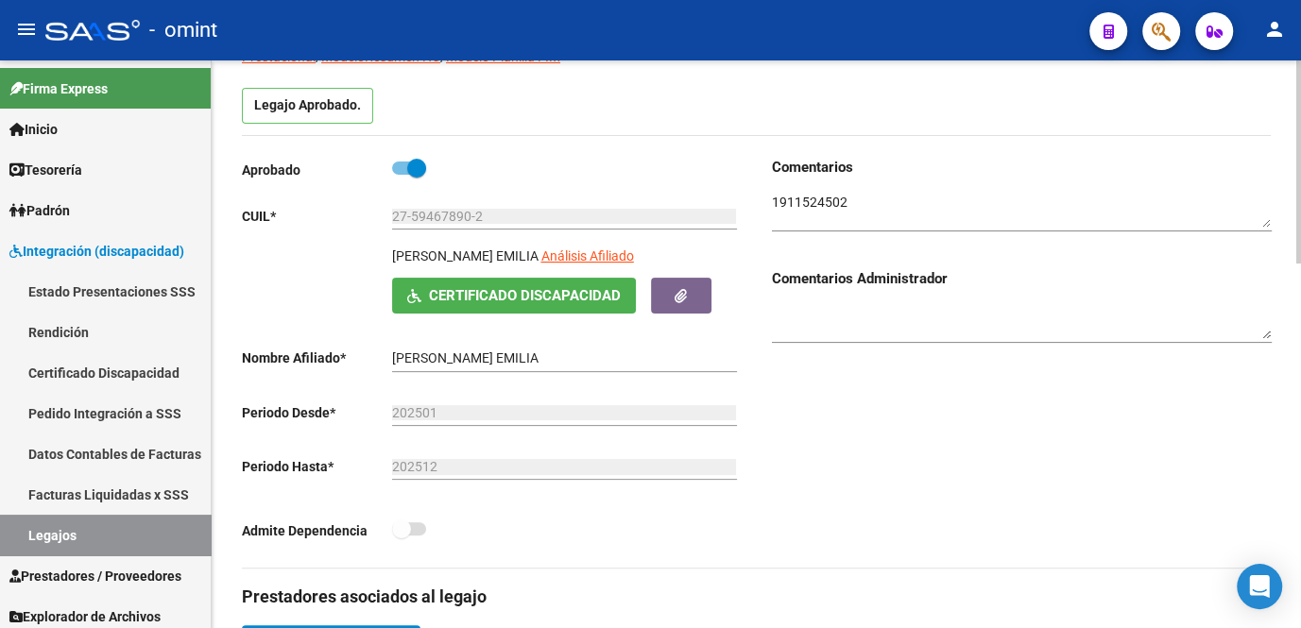
scroll to position [429, 0]
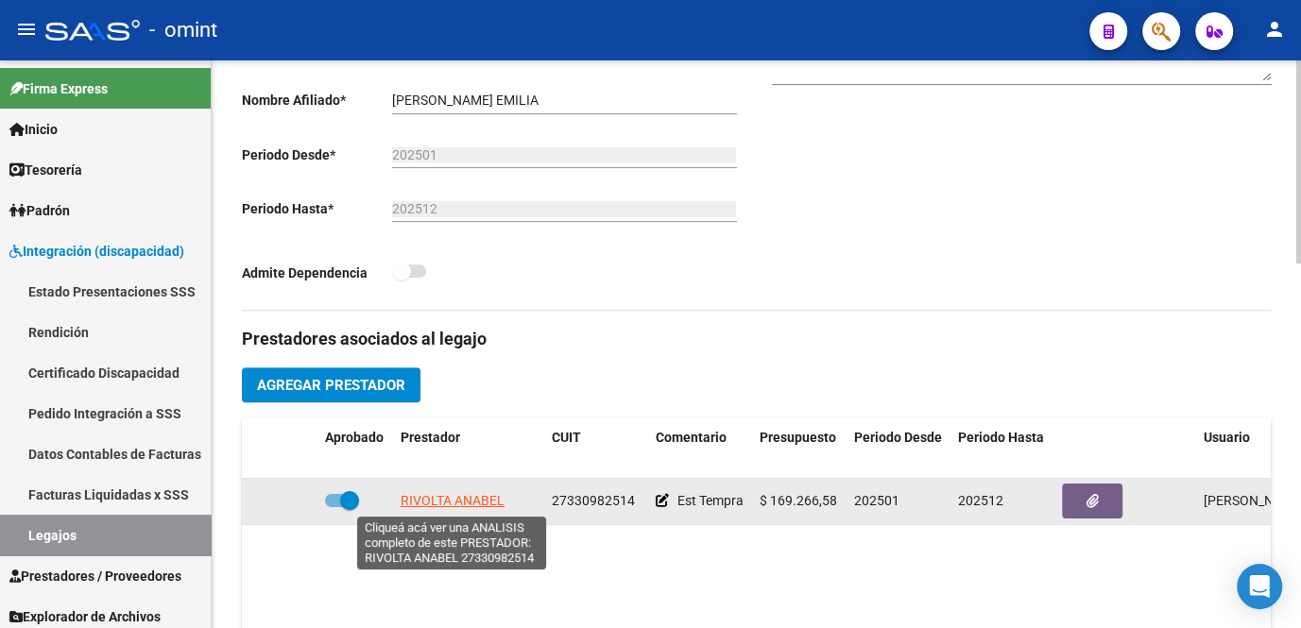
click at [485, 504] on span "RIVOLTA ANABEL" at bounding box center [453, 500] width 104 height 15
type textarea "27330982514"
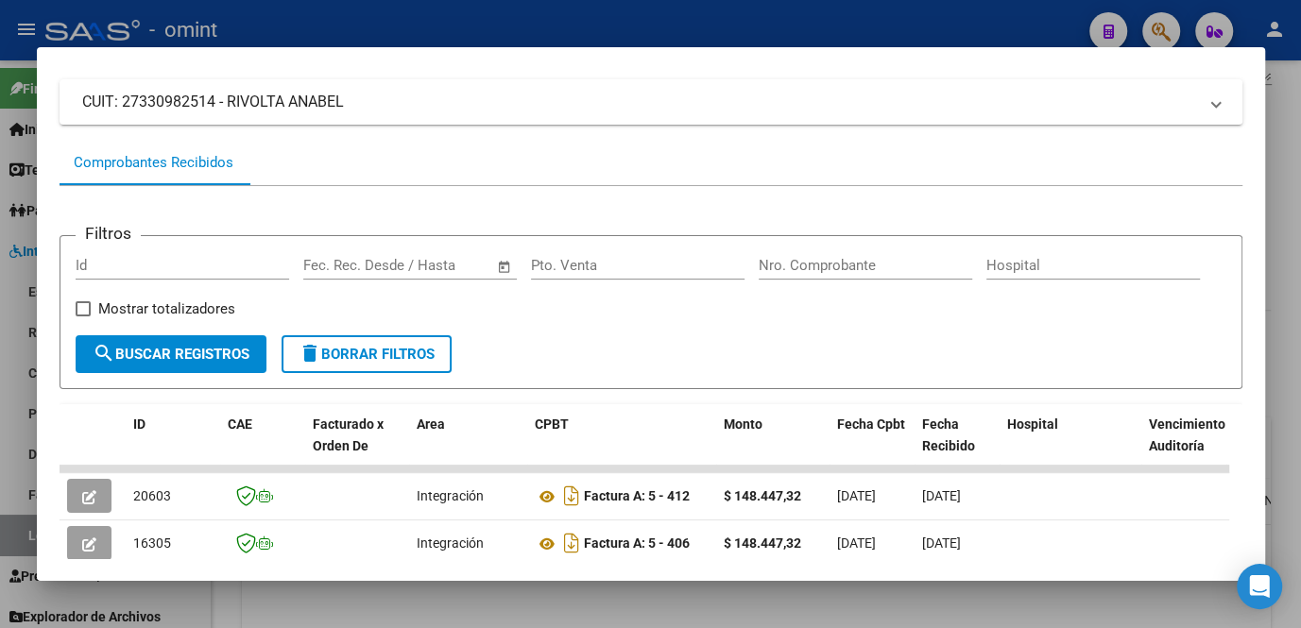
scroll to position [287, 0]
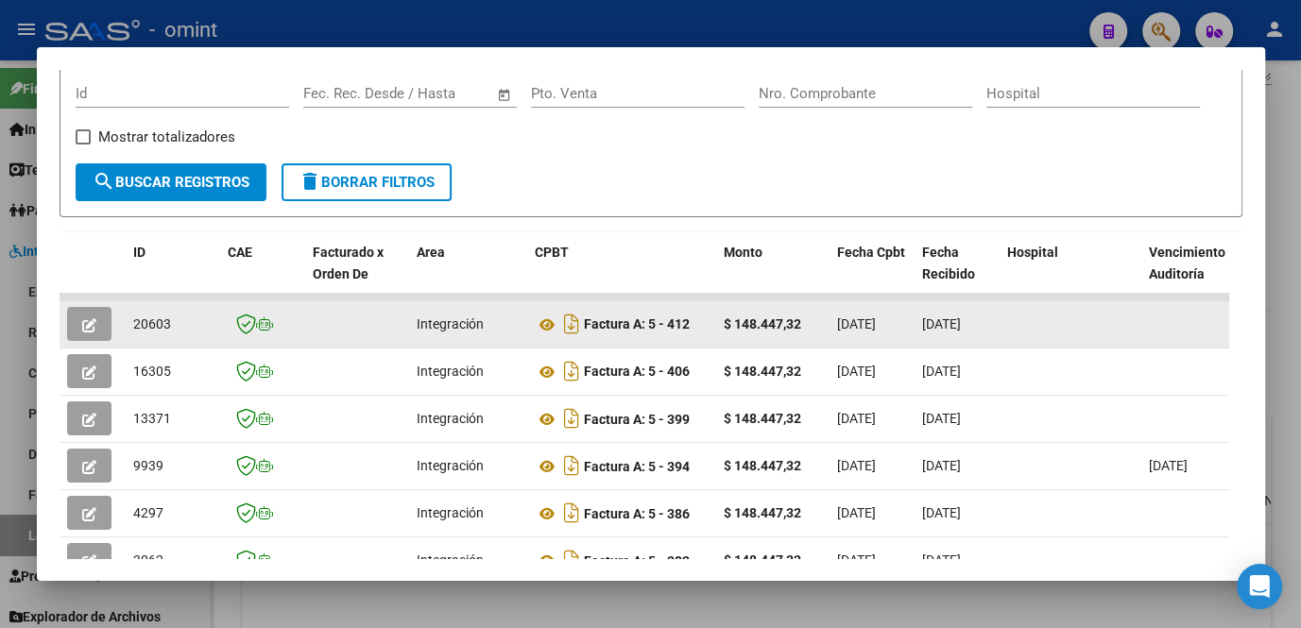
click at [95, 339] on button "button" at bounding box center [89, 324] width 44 height 34
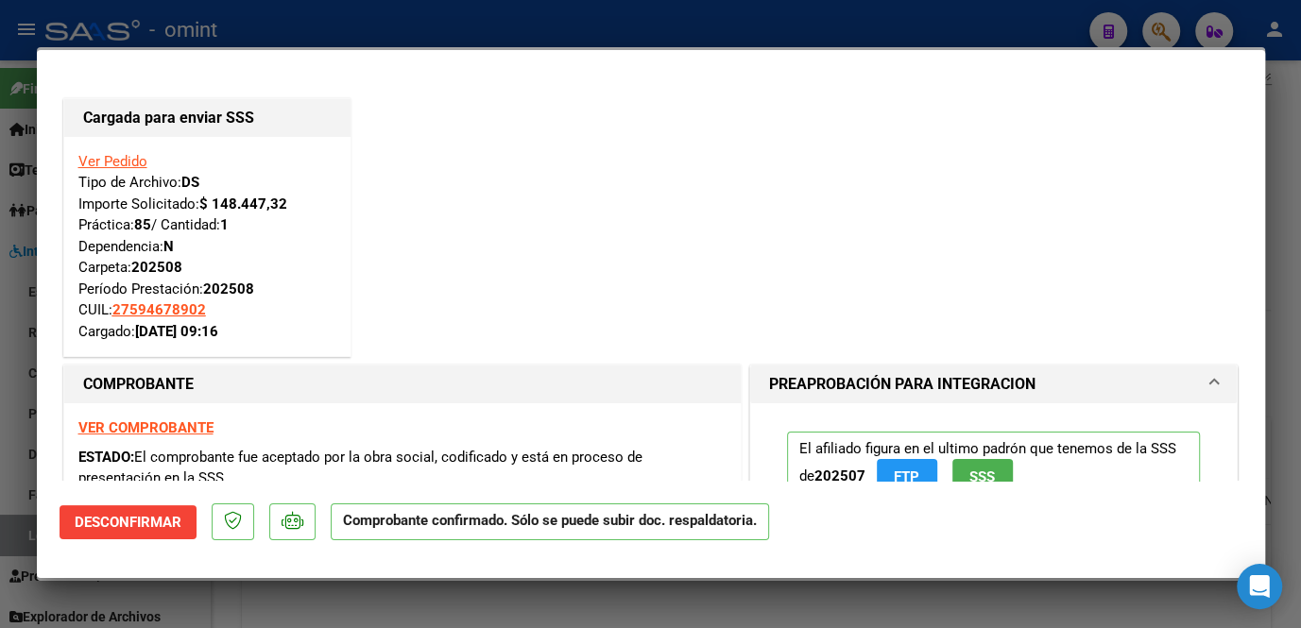
click at [371, 593] on div at bounding box center [650, 314] width 1301 height 628
type input "$ 0,00"
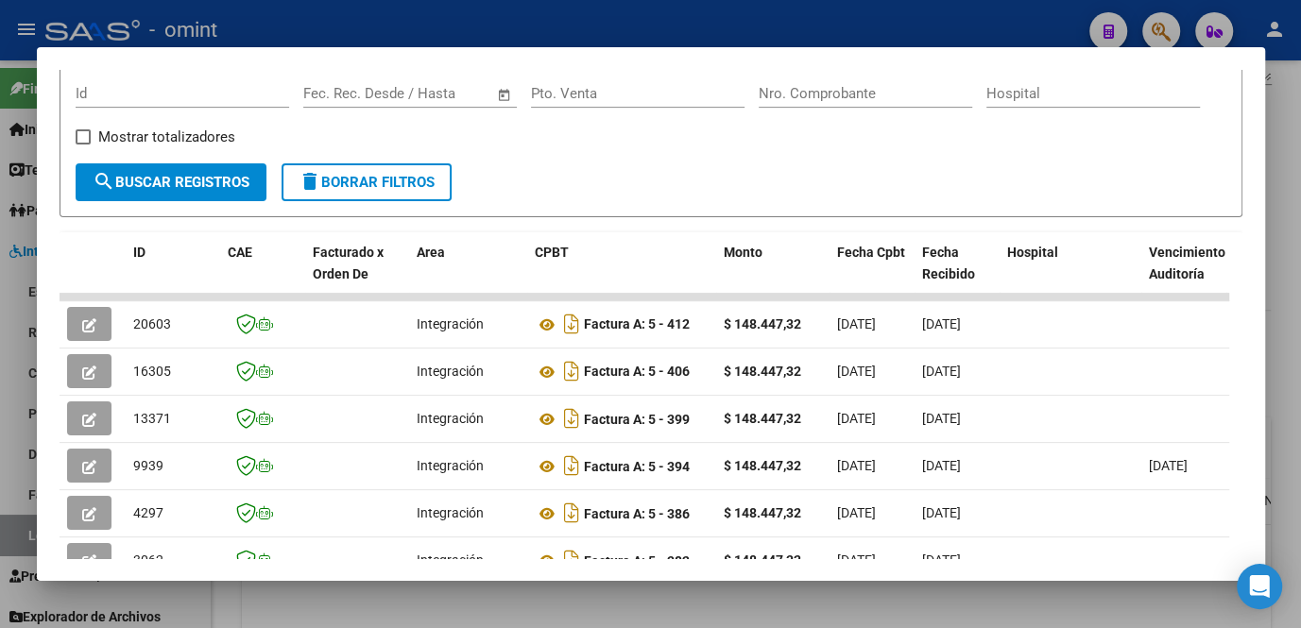
click at [371, 593] on div at bounding box center [650, 314] width 1301 height 628
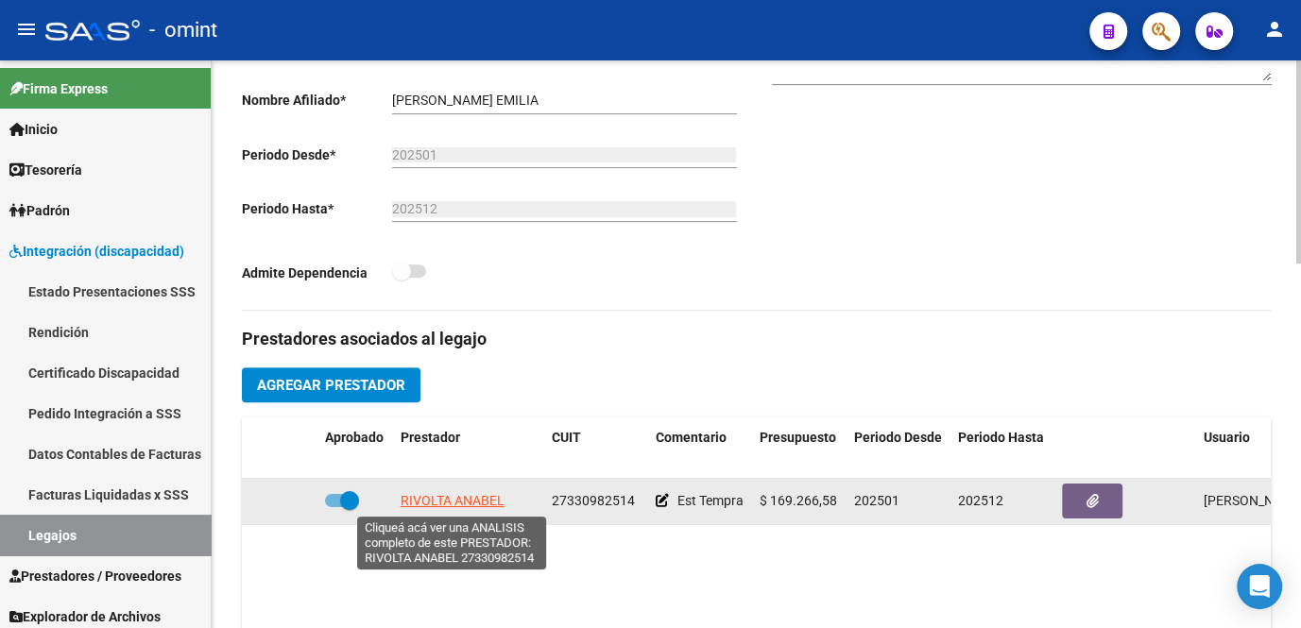
click at [476, 499] on span "RIVOLTA ANABEL" at bounding box center [453, 500] width 104 height 15
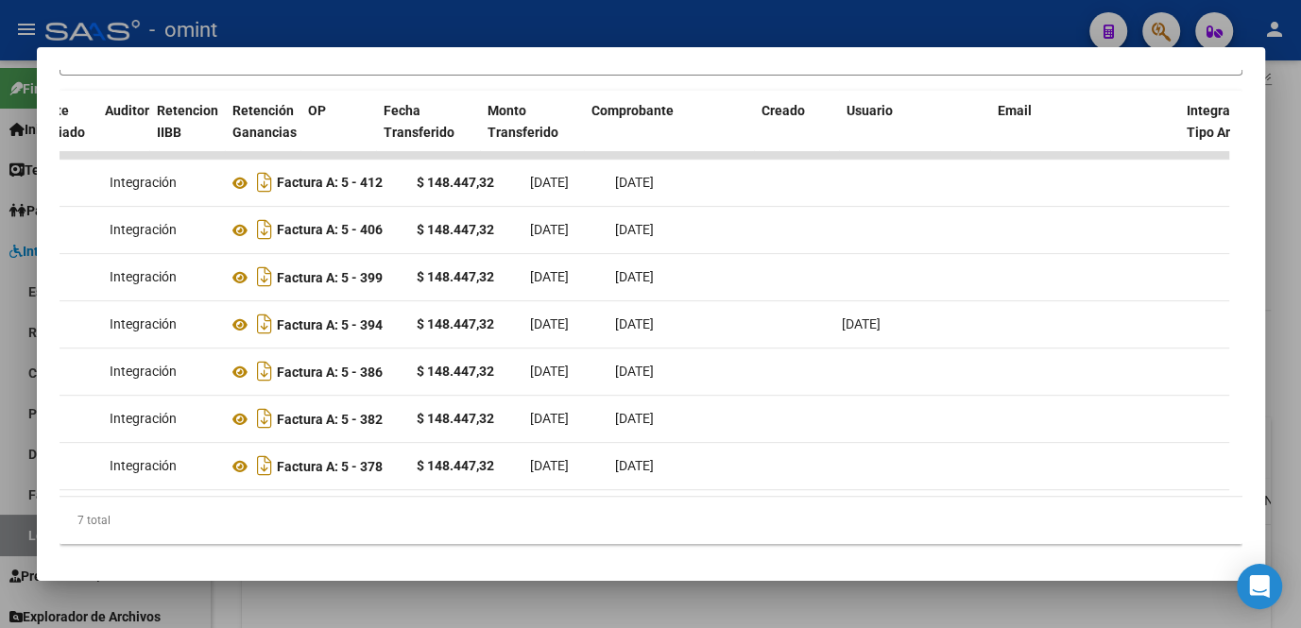
scroll to position [0, 0]
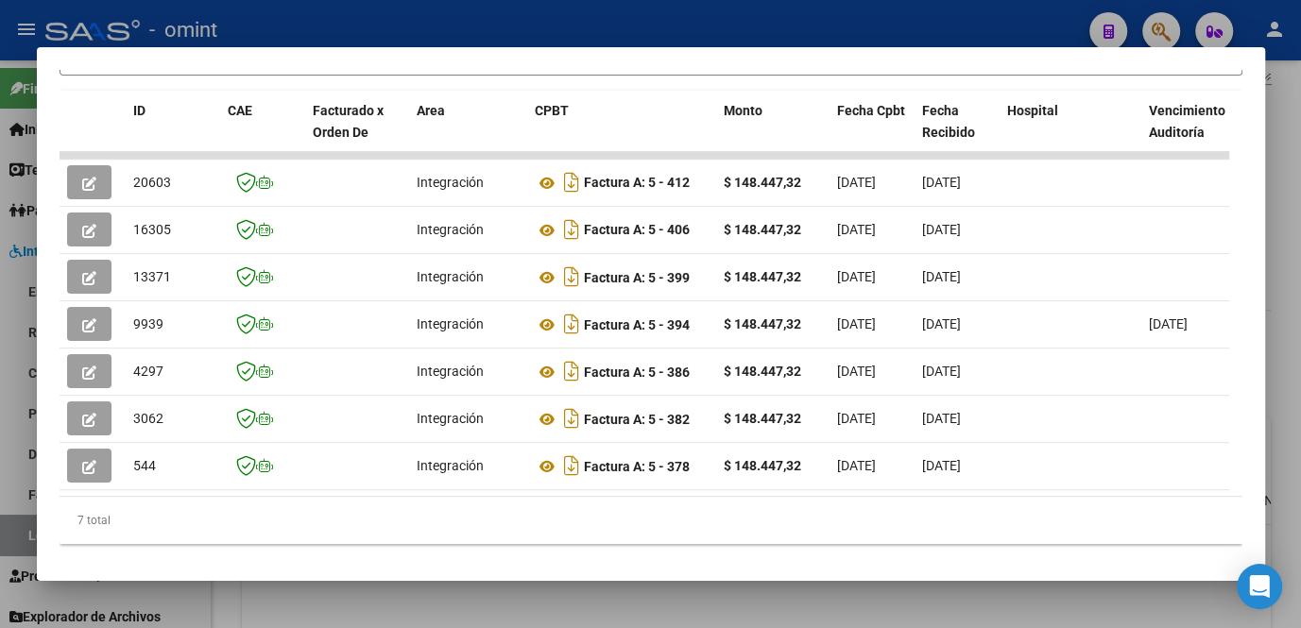
click at [447, 605] on div at bounding box center [650, 314] width 1301 height 628
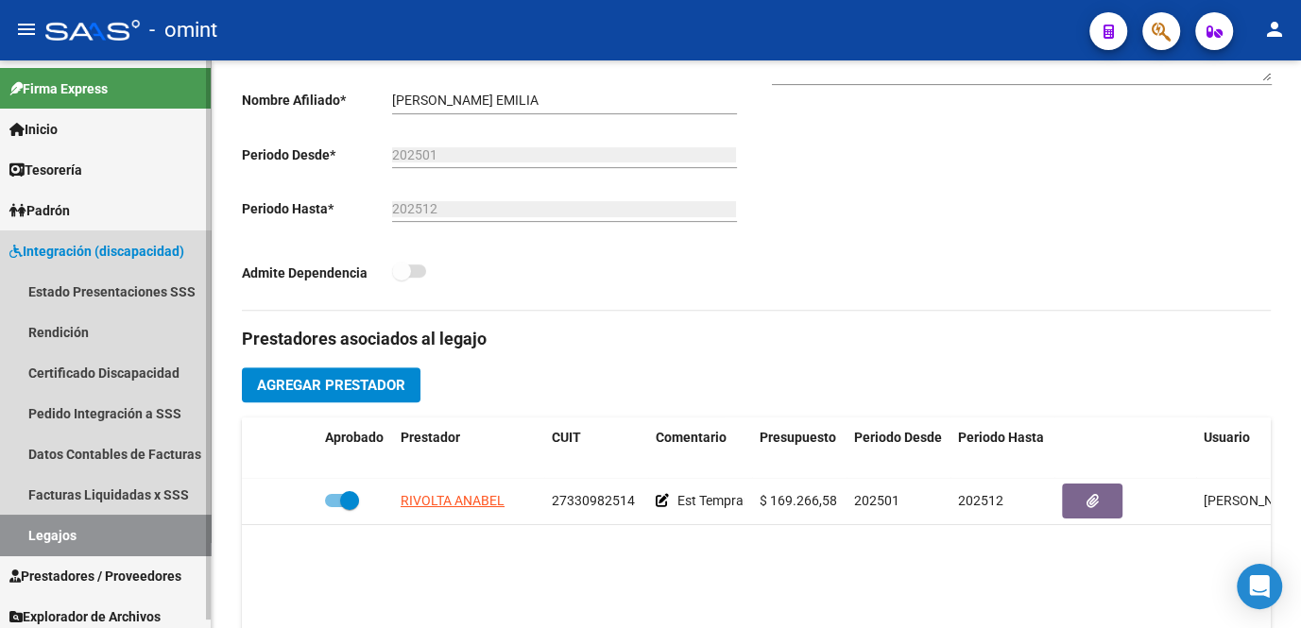
click at [141, 535] on link "Legajos" at bounding box center [105, 535] width 211 height 41
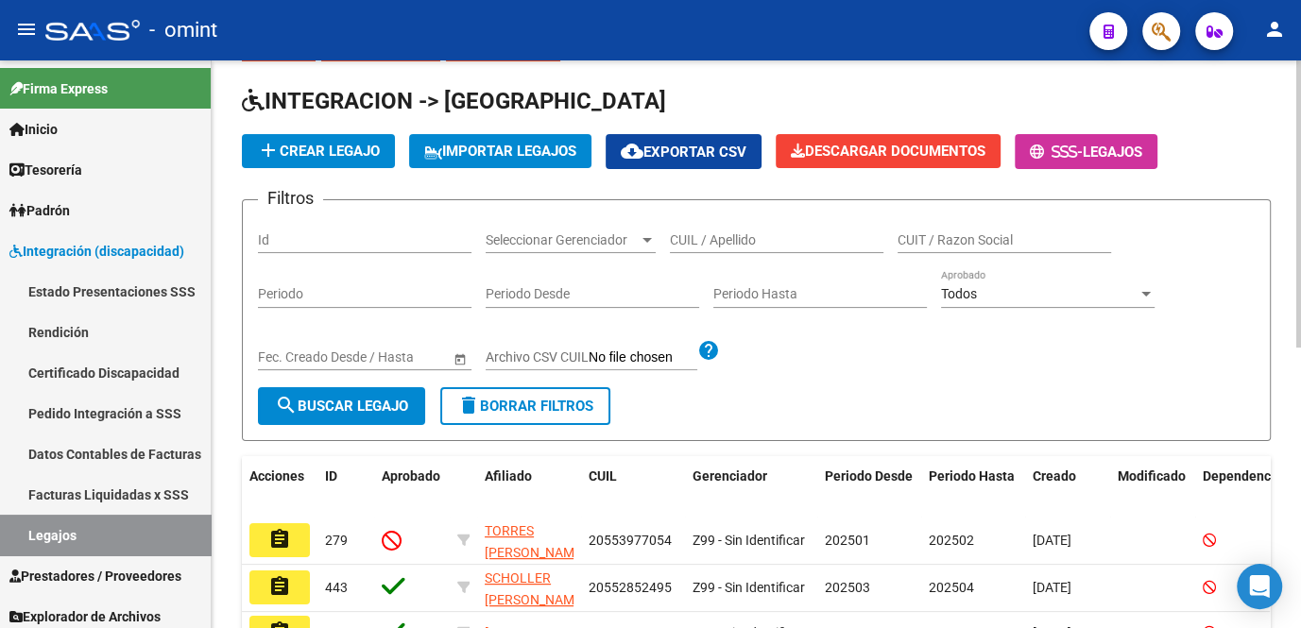
scroll to position [429, 0]
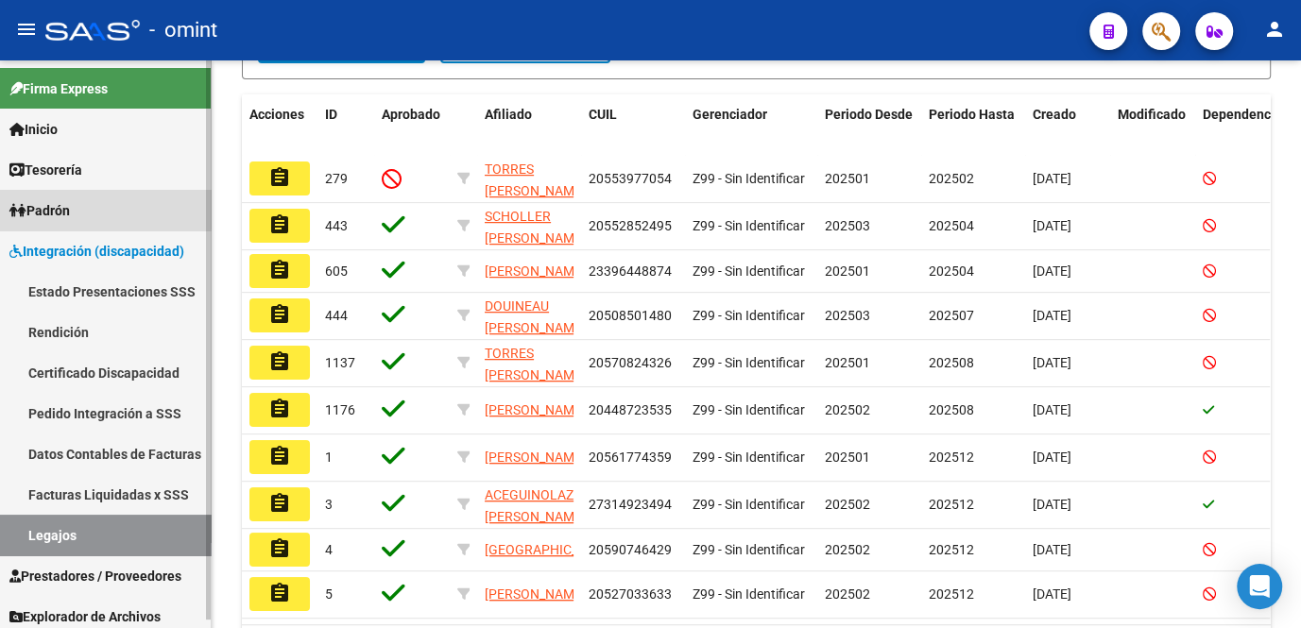
click at [93, 208] on link "Padrón" at bounding box center [105, 210] width 211 height 41
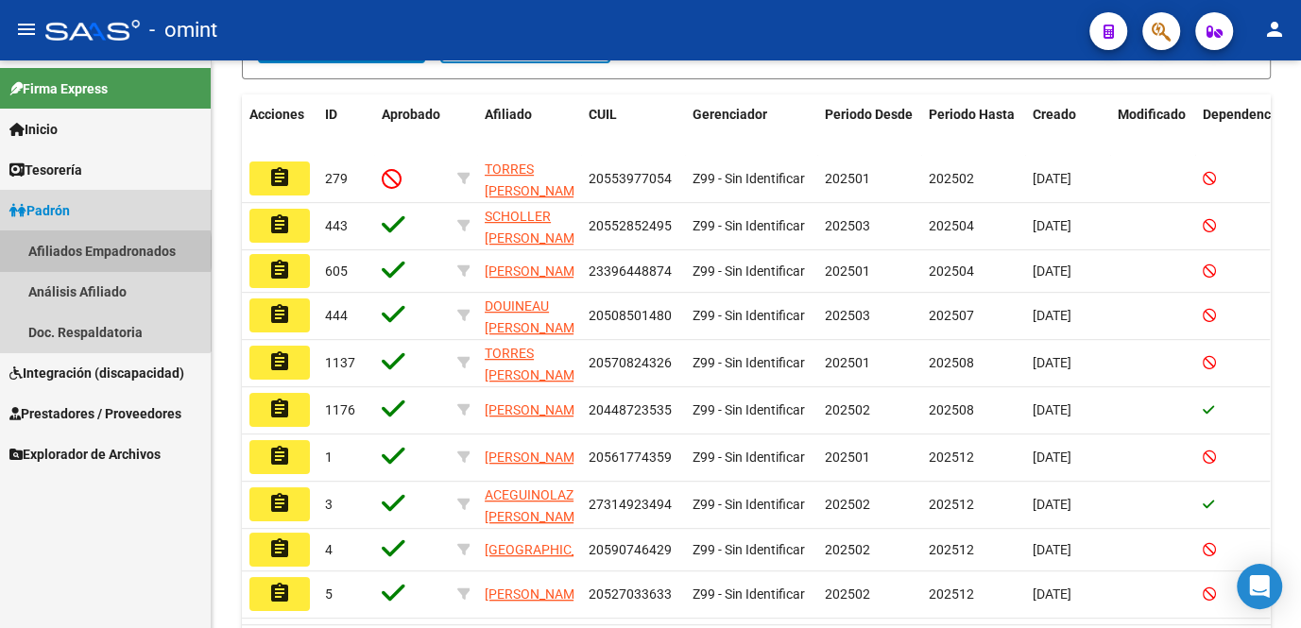
click at [96, 252] on link "Afiliados Empadronados" at bounding box center [105, 251] width 211 height 41
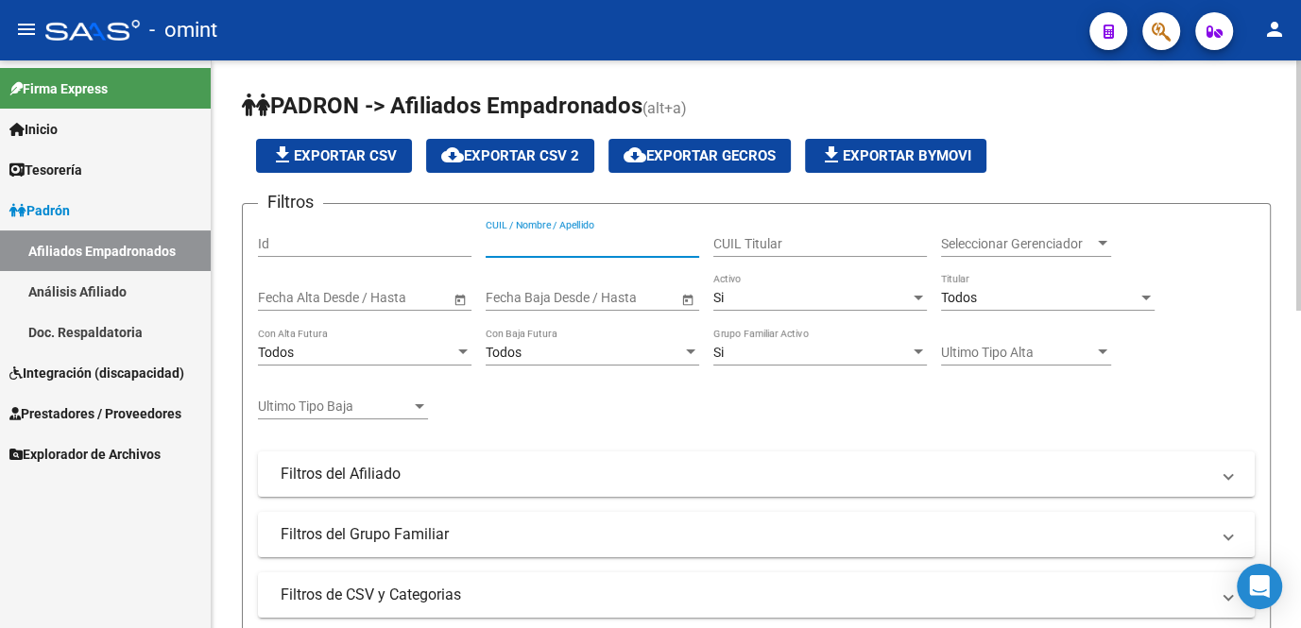
click at [585, 240] on input "CUIL / Nombre / Apellido" at bounding box center [593, 244] width 214 height 16
click at [504, 245] on input "58135827" at bounding box center [593, 244] width 214 height 16
click at [484, 245] on div "Filtros Id 58135827 CUIL / Nombre / Apellido CUIL Titular Seleccionar Gerenciad…" at bounding box center [756, 388] width 997 height 338
click at [486, 242] on div "Filtros Id 58135827 CUIL / Nombre / Apellido CUIL Titular Seleccionar Gerenciad…" at bounding box center [756, 388] width 997 height 338
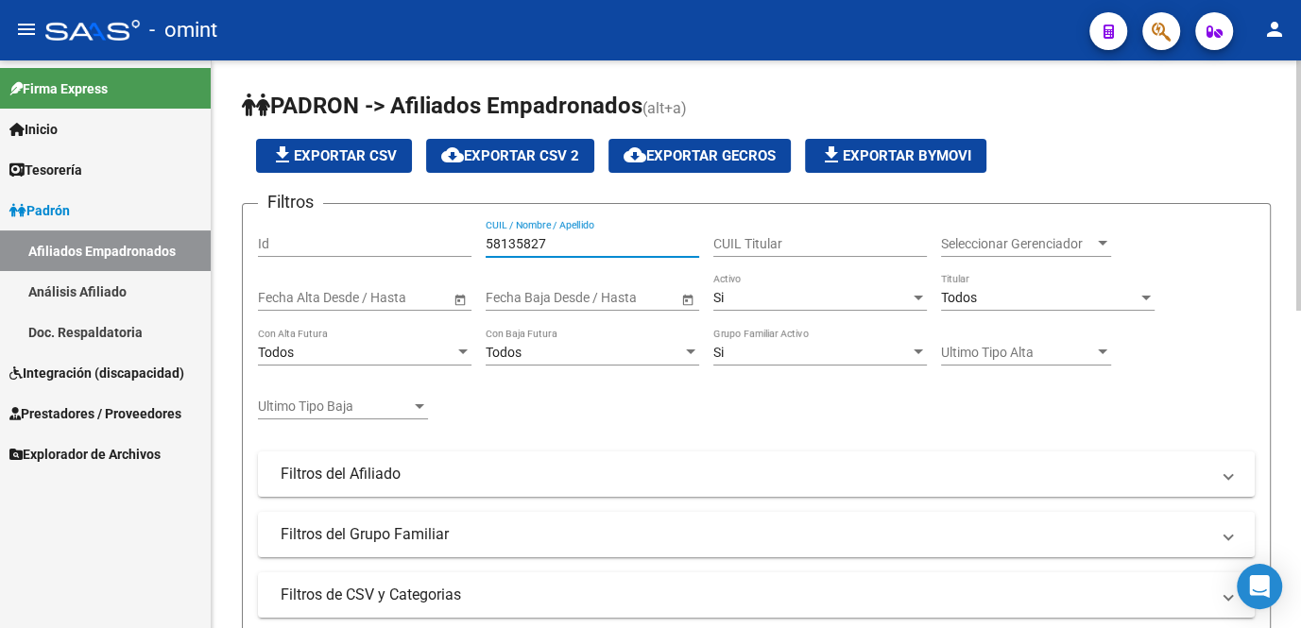
click at [494, 241] on input "58135827" at bounding box center [593, 244] width 214 height 16
click at [587, 231] on div "20-58135827 CUIL / Nombre / Apellido" at bounding box center [593, 238] width 214 height 38
click at [584, 249] on input "20-58135827" at bounding box center [593, 244] width 214 height 16
drag, startPoint x: 562, startPoint y: 244, endPoint x: 549, endPoint y: 241, distance: 13.5
click at [488, 241] on input "20581358270" at bounding box center [593, 244] width 214 height 16
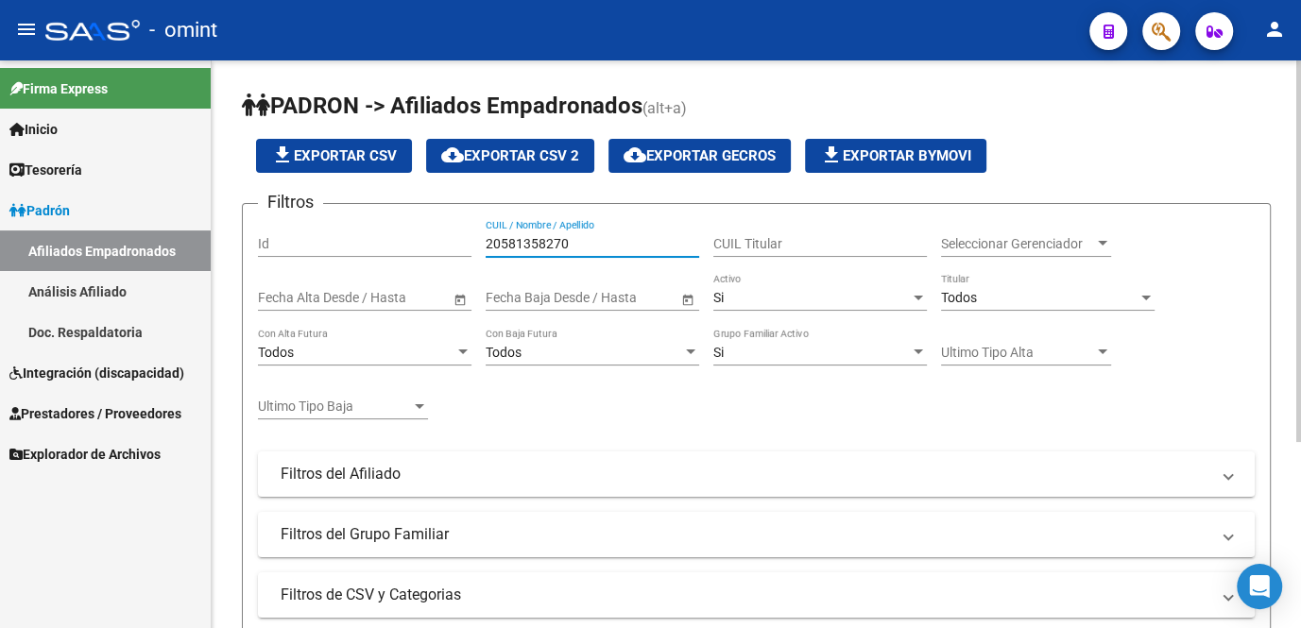
click at [606, 249] on input "20581358270" at bounding box center [593, 244] width 214 height 16
drag, startPoint x: 589, startPoint y: 247, endPoint x: 486, endPoint y: 234, distance: 103.7
click at [486, 234] on div "20581358270 CUIL / Nombre / Apellido" at bounding box center [593, 238] width 214 height 38
type input "20581358270"
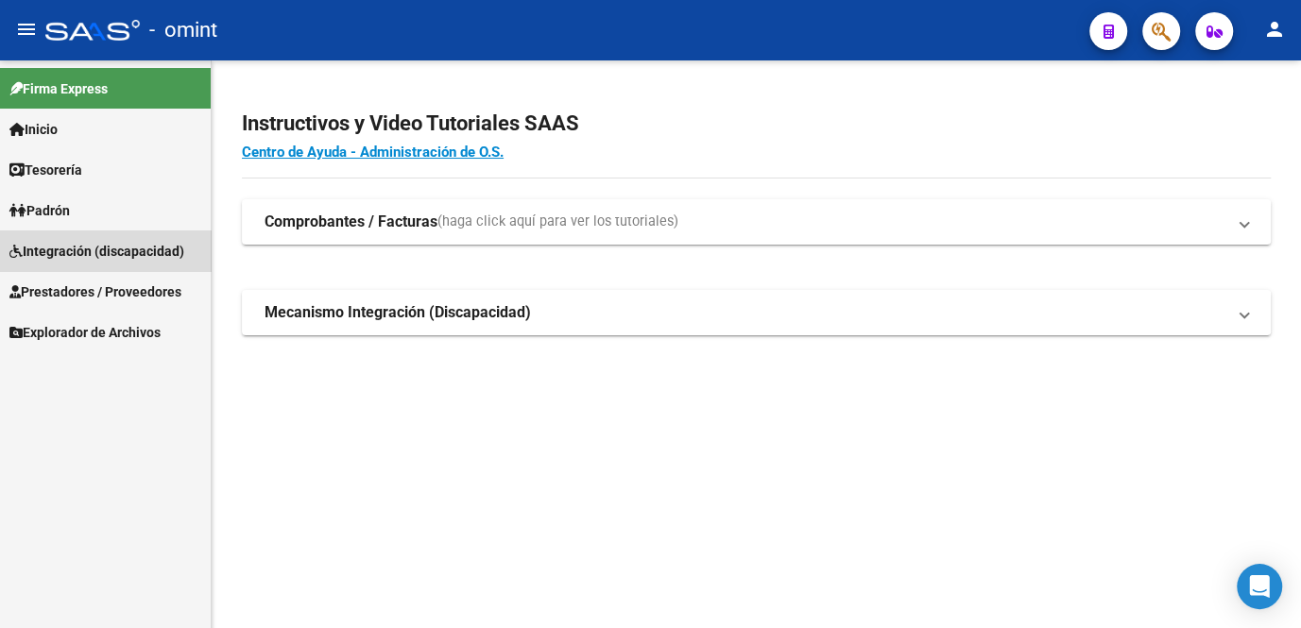
click at [124, 247] on span "Integración (discapacidad)" at bounding box center [96, 251] width 175 height 21
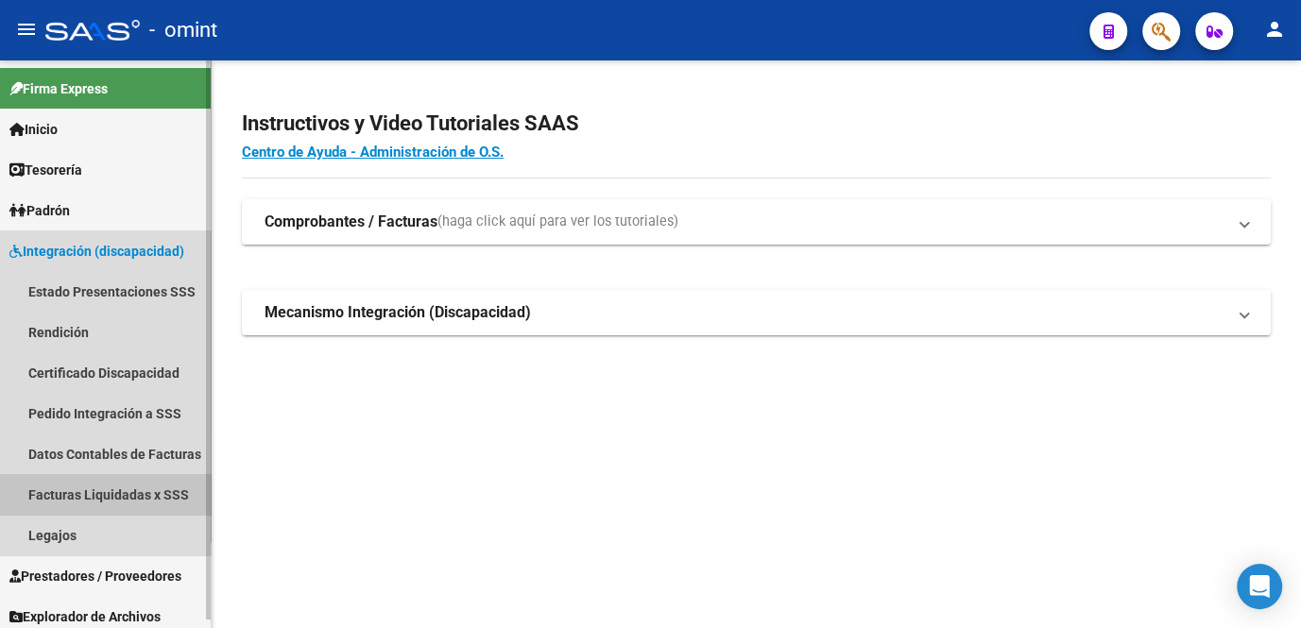
click at [150, 491] on link "Facturas Liquidadas x SSS" at bounding box center [105, 494] width 211 height 41
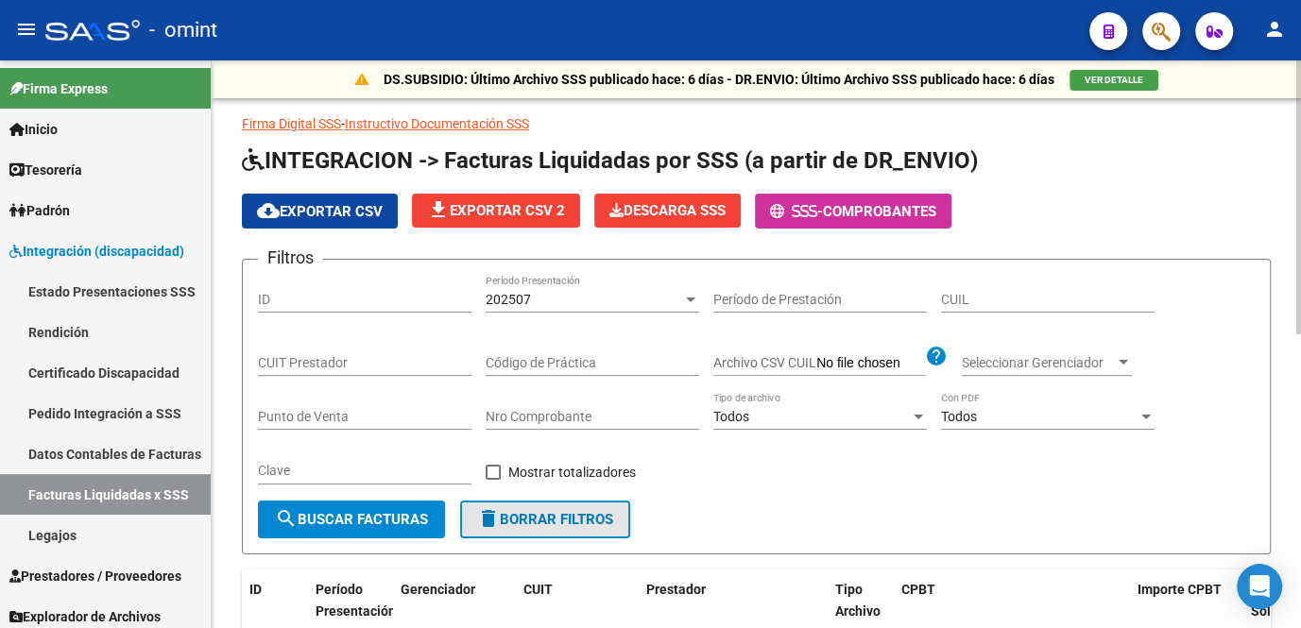
click at [572, 524] on span "delete Borrar Filtros" at bounding box center [545, 519] width 136 height 17
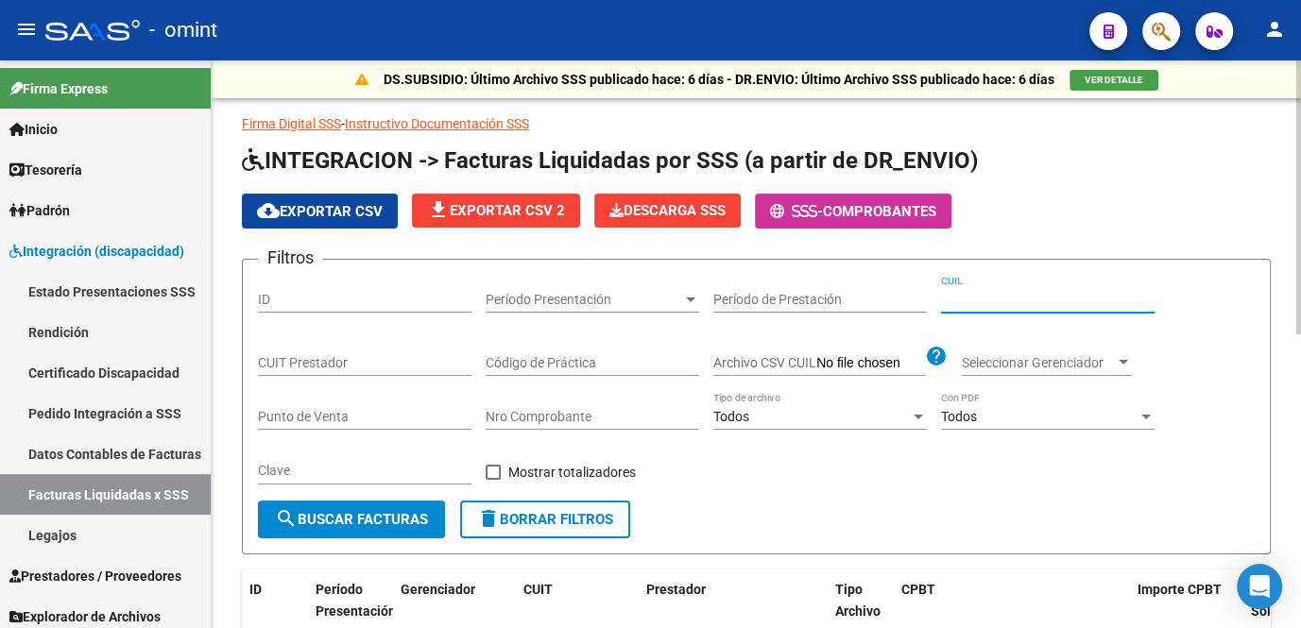
click at [965, 304] on input "CUIL" at bounding box center [1048, 300] width 214 height 16
paste input "58-135827"
click at [942, 299] on input "58-135827" at bounding box center [1048, 300] width 214 height 16
click at [1058, 306] on div "20-58135827 CUIL" at bounding box center [1048, 294] width 214 height 38
click at [1045, 299] on input "20-58135827" at bounding box center [1048, 300] width 214 height 16
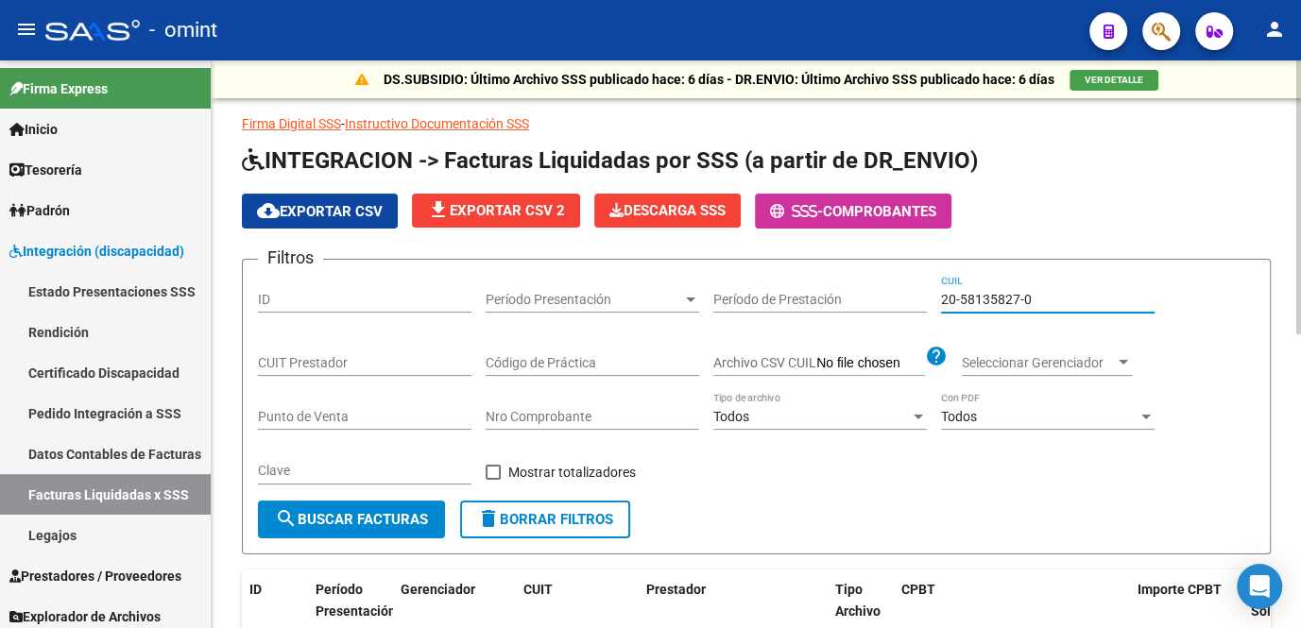
type input "20-58135827-0"
click at [431, 528] on button "search Buscar Facturas" at bounding box center [351, 520] width 187 height 38
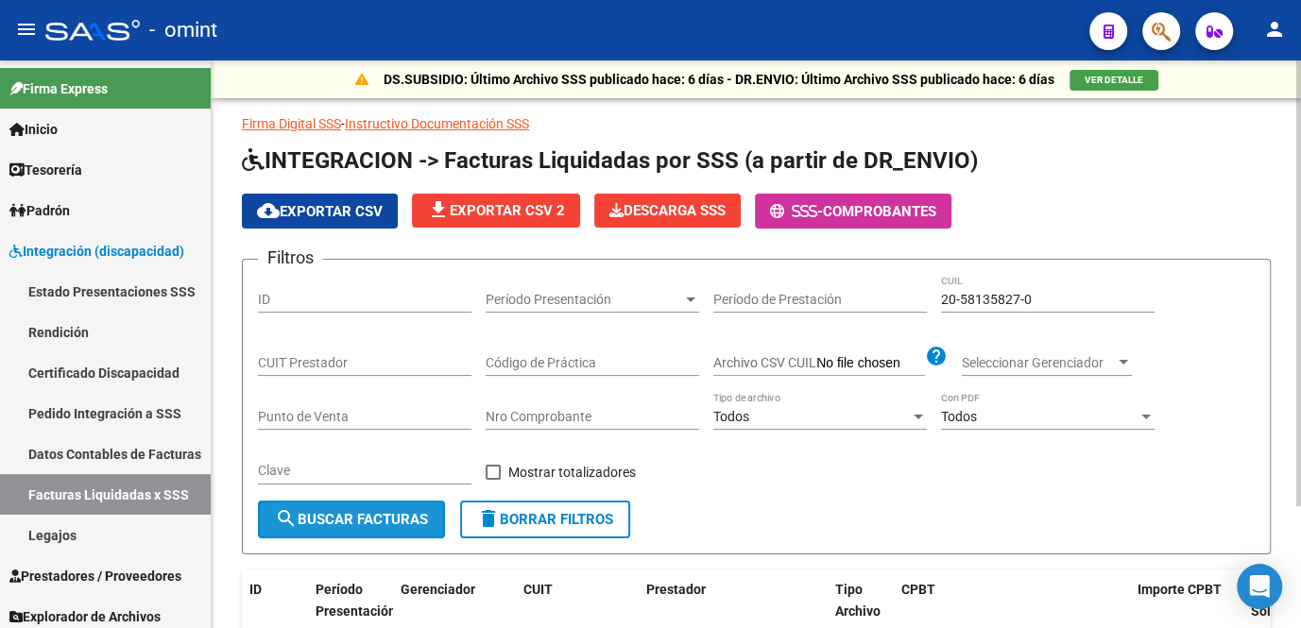
click at [386, 511] on span "search Buscar Facturas" at bounding box center [351, 519] width 153 height 17
